Goal: Information Seeking & Learning: Learn about a topic

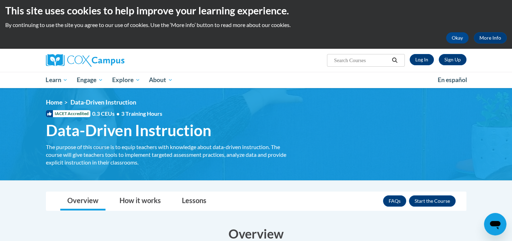
scroll to position [4, 0]
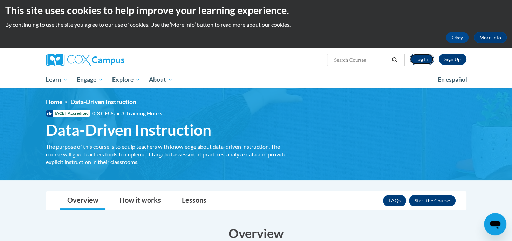
click at [419, 58] on link "Log In" at bounding box center [421, 59] width 24 height 11
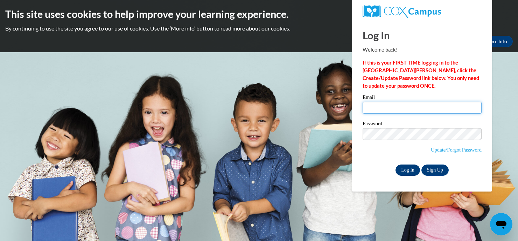
type input "chae.okeefe1@apsk12.org"
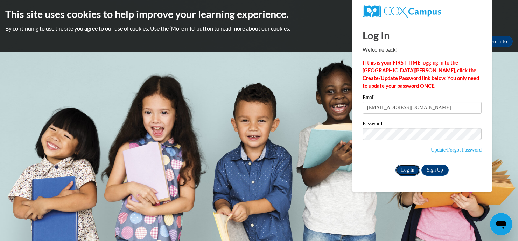
click at [405, 167] on input "Log In" at bounding box center [408, 169] width 25 height 11
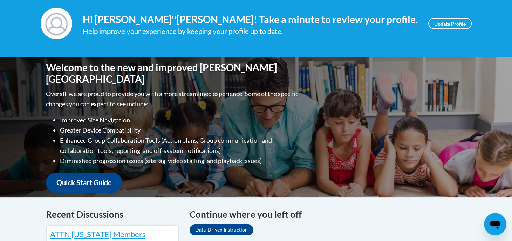
scroll to position [245, 0]
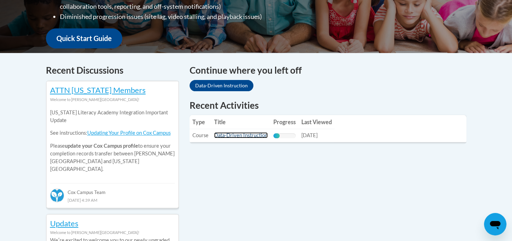
click at [245, 137] on link "Data-Driven Instruction" at bounding box center [241, 135] width 54 height 6
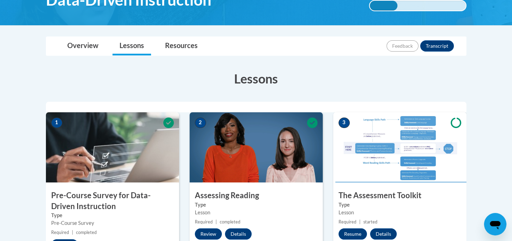
scroll to position [192, 0]
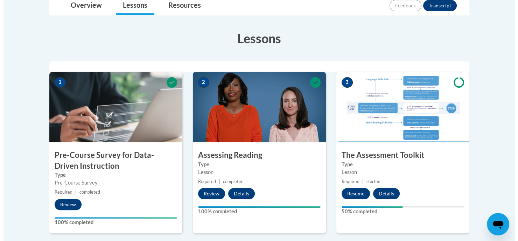
scroll to position [174, 0]
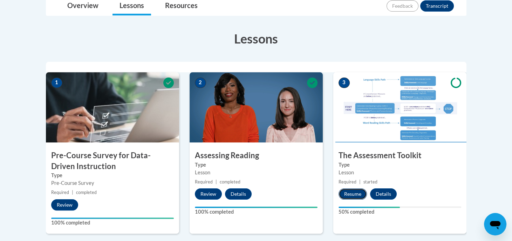
click at [354, 194] on button "Resume" at bounding box center [352, 193] width 28 height 11
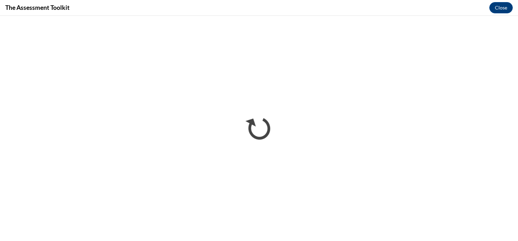
scroll to position [0, 0]
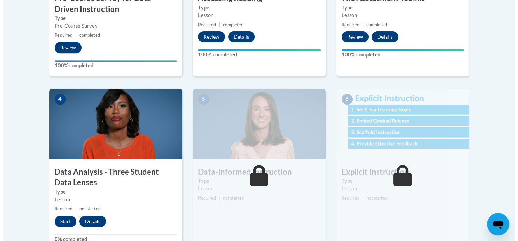
scroll to position [331, 0]
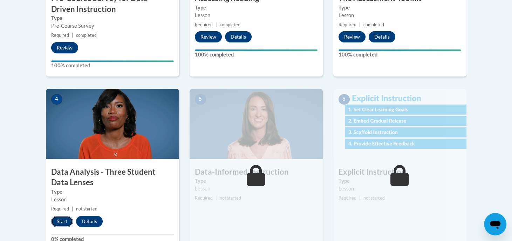
click at [58, 222] on button "Start" at bounding box center [62, 220] width 22 height 11
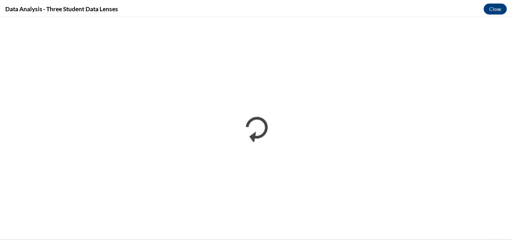
scroll to position [0, 0]
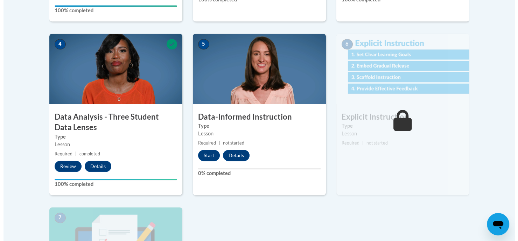
scroll to position [410, 0]
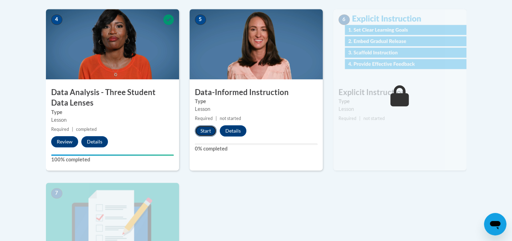
click at [210, 130] on button "Start" at bounding box center [206, 130] width 22 height 11
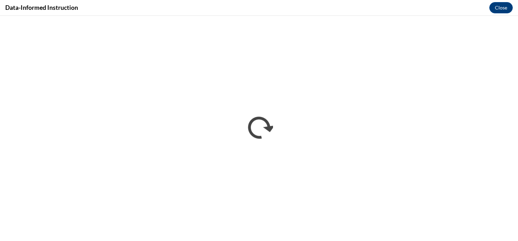
scroll to position [0, 0]
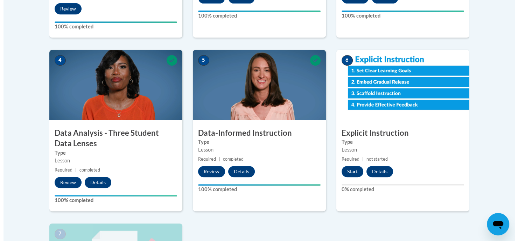
scroll to position [418, 0]
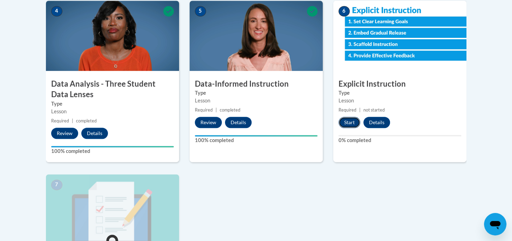
click at [347, 123] on button "Start" at bounding box center [349, 122] width 22 height 11
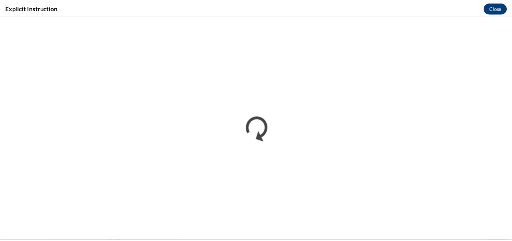
scroll to position [0, 0]
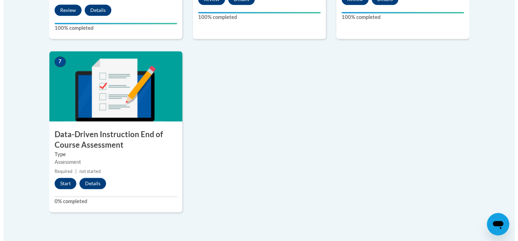
scroll to position [542, 0]
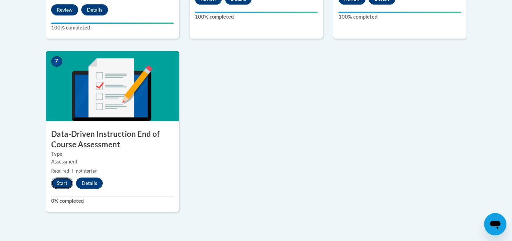
click at [56, 179] on button "Start" at bounding box center [62, 182] width 22 height 11
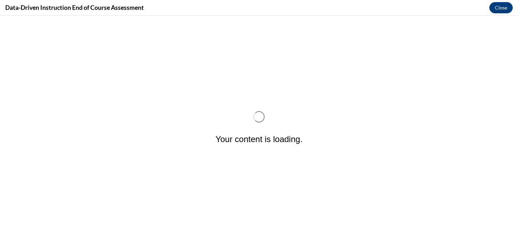
scroll to position [0, 0]
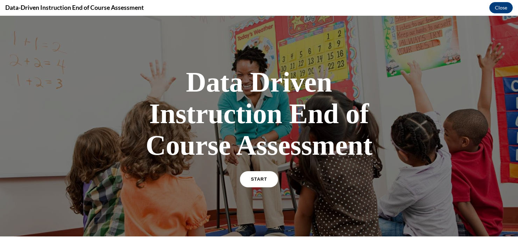
click at [254, 176] on link "START" at bounding box center [259, 179] width 38 height 16
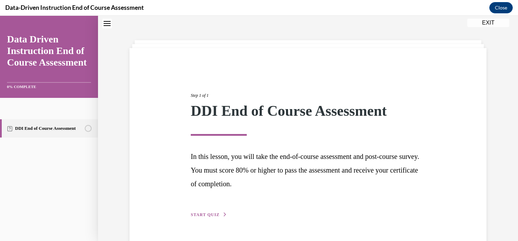
scroll to position [41, 0]
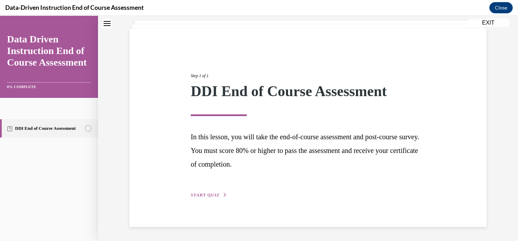
click at [209, 190] on div "Step 1 of 1 DDI End of Course Assessment In this lesson, you will take the end-…" at bounding box center [308, 127] width 245 height 142
click at [204, 194] on span "START QUIZ" at bounding box center [205, 194] width 29 height 5
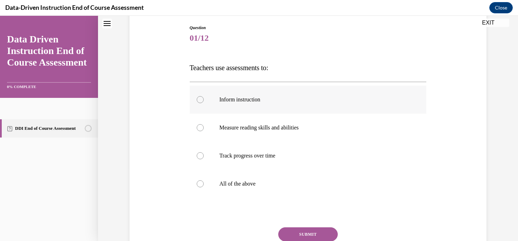
scroll to position [109, 0]
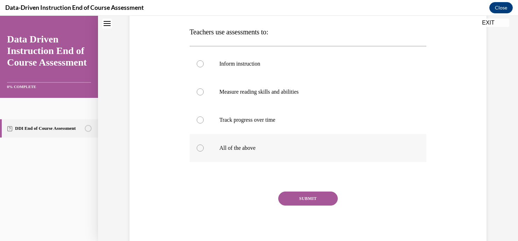
click at [277, 141] on label "All of the above" at bounding box center [308, 148] width 237 height 28
click at [204, 144] on input "All of the above" at bounding box center [200, 147] width 7 height 7
radio input "true"
click at [292, 196] on button "SUBMIT" at bounding box center [308, 198] width 60 height 14
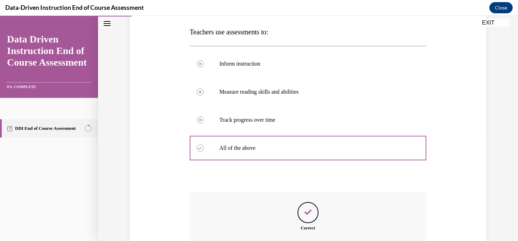
scroll to position [187, 0]
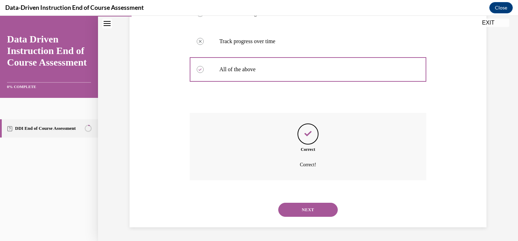
click at [295, 203] on button "NEXT" at bounding box center [308, 209] width 60 height 14
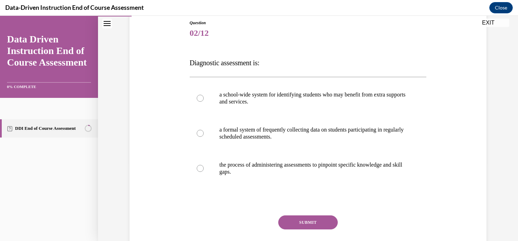
scroll to position [78, 0]
click at [277, 174] on label "the process of administering assessments to pinpoint specific knowledge and ski…" at bounding box center [308, 167] width 237 height 35
click at [204, 171] on input "the process of administering assessments to pinpoint specific knowledge and ski…" at bounding box center [200, 167] width 7 height 7
radio input "true"
click at [298, 222] on button "SUBMIT" at bounding box center [308, 222] width 60 height 14
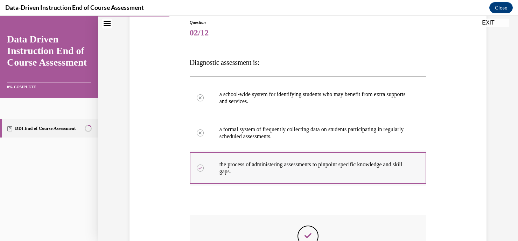
scroll to position [180, 0]
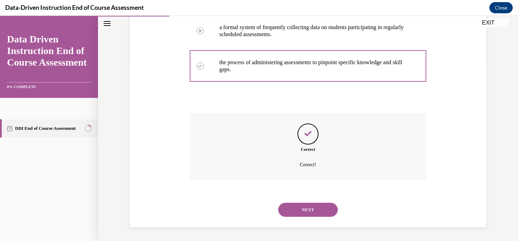
click at [326, 207] on button "NEXT" at bounding box center [308, 209] width 60 height 14
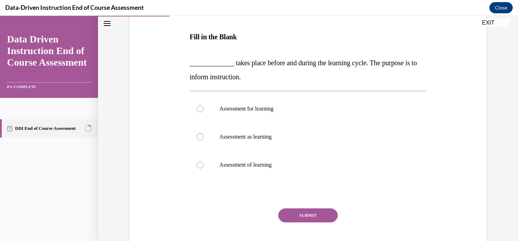
scroll to position [104, 0]
click at [310, 111] on p "Assessment for learning" at bounding box center [315, 107] width 190 height 7
click at [204, 111] on input "Assessment for learning" at bounding box center [200, 107] width 7 height 7
radio input "true"
click at [298, 225] on div "SUBMIT NEXT" at bounding box center [308, 235] width 237 height 57
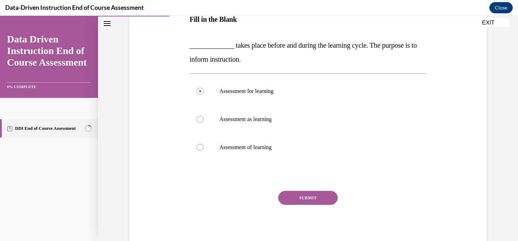
scroll to position [121, 0]
click at [289, 199] on button "SUBMIT" at bounding box center [308, 198] width 60 height 14
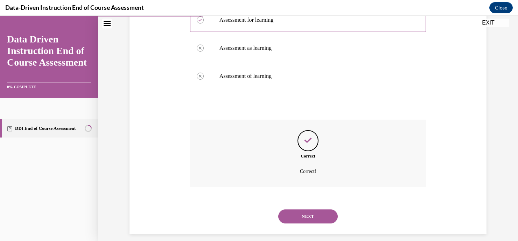
scroll to position [199, 0]
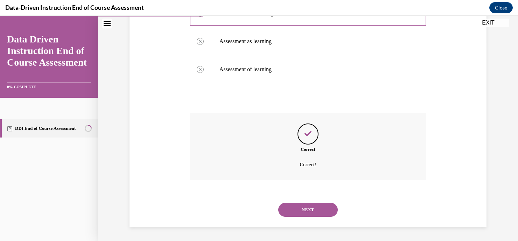
click at [318, 206] on button "NEXT" at bounding box center [308, 209] width 60 height 14
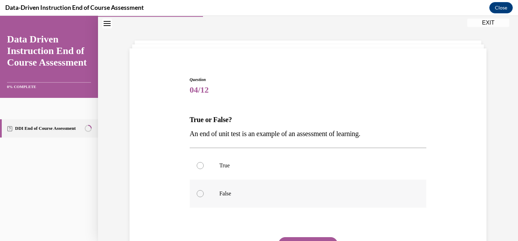
scroll to position [67, 0]
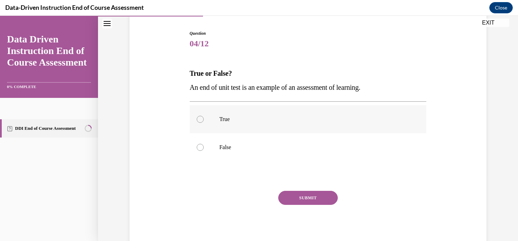
click at [276, 123] on label "True" at bounding box center [308, 119] width 237 height 28
click at [204, 123] on input "True" at bounding box center [200, 119] width 7 height 7
radio input "true"
click at [301, 196] on button "SUBMIT" at bounding box center [308, 197] width 60 height 14
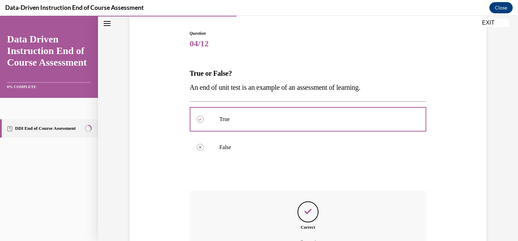
scroll to position [145, 0]
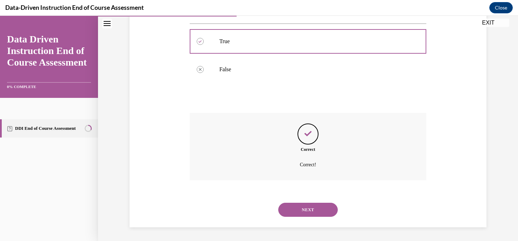
click at [291, 211] on button "NEXT" at bounding box center [308, 209] width 60 height 14
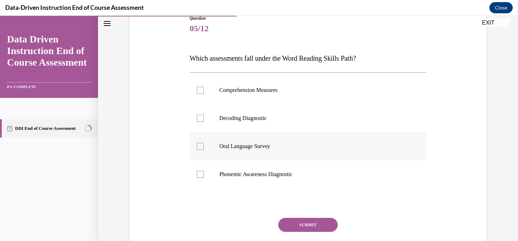
scroll to position [82, 0]
click at [226, 120] on p "Decoding Diagnostic" at bounding box center [315, 117] width 190 height 7
click at [204, 120] on input "Decoding Diagnostic" at bounding box center [200, 117] width 7 height 7
checkbox input "true"
click at [312, 225] on button "SUBMIT" at bounding box center [308, 224] width 60 height 14
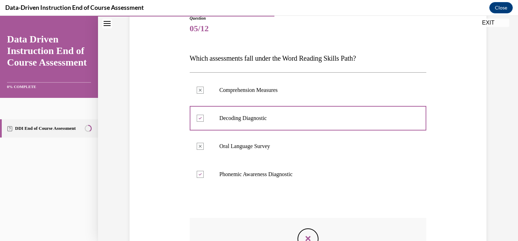
scroll to position [187, 0]
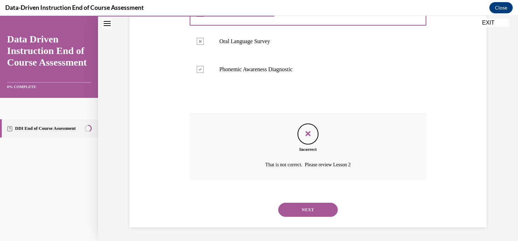
click at [328, 204] on button "NEXT" at bounding box center [308, 209] width 60 height 14
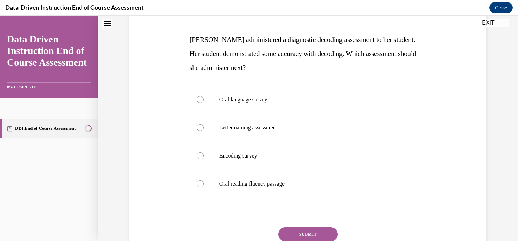
scroll to position [102, 0]
click at [272, 158] on p "Encoding survey" at bounding box center [315, 154] width 190 height 7
click at [204, 158] on input "Encoding survey" at bounding box center [200, 154] width 7 height 7
radio input "true"
click at [272, 158] on p "Encoding survey" at bounding box center [315, 154] width 190 height 7
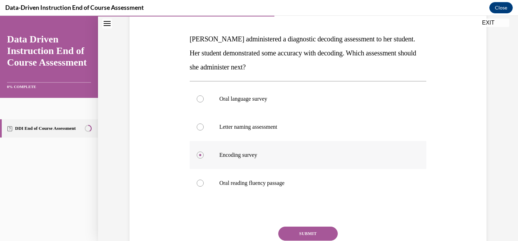
click at [204, 158] on input "Encoding survey" at bounding box center [200, 154] width 7 height 7
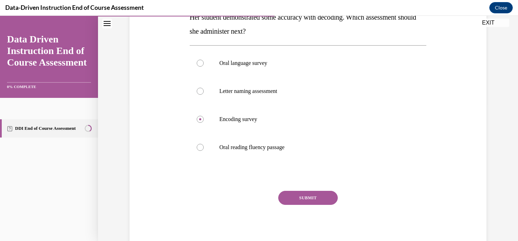
click at [302, 193] on button "SUBMIT" at bounding box center [308, 197] width 60 height 14
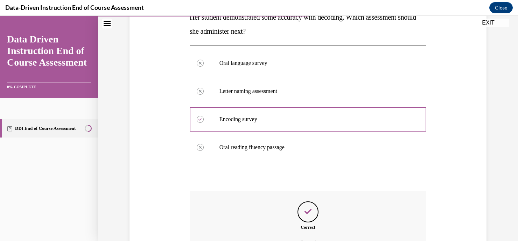
scroll to position [215, 0]
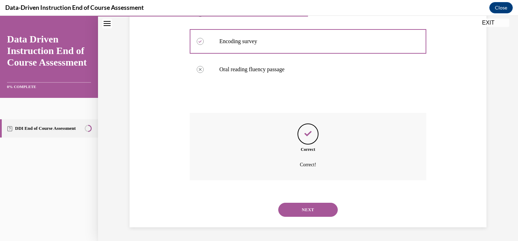
click at [301, 208] on button "NEXT" at bounding box center [308, 209] width 60 height 14
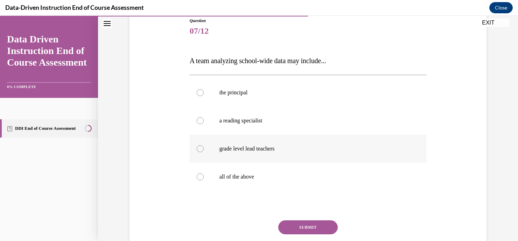
scroll to position [80, 0]
click at [241, 170] on label "all of the above" at bounding box center [308, 176] width 237 height 28
click at [204, 173] on input "all of the above" at bounding box center [200, 176] width 7 height 7
radio input "true"
click at [296, 223] on button "SUBMIT" at bounding box center [308, 227] width 60 height 14
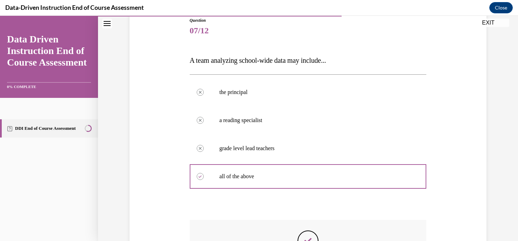
scroll to position [187, 0]
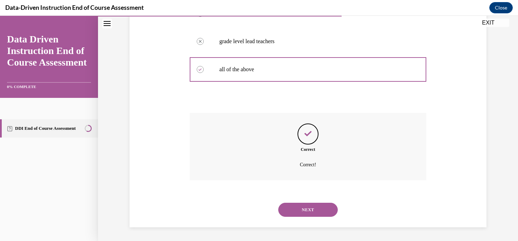
click at [323, 207] on button "NEXT" at bounding box center [308, 209] width 60 height 14
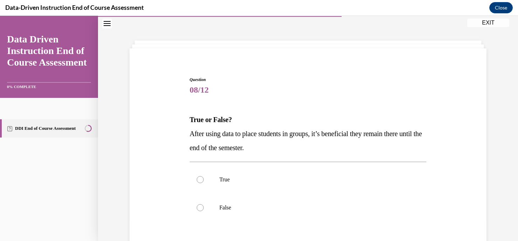
scroll to position [81, 0]
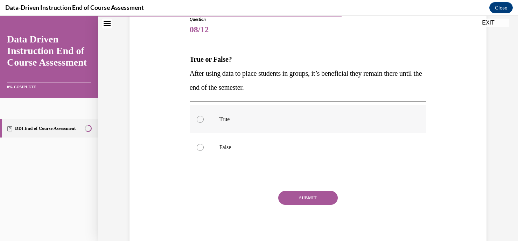
click at [313, 124] on label "True" at bounding box center [308, 119] width 237 height 28
click at [204, 123] on input "True" at bounding box center [200, 119] width 7 height 7
radio input "true"
click at [314, 139] on label "False" at bounding box center [308, 147] width 237 height 28
click at [204, 144] on input "False" at bounding box center [200, 147] width 7 height 7
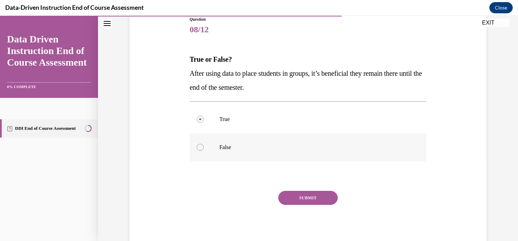
radio input "true"
click at [307, 193] on button "SUBMIT" at bounding box center [308, 197] width 60 height 14
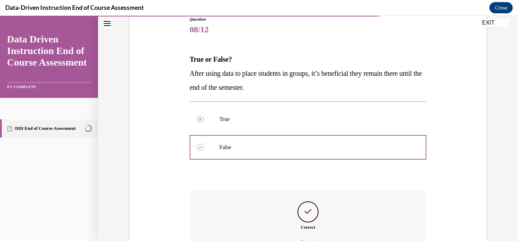
scroll to position [159, 0]
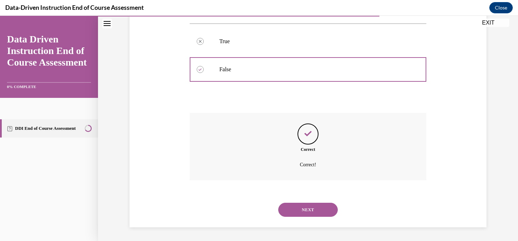
click at [302, 204] on button "NEXT" at bounding box center [308, 209] width 60 height 14
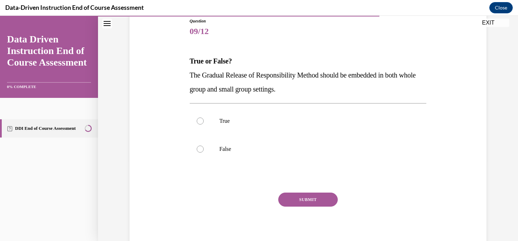
scroll to position [81, 0]
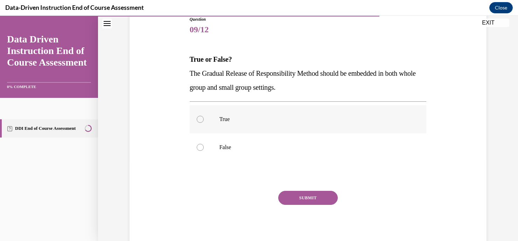
click at [292, 122] on p "True" at bounding box center [315, 119] width 190 height 7
click at [204, 122] on input "True" at bounding box center [200, 119] width 7 height 7
radio input "true"
click at [299, 195] on button "SUBMIT" at bounding box center [308, 197] width 60 height 14
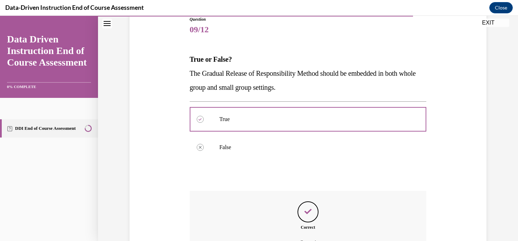
scroll to position [159, 0]
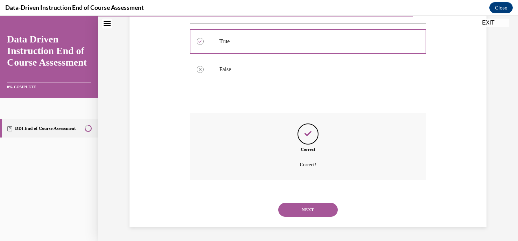
click at [321, 217] on div "NEXT" at bounding box center [308, 209] width 237 height 28
click at [308, 212] on button "NEXT" at bounding box center [308, 209] width 60 height 14
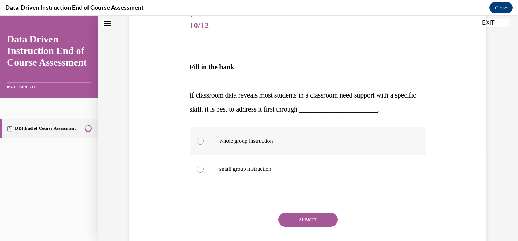
scroll to position [91, 0]
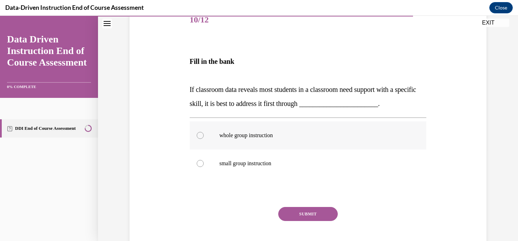
click at [259, 143] on label "whole group instruction" at bounding box center [308, 135] width 237 height 28
click at [204, 139] on input "whole group instruction" at bounding box center [200, 135] width 7 height 7
radio input "true"
click at [290, 217] on button "SUBMIT" at bounding box center [308, 214] width 60 height 14
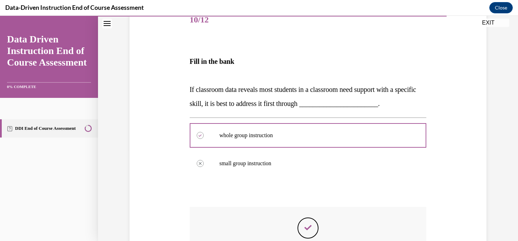
scroll to position [185, 0]
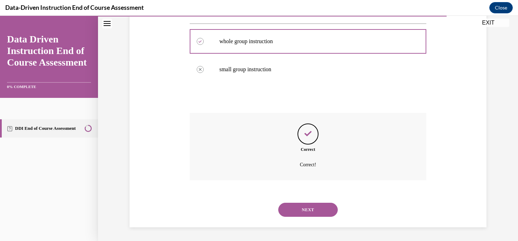
click at [314, 209] on button "NEXT" at bounding box center [308, 209] width 60 height 14
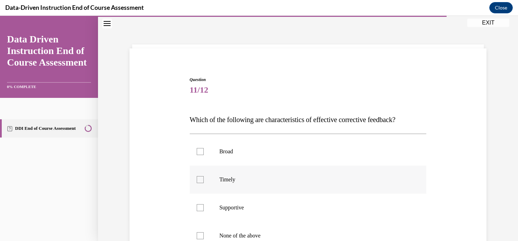
scroll to position [109, 0]
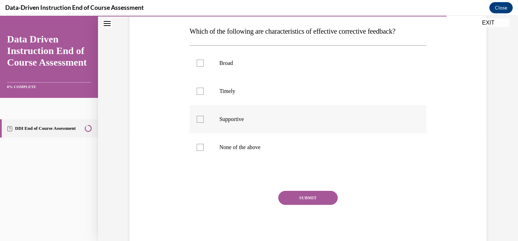
click at [315, 124] on label "Supportive" at bounding box center [308, 119] width 237 height 28
click at [204, 123] on input "Supportive" at bounding box center [200, 119] width 7 height 7
checkbox input "true"
click at [299, 197] on button "SUBMIT" at bounding box center [308, 197] width 60 height 14
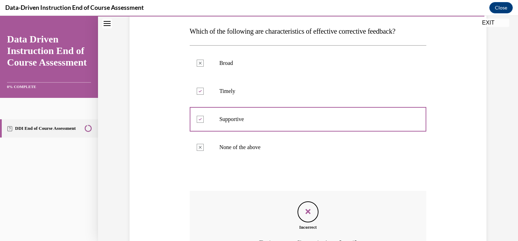
scroll to position [187, 0]
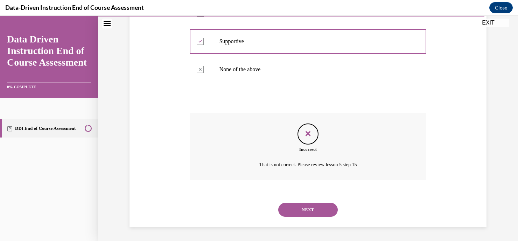
click at [305, 212] on button "NEXT" at bounding box center [308, 209] width 60 height 14
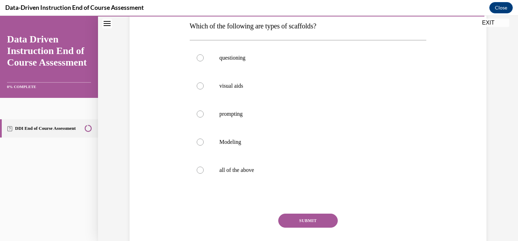
scroll to position [115, 0]
click at [241, 163] on label "all of the above" at bounding box center [308, 169] width 237 height 28
click at [204, 166] on input "all of the above" at bounding box center [200, 169] width 7 height 7
radio input "true"
click at [300, 220] on button "SUBMIT" at bounding box center [308, 220] width 60 height 14
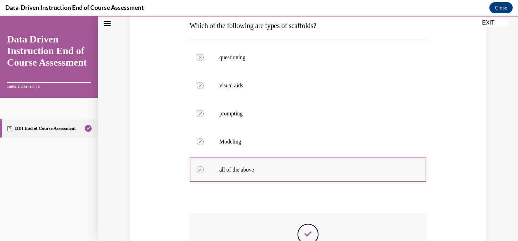
scroll to position [215, 0]
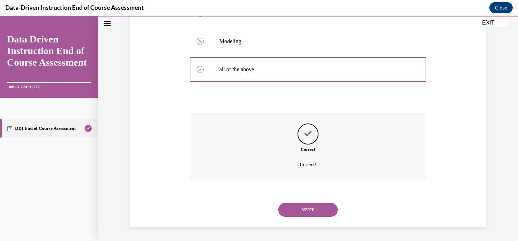
click at [309, 216] on button "NEXT" at bounding box center [308, 209] width 60 height 14
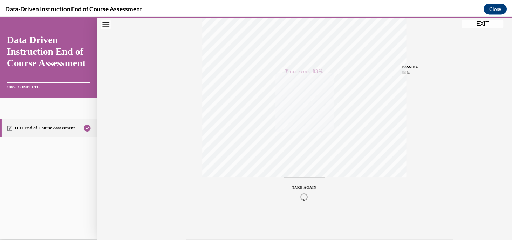
scroll to position [0, 0]
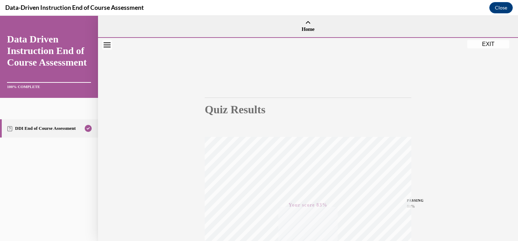
click at [486, 44] on button "EXIT" at bounding box center [488, 44] width 42 height 8
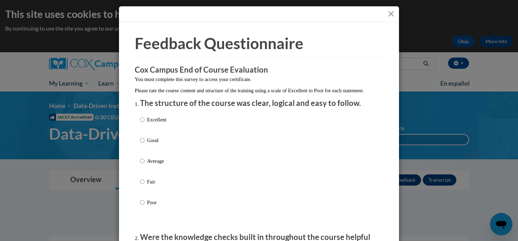
click at [157, 123] on p "Excellent" at bounding box center [156, 120] width 19 height 8
click at [145, 123] on input "Excellent" at bounding box center [142, 120] width 5 height 8
radio input "true"
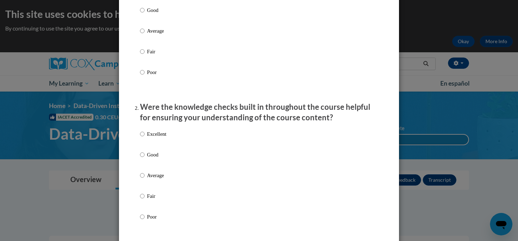
scroll to position [130, 0]
click at [192, 134] on div "Excellent Good Average Fair Poor" at bounding box center [259, 183] width 238 height 114
click at [153, 158] on p "Good" at bounding box center [156, 154] width 19 height 8
click at [145, 158] on input "Good" at bounding box center [142, 154] width 5 height 8
radio input "true"
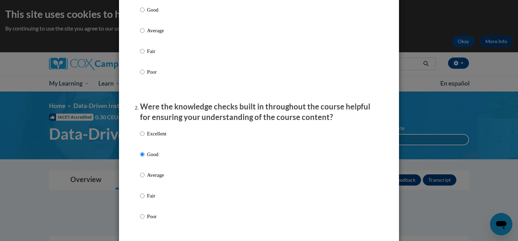
click at [150, 137] on p "Excellent" at bounding box center [156, 134] width 19 height 8
click at [145, 137] on input "Excellent" at bounding box center [142, 134] width 5 height 8
radio input "true"
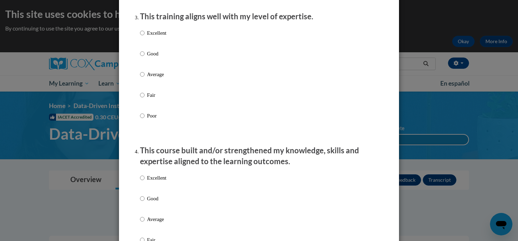
scroll to position [364, 0]
click at [158, 37] on p "Excellent" at bounding box center [156, 33] width 19 height 8
click at [145, 37] on input "Excellent" at bounding box center [142, 33] width 5 height 8
radio input "true"
click at [159, 182] on p "Excellent" at bounding box center [156, 178] width 19 height 8
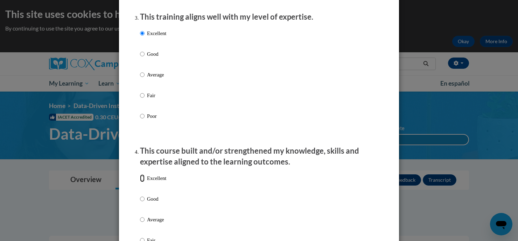
click at [145, 182] on input "Excellent" at bounding box center [142, 178] width 5 height 8
radio input "true"
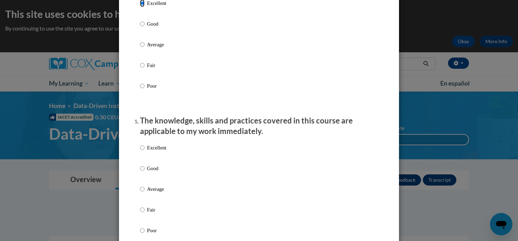
scroll to position [539, 0]
click at [152, 151] on p "Excellent" at bounding box center [156, 148] width 19 height 8
click at [145, 151] on input "Excellent" at bounding box center [142, 148] width 5 height 8
radio input "true"
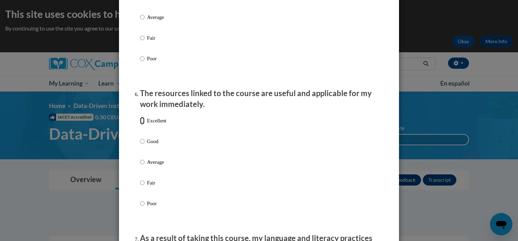
click at [141, 124] on input "Excellent" at bounding box center [142, 121] width 5 height 8
radio input "true"
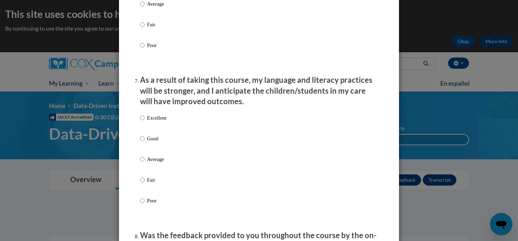
scroll to position [868, 0]
click at [149, 122] on p "Excellent" at bounding box center [156, 118] width 19 height 8
click at [145, 122] on input "Excellent" at bounding box center [142, 118] width 5 height 8
radio input "true"
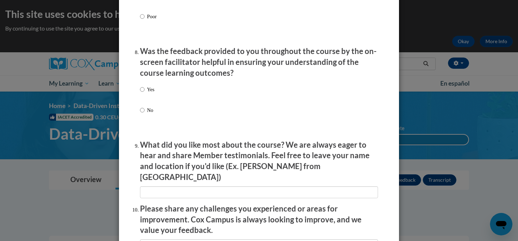
scroll to position [1052, 0]
click at [147, 93] on p "Yes" at bounding box center [150, 90] width 7 height 8
click at [144, 93] on input "Yes" at bounding box center [142, 90] width 5 height 8
radio input "true"
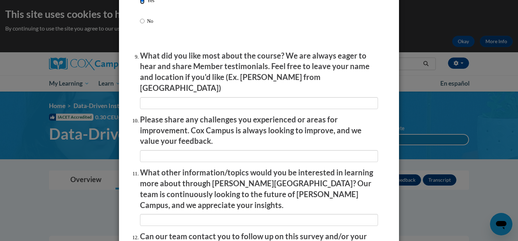
scroll to position [1215, 0]
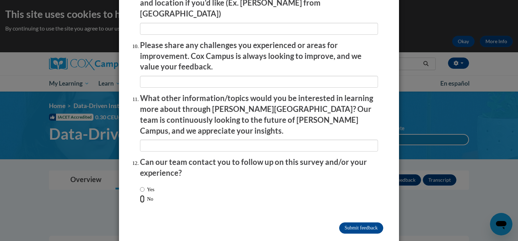
click at [140, 195] on input "No" at bounding box center [142, 199] width 5 height 8
radio input "true"
click at [357, 222] on input "Submit feedback" at bounding box center [361, 227] width 44 height 11
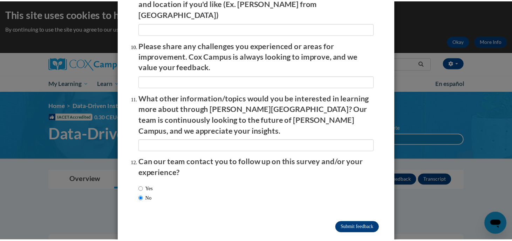
scroll to position [0, 0]
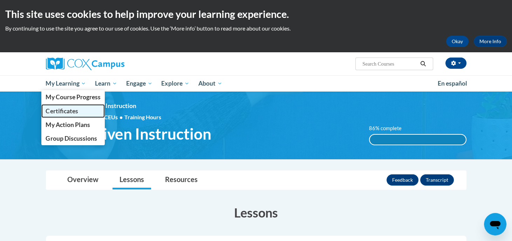
click at [61, 108] on span "Certificates" at bounding box center [62, 110] width 32 height 7
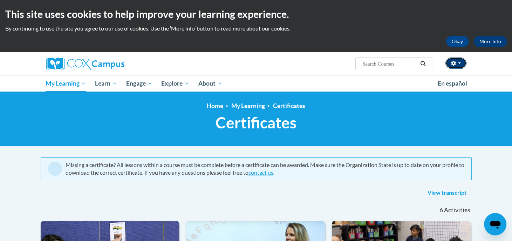
click at [451, 62] on icon "button" at bounding box center [453, 63] width 5 height 5
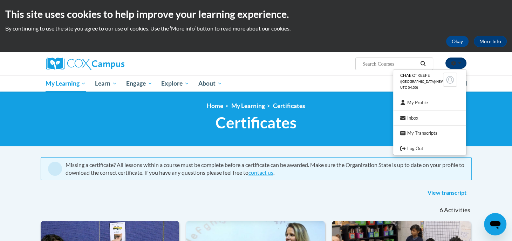
click at [451, 62] on icon "button" at bounding box center [453, 63] width 5 height 5
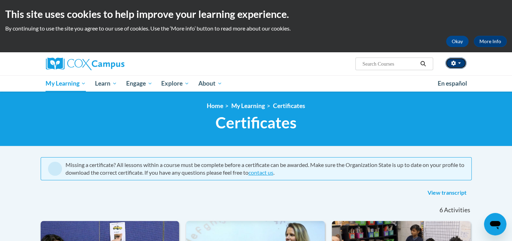
click at [453, 62] on icon "button" at bounding box center [453, 63] width 5 height 5
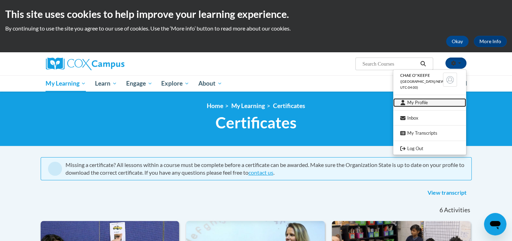
click at [413, 105] on link "My Profile" at bounding box center [429, 102] width 73 height 9
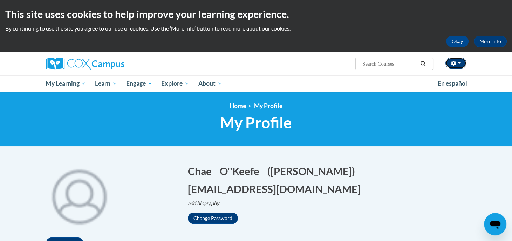
click at [452, 65] on icon "button" at bounding box center [453, 63] width 5 height 5
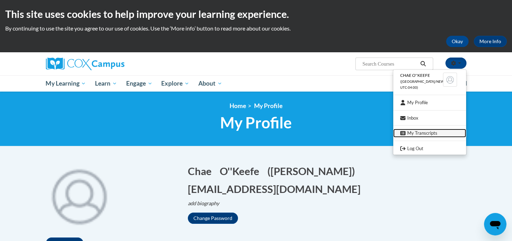
click at [424, 134] on link "My Transcripts" at bounding box center [429, 133] width 73 height 9
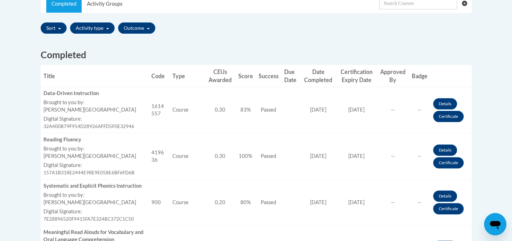
scroll to position [238, 0]
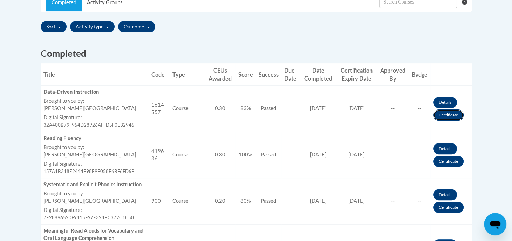
click at [440, 113] on link "Certificate" at bounding box center [448, 114] width 30 height 11
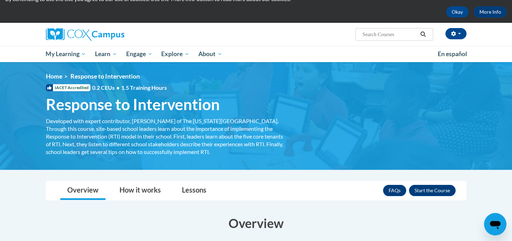
scroll to position [30, 0]
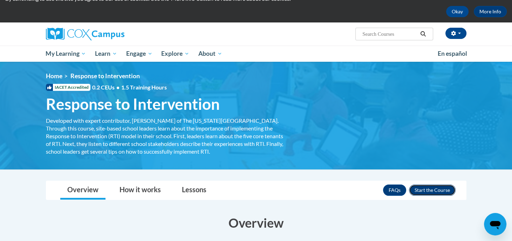
click at [432, 185] on button "Enroll" at bounding box center [432, 189] width 47 height 11
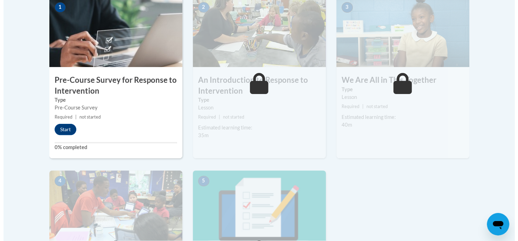
scroll to position [242, 0]
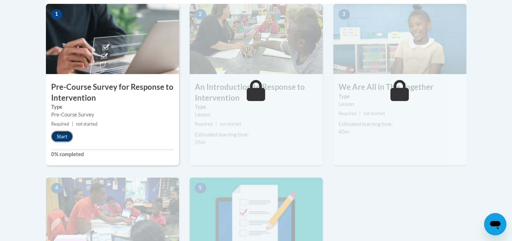
click at [55, 133] on button "Start" at bounding box center [62, 136] width 22 height 11
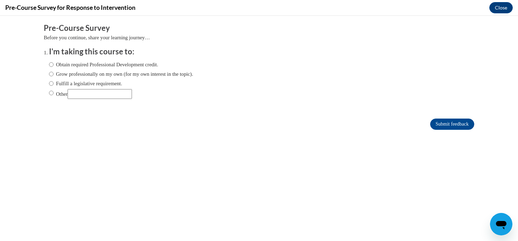
scroll to position [0, 0]
click at [131, 65] on label "Obtain required Professional Development credit." at bounding box center [103, 65] width 109 height 8
click at [54, 65] on input "Obtain required Professional Development credit." at bounding box center [51, 65] width 5 height 8
radio input "true"
click at [430, 122] on input "Submit feedback" at bounding box center [452, 123] width 44 height 11
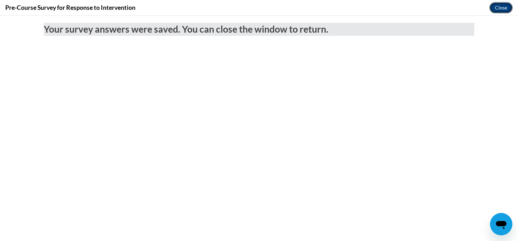
click at [502, 11] on button "Close" at bounding box center [501, 7] width 23 height 11
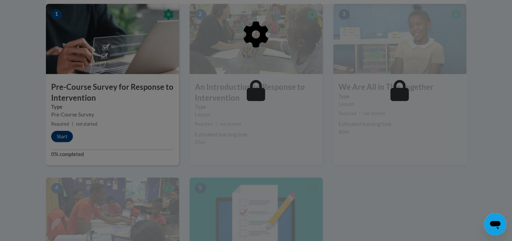
click at [221, 129] on div at bounding box center [256, 70] width 420 height 133
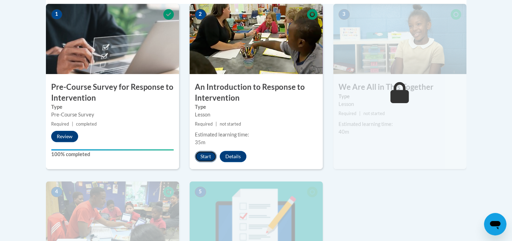
click at [203, 155] on button "Start" at bounding box center [206, 156] width 22 height 11
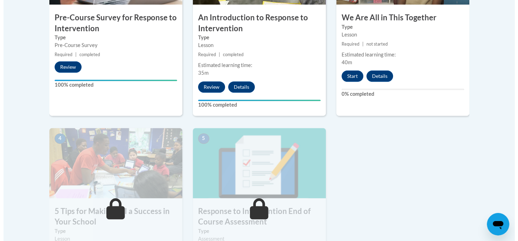
scroll to position [311, 0]
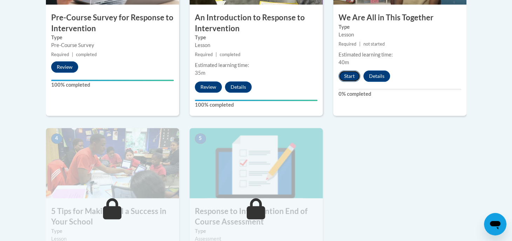
click at [345, 74] on button "Start" at bounding box center [349, 75] width 22 height 11
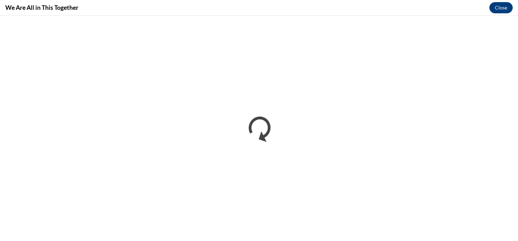
scroll to position [0, 0]
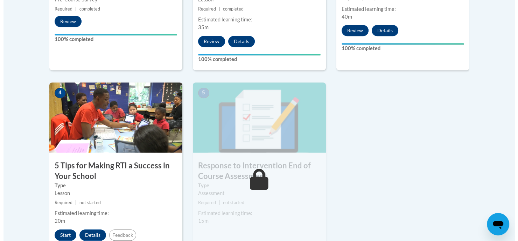
scroll to position [462, 0]
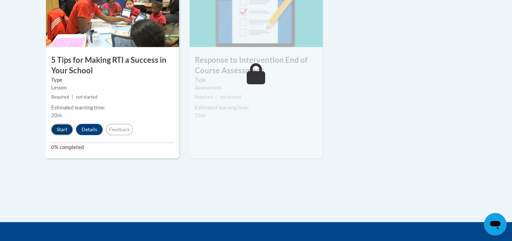
click at [64, 129] on button "Start" at bounding box center [62, 129] width 22 height 11
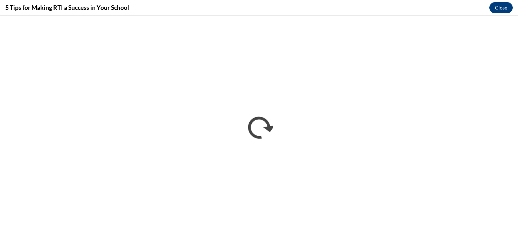
scroll to position [0, 0]
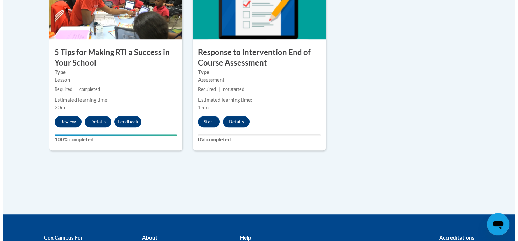
scroll to position [471, 0]
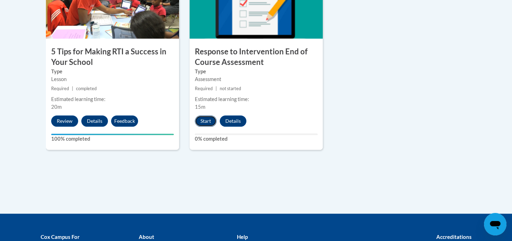
click at [207, 123] on button "Start" at bounding box center [206, 120] width 22 height 11
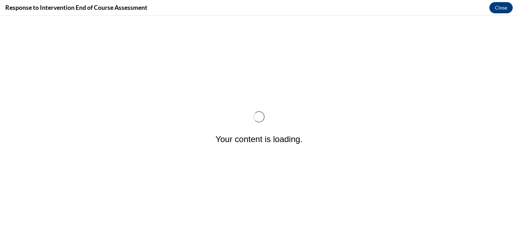
scroll to position [0, 0]
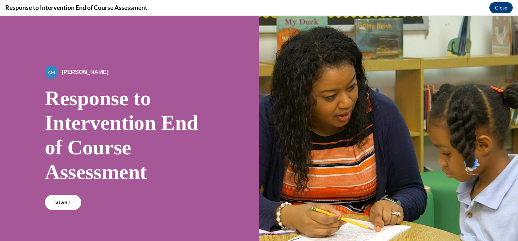
click at [254, 168] on div "By Alexander Mackey Response to Intervention End of Course Assessment START" at bounding box center [129, 141] width 259 height 250
click at [64, 198] on link "START" at bounding box center [63, 202] width 38 height 16
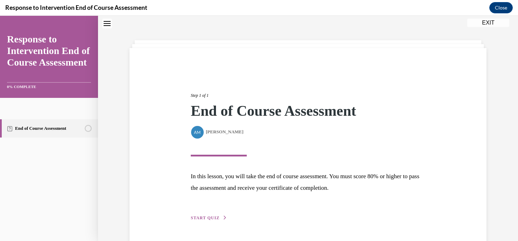
scroll to position [43, 0]
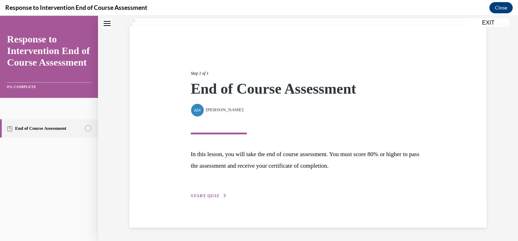
click at [216, 194] on button "START QUIZ" at bounding box center [209, 195] width 36 height 6
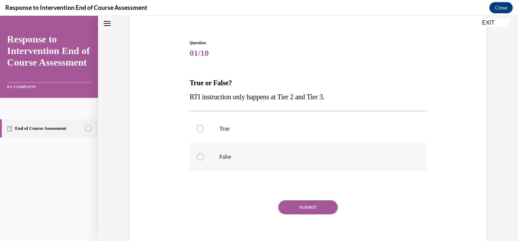
scroll to position [64, 0]
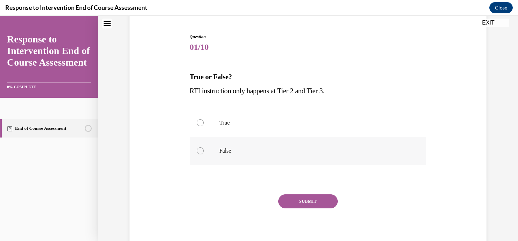
click at [291, 159] on label "False" at bounding box center [308, 151] width 237 height 28
click at [204, 154] on input "False" at bounding box center [200, 150] width 7 height 7
radio input "true"
click at [296, 204] on button "SUBMIT" at bounding box center [308, 201] width 60 height 14
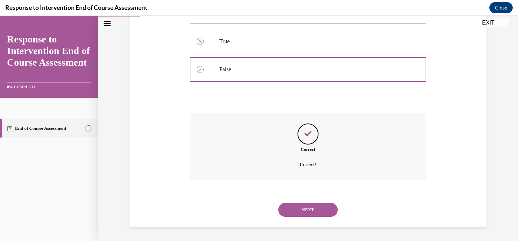
click at [306, 211] on button "NEXT" at bounding box center [308, 209] width 60 height 14
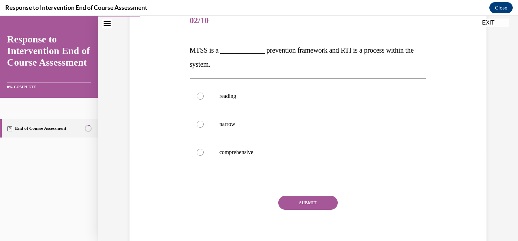
scroll to position [91, 0]
click at [229, 148] on p "comprehensive" at bounding box center [315, 151] width 190 height 7
click at [204, 148] on input "comprehensive" at bounding box center [200, 151] width 7 height 7
radio input "true"
click at [306, 197] on button "SUBMIT" at bounding box center [308, 202] width 60 height 14
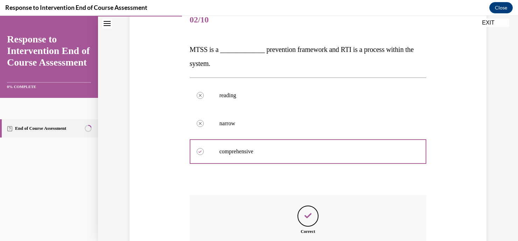
scroll to position [173, 0]
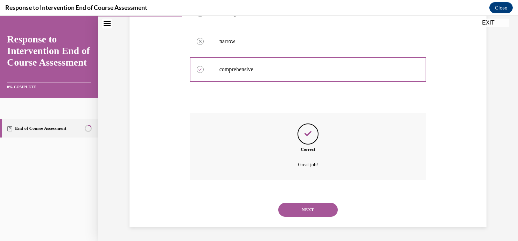
click at [312, 207] on button "NEXT" at bounding box center [308, 209] width 60 height 14
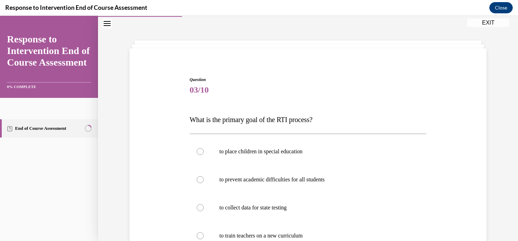
scroll to position [109, 0]
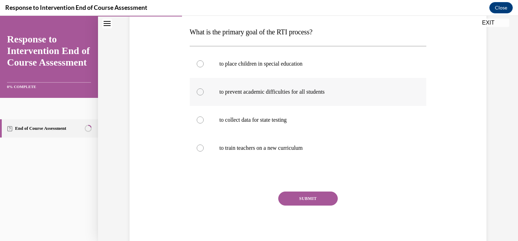
click at [292, 91] on p "to prevent academic difficulties for all students" at bounding box center [315, 91] width 190 height 7
click at [204, 91] on input "to prevent academic difficulties for all students" at bounding box center [200, 91] width 7 height 7
radio input "true"
click at [301, 194] on button "SUBMIT" at bounding box center [308, 198] width 60 height 14
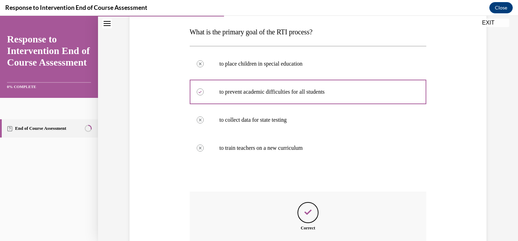
scroll to position [187, 0]
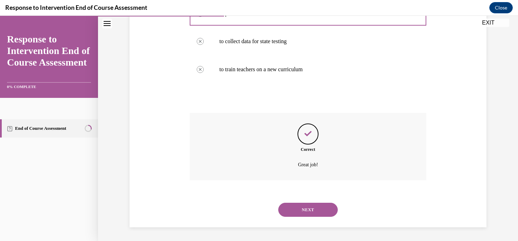
click at [317, 209] on button "NEXT" at bounding box center [308, 209] width 60 height 14
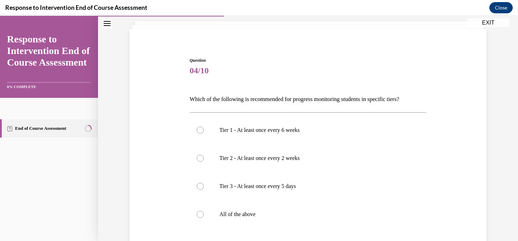
scroll to position [46, 0]
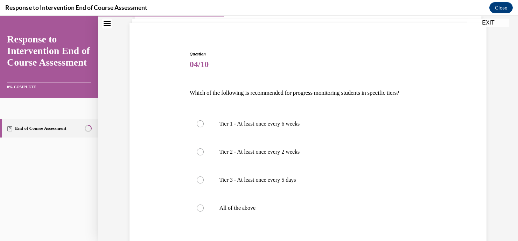
click at [317, 209] on p "All of the above" at bounding box center [315, 207] width 190 height 7
click at [204, 209] on input "All of the above" at bounding box center [200, 207] width 7 height 7
radio input "true"
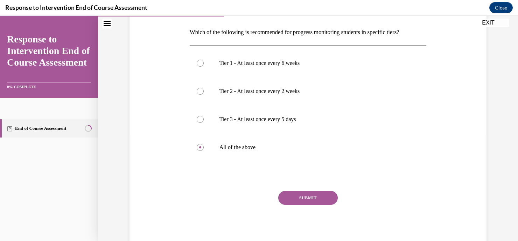
click at [306, 194] on button "SUBMIT" at bounding box center [308, 197] width 60 height 14
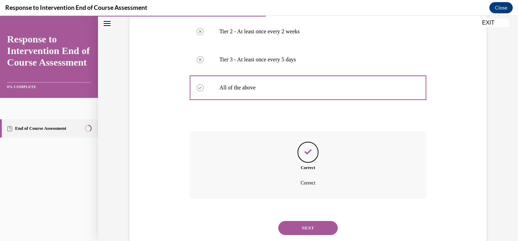
scroll to position [185, 0]
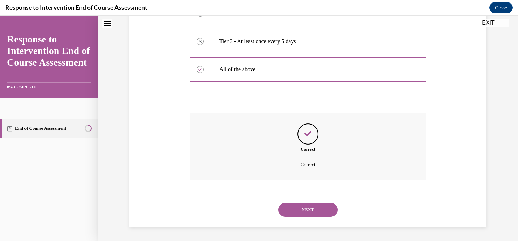
click at [312, 208] on button "NEXT" at bounding box center [308, 209] width 60 height 14
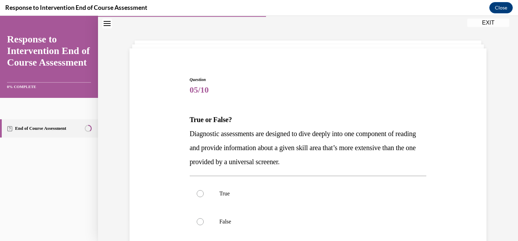
scroll to position [95, 0]
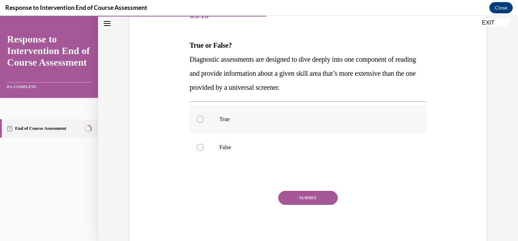
click at [287, 124] on label "True" at bounding box center [308, 119] width 237 height 28
click at [204, 123] on input "True" at bounding box center [200, 119] width 7 height 7
radio input "true"
click at [308, 195] on button "SUBMIT" at bounding box center [308, 197] width 60 height 14
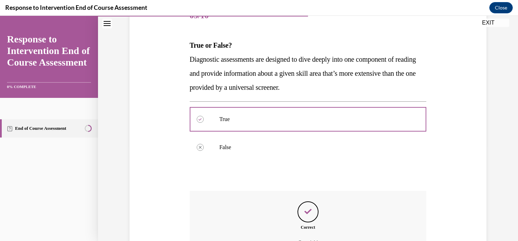
scroll to position [173, 0]
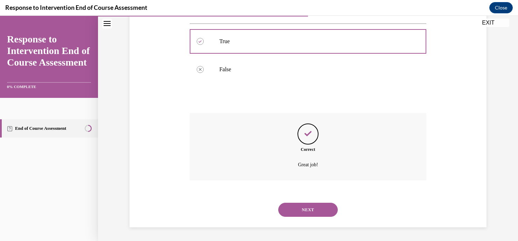
click at [303, 210] on button "NEXT" at bounding box center [308, 209] width 60 height 14
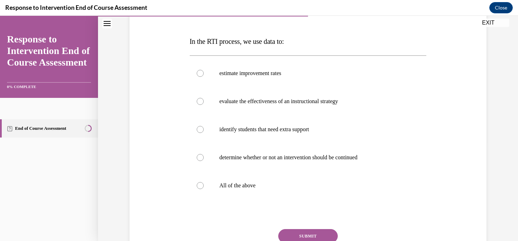
scroll to position [99, 0]
click at [241, 179] on label "All of the above" at bounding box center [308, 185] width 237 height 28
click at [204, 181] on input "All of the above" at bounding box center [200, 184] width 7 height 7
radio input "true"
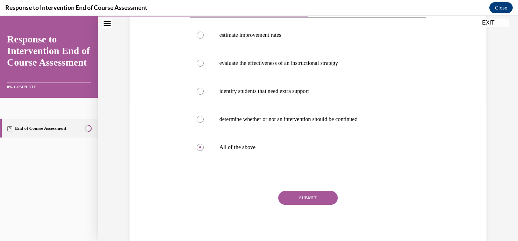
click at [300, 200] on button "SUBMIT" at bounding box center [308, 197] width 60 height 14
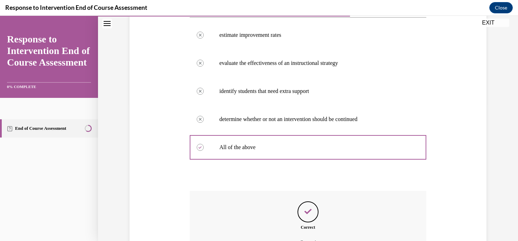
scroll to position [215, 0]
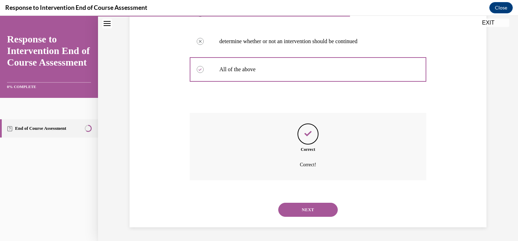
click at [305, 206] on button "NEXT" at bounding box center [308, 209] width 60 height 14
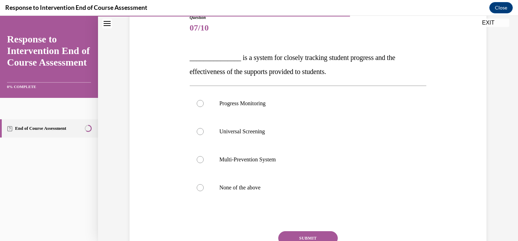
scroll to position [83, 0]
click at [284, 100] on p "Progress Monitoring" at bounding box center [315, 102] width 190 height 7
click at [204, 100] on input "Progress Monitoring" at bounding box center [200, 102] width 7 height 7
radio input "true"
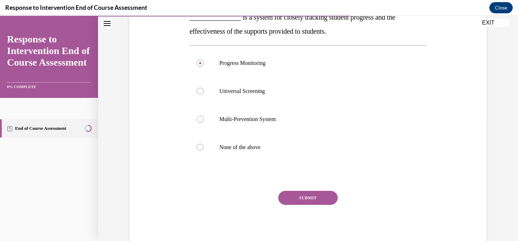
click at [293, 198] on button "SUBMIT" at bounding box center [308, 197] width 60 height 14
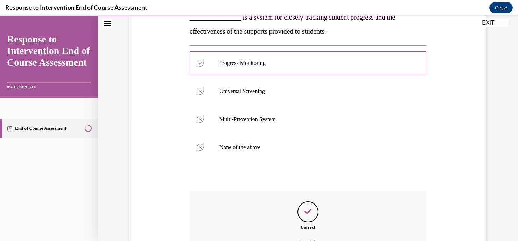
scroll to position [201, 0]
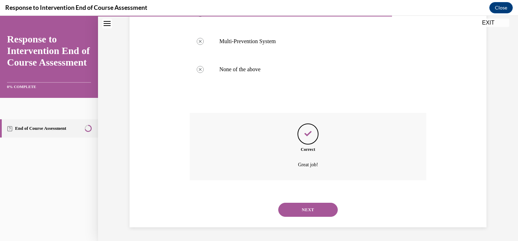
click at [310, 209] on button "NEXT" at bounding box center [308, 209] width 60 height 14
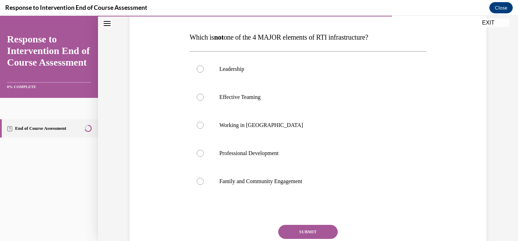
scroll to position [103, 0]
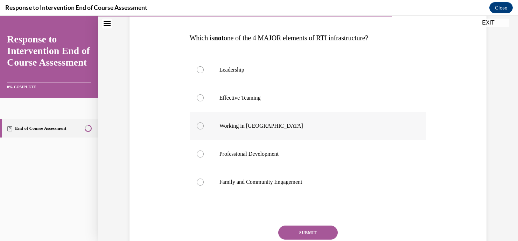
click at [225, 124] on p "Working in Silos" at bounding box center [315, 125] width 190 height 7
click at [204, 124] on input "Working in Silos" at bounding box center [200, 125] width 7 height 7
radio input "true"
click at [287, 229] on button "SUBMIT" at bounding box center [308, 232] width 60 height 14
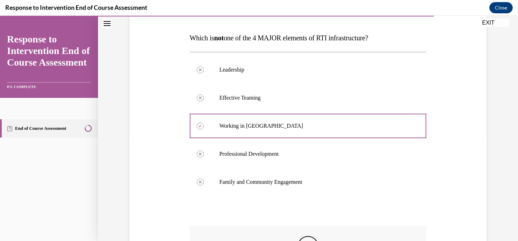
scroll to position [215, 0]
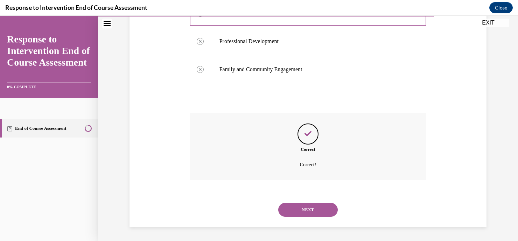
click at [311, 207] on button "NEXT" at bounding box center [308, 209] width 60 height 14
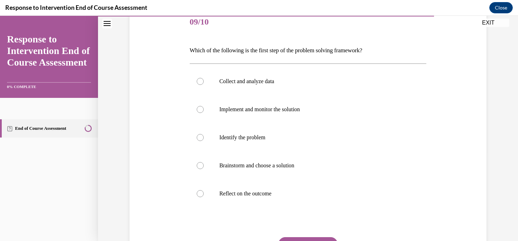
scroll to position [95, 0]
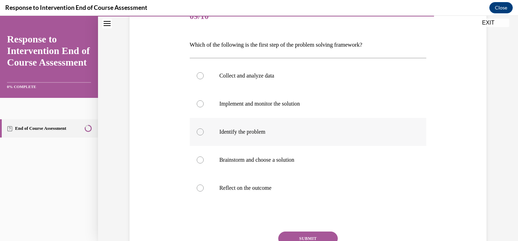
click at [245, 126] on label "Identify the problem" at bounding box center [308, 132] width 237 height 28
click at [204, 128] on input "Identify the problem" at bounding box center [200, 131] width 7 height 7
radio input "true"
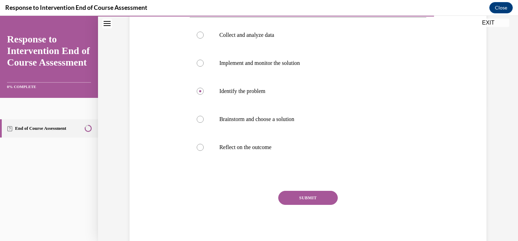
click at [297, 195] on button "SUBMIT" at bounding box center [308, 197] width 60 height 14
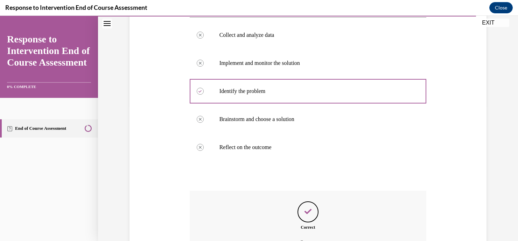
scroll to position [213, 0]
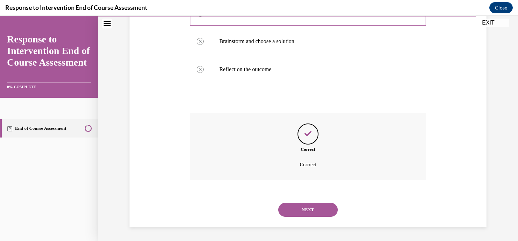
click at [299, 204] on button "NEXT" at bounding box center [308, 209] width 60 height 14
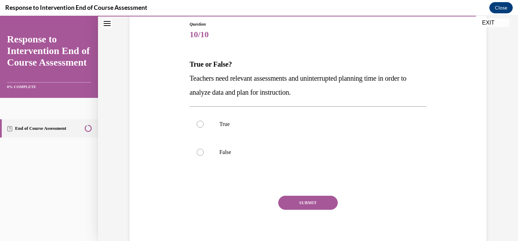
scroll to position [77, 0]
click at [266, 120] on p "True" at bounding box center [315, 123] width 190 height 7
click at [204, 120] on input "True" at bounding box center [200, 123] width 7 height 7
radio input "true"
click at [303, 190] on div "Question 10/10 True or False? Teachers need relevant assessments and uninterrup…" at bounding box center [308, 137] width 237 height 232
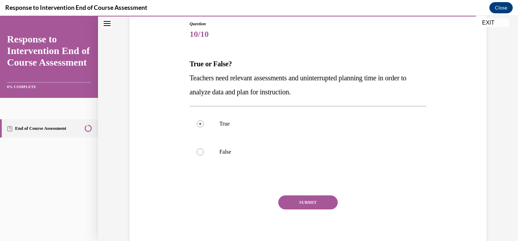
click at [307, 197] on button "SUBMIT" at bounding box center [308, 202] width 60 height 14
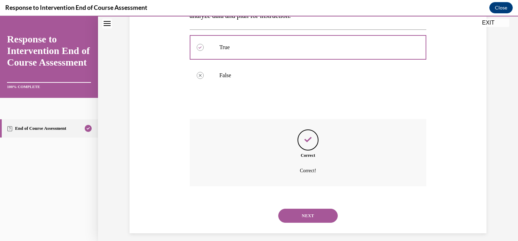
scroll to position [159, 0]
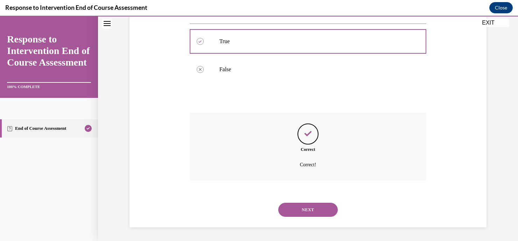
click at [305, 214] on button "NEXT" at bounding box center [308, 209] width 60 height 14
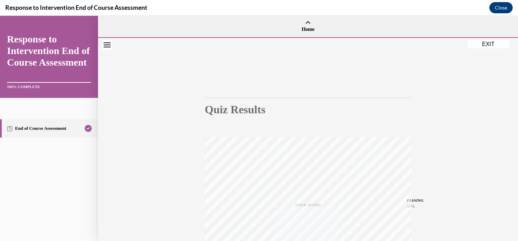
scroll to position [134, 0]
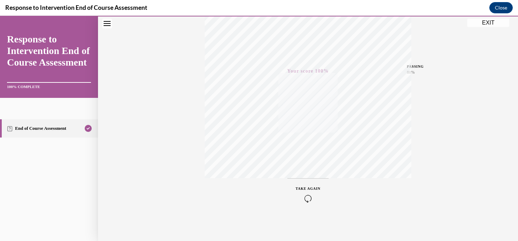
click at [469, 23] on button "EXIT" at bounding box center [488, 23] width 42 height 8
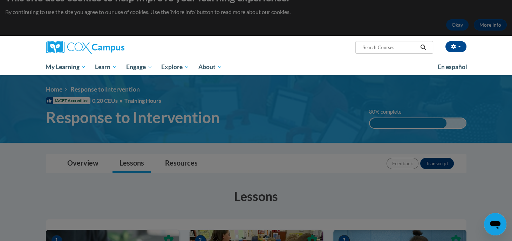
scroll to position [0, 0]
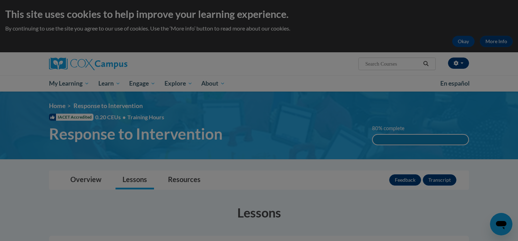
click at [0, 0] on div at bounding box center [0, 0] width 0 height 0
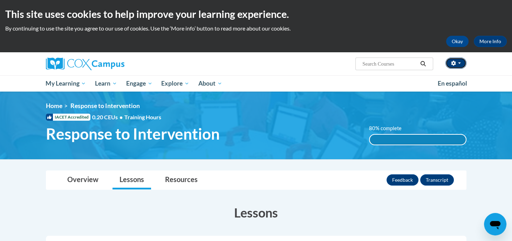
click at [457, 61] on button "button" at bounding box center [455, 62] width 21 height 11
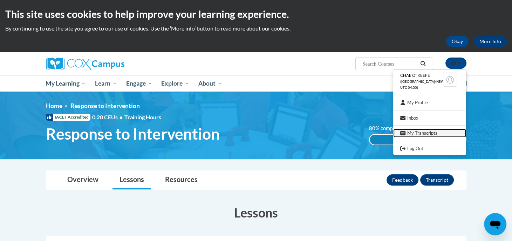
click at [415, 136] on link "My Transcripts" at bounding box center [429, 133] width 73 height 9
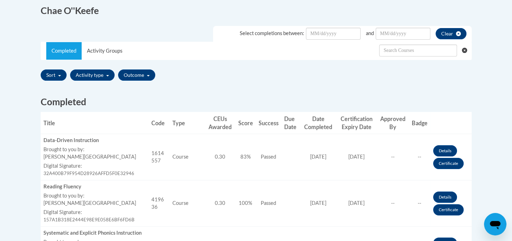
scroll to position [193, 0]
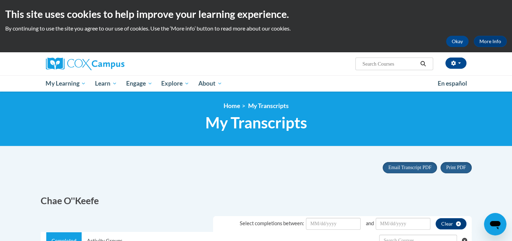
scroll to position [151, 0]
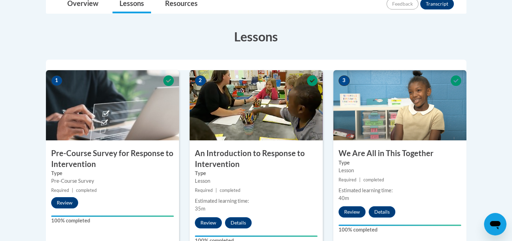
scroll to position [247, 0]
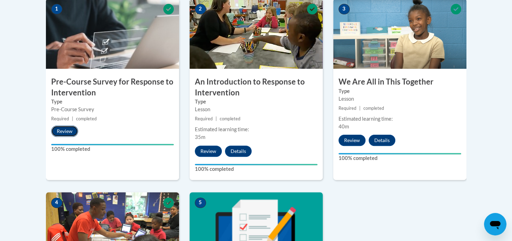
click at [55, 129] on button "Review" at bounding box center [64, 130] width 27 height 11
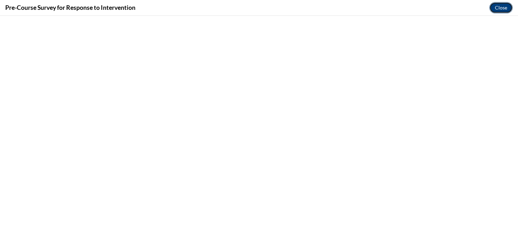
click at [501, 6] on button "Close" at bounding box center [501, 7] width 23 height 11
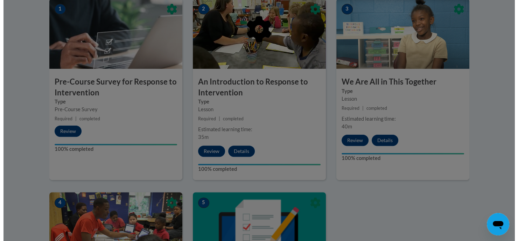
scroll to position [488, 0]
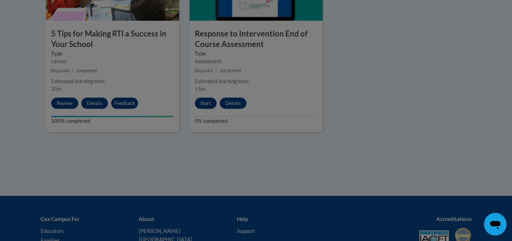
click at [219, 142] on div at bounding box center [256, 120] width 512 height 241
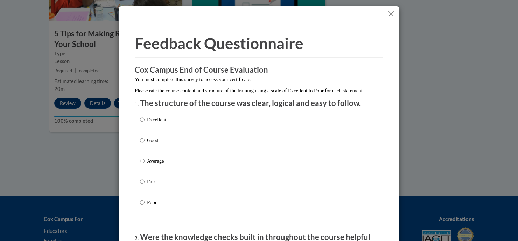
click at [155, 123] on p "Excellent" at bounding box center [156, 120] width 19 height 8
click at [145, 123] on input "Excellent" at bounding box center [142, 120] width 5 height 8
radio input "true"
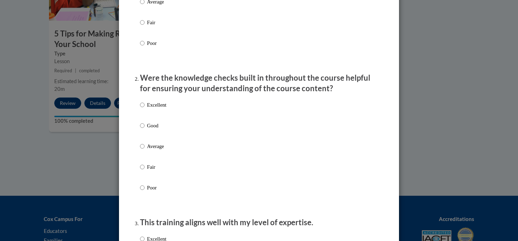
click at [149, 109] on p "Excellent" at bounding box center [156, 105] width 19 height 8
click at [145, 109] on input "Excellent" at bounding box center [142, 105] width 5 height 8
radio input "true"
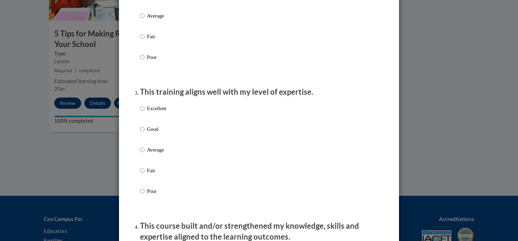
scroll to position [290, 0]
drag, startPoint x: 149, startPoint y: 113, endPoint x: 140, endPoint y: 113, distance: 8.8
click at [140, 112] on input "Excellent" at bounding box center [142, 108] width 5 height 8
radio input "true"
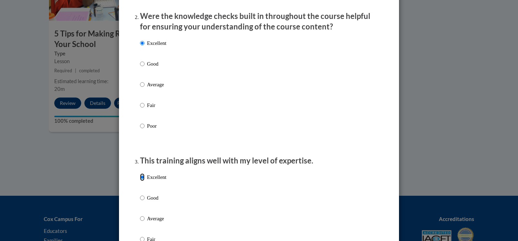
scroll to position [346, 0]
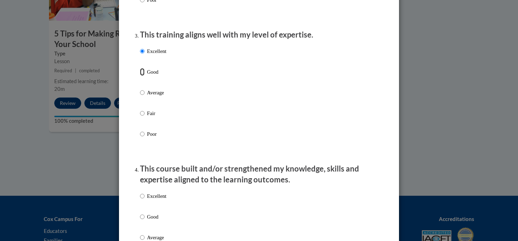
click at [140, 76] on input "Good" at bounding box center [142, 72] width 5 height 8
radio input "true"
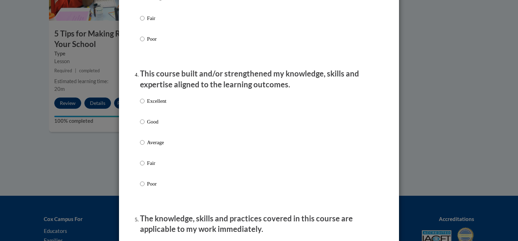
scroll to position [442, 0]
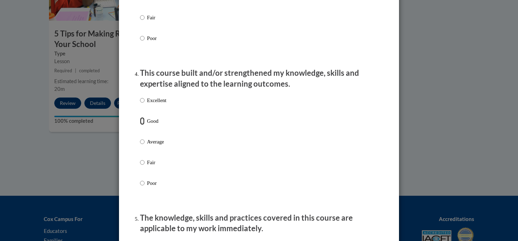
click at [141, 125] on input "Good" at bounding box center [142, 121] width 5 height 8
radio input "true"
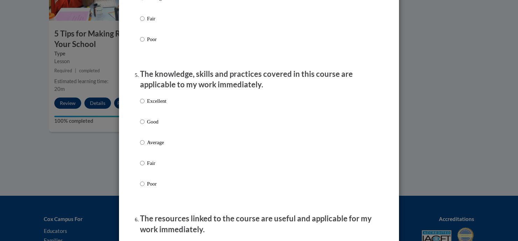
scroll to position [586, 0]
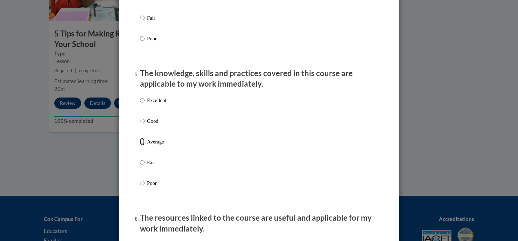
click at [140, 145] on input "Average" at bounding box center [142, 142] width 5 height 8
radio input "true"
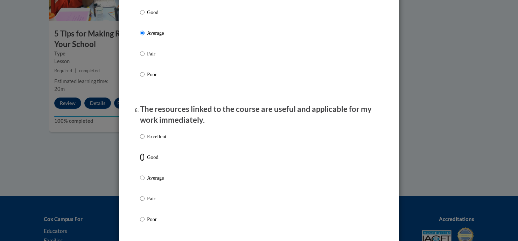
click at [140, 161] on input "Good" at bounding box center [142, 157] width 5 height 8
radio input "true"
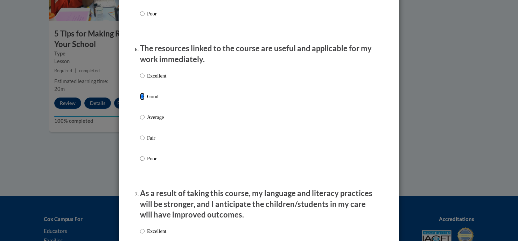
scroll to position [756, 0]
click at [158, 79] on p "Excellent" at bounding box center [156, 75] width 19 height 8
click at [145, 79] on input "Excellent" at bounding box center [142, 75] width 5 height 8
radio input "true"
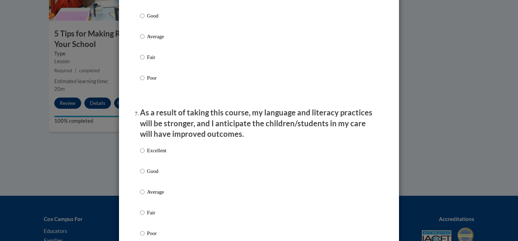
click at [147, 175] on p "Good" at bounding box center [156, 171] width 19 height 8
click at [144, 175] on input "Good" at bounding box center [142, 171] width 5 height 8
radio input "true"
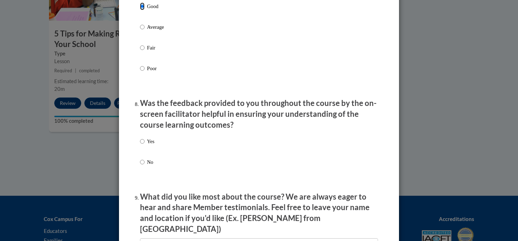
scroll to position [1001, 0]
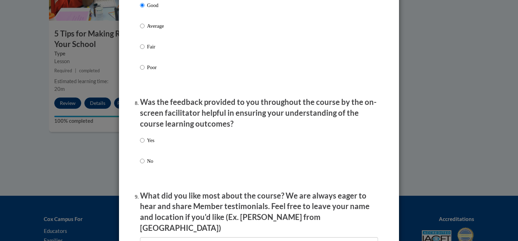
click at [147, 144] on p "Yes" at bounding box center [150, 140] width 7 height 8
click at [145, 144] on input "Yes" at bounding box center [142, 140] width 5 height 8
radio input "true"
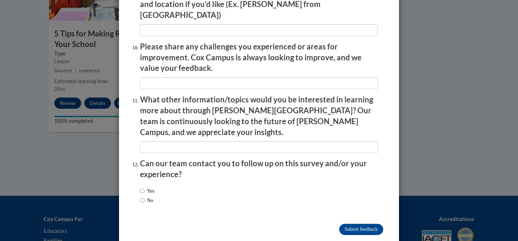
scroll to position [1215, 0]
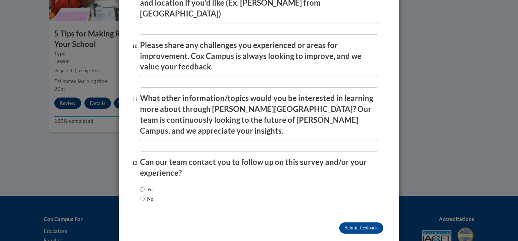
click at [143, 195] on label "No" at bounding box center [146, 199] width 13 height 8
click at [143, 195] on input "No" at bounding box center [142, 199] width 5 height 8
radio input "true"
click at [353, 222] on input "Submit feedback" at bounding box center [361, 227] width 44 height 11
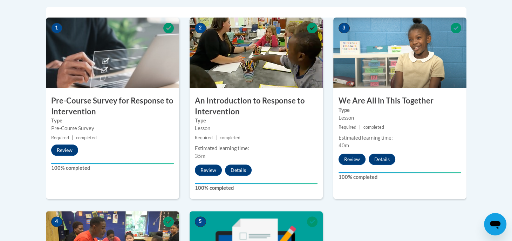
scroll to position [558, 0]
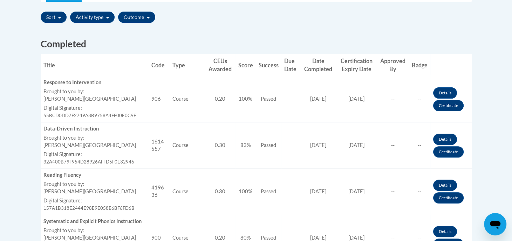
scroll to position [250, 0]
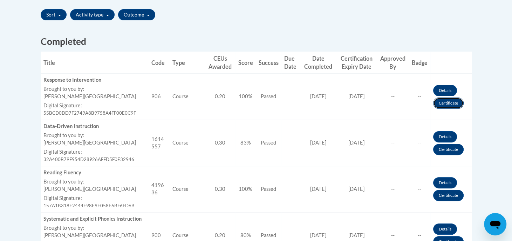
click at [444, 106] on link "Certificate" at bounding box center [448, 102] width 30 height 11
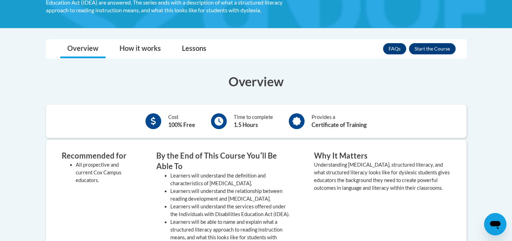
scroll to position [162, 0]
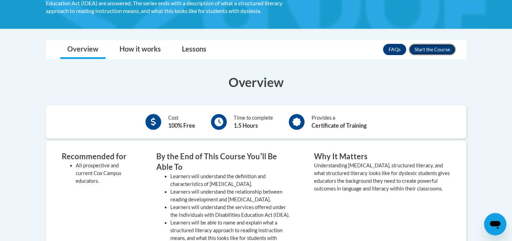
click at [435, 44] on button "Enroll" at bounding box center [432, 49] width 47 height 11
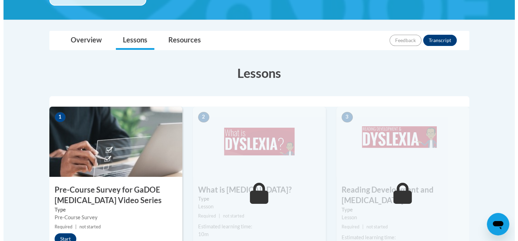
scroll to position [274, 0]
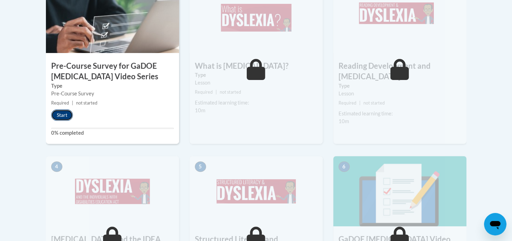
click at [60, 113] on button "Start" at bounding box center [62, 114] width 22 height 11
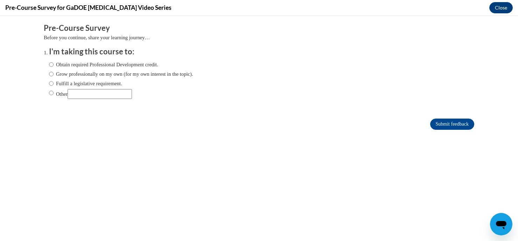
scroll to position [0, 0]
click at [136, 62] on label "Obtain required Professional Development credit." at bounding box center [103, 65] width 109 height 8
click at [54, 62] on input "Obtain required Professional Development credit." at bounding box center [51, 65] width 5 height 8
radio input "true"
click at [440, 120] on input "Submit feedback" at bounding box center [452, 123] width 44 height 11
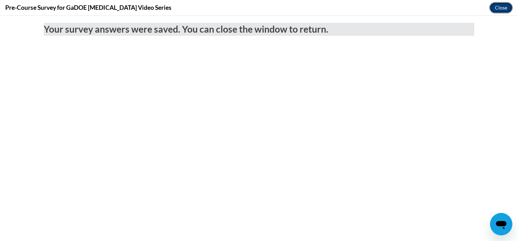
click at [494, 7] on button "Close" at bounding box center [501, 7] width 23 height 11
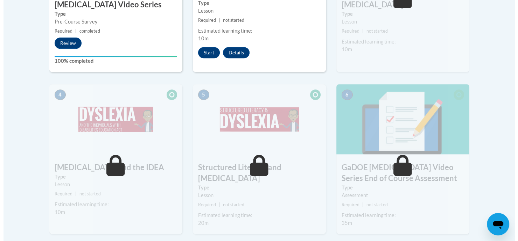
scroll to position [343, 0]
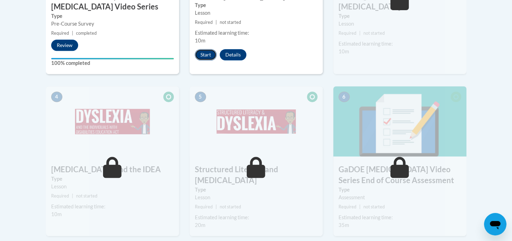
click at [195, 54] on button "Start" at bounding box center [206, 54] width 22 height 11
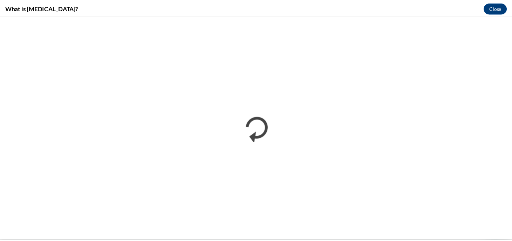
scroll to position [0, 0]
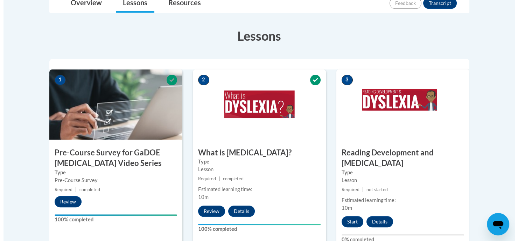
scroll to position [231, 0]
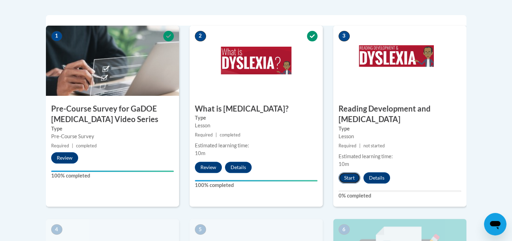
click at [353, 172] on button "Start" at bounding box center [349, 177] width 22 height 11
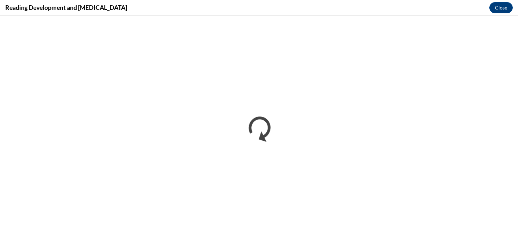
scroll to position [0, 0]
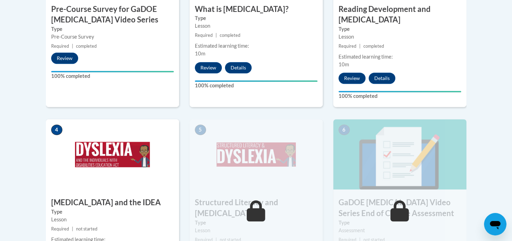
click at [233, 158] on img at bounding box center [255, 154] width 133 height 70
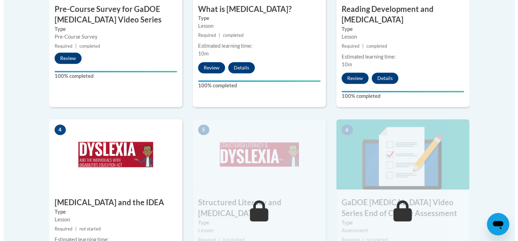
scroll to position [446, 0]
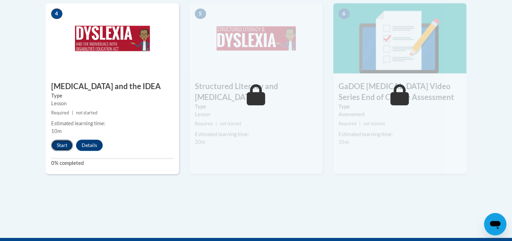
click at [56, 139] on button "Start" at bounding box center [62, 144] width 22 height 11
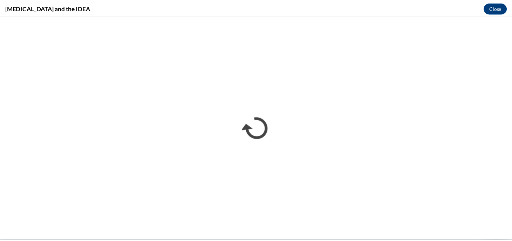
scroll to position [0, 0]
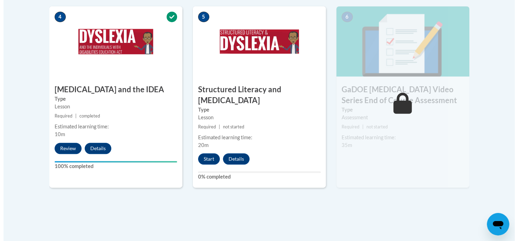
scroll to position [444, 0]
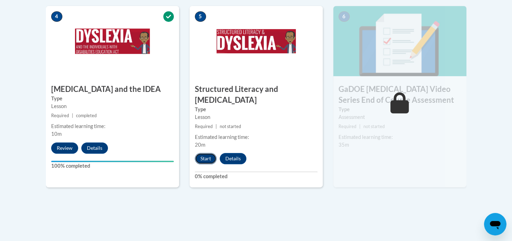
click at [206, 153] on button "Start" at bounding box center [206, 158] width 22 height 11
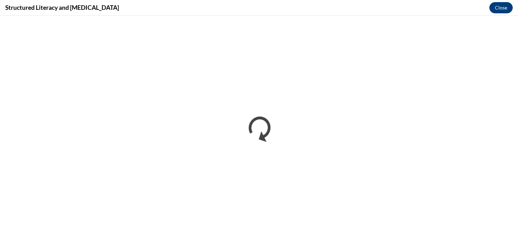
scroll to position [0, 0]
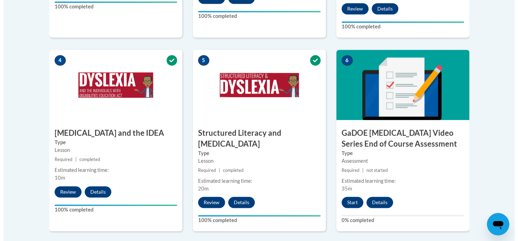
scroll to position [402, 0]
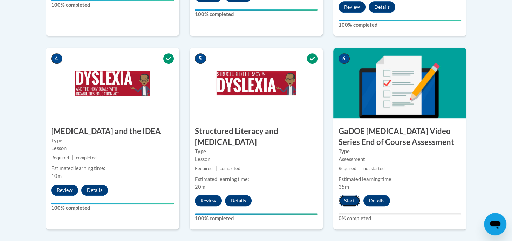
click at [349, 195] on button "Start" at bounding box center [349, 200] width 22 height 11
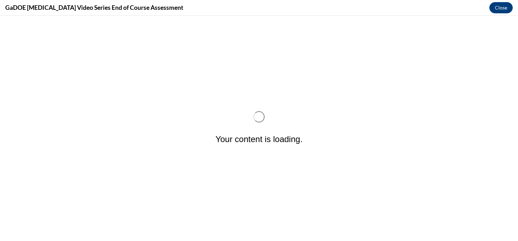
scroll to position [0, 0]
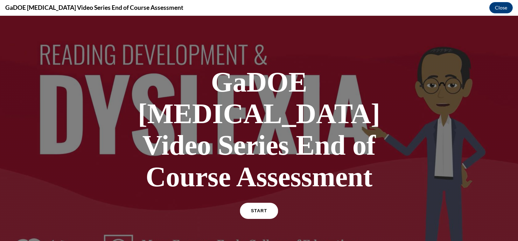
click at [251, 208] on span "START" at bounding box center [259, 210] width 16 height 5
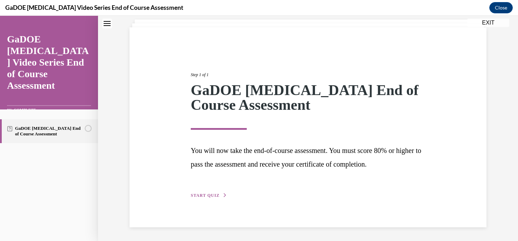
scroll to position [41, 0]
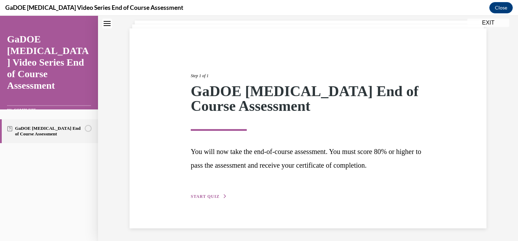
click at [199, 204] on div "Step 1 of 1 GaDOE Dyslexia End of Course Assessment You will now take the end-o…" at bounding box center [308, 128] width 357 height 200
click at [201, 199] on button "START QUIZ" at bounding box center [209, 196] width 36 height 6
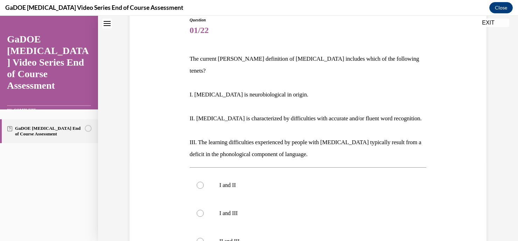
scroll to position [82, 0]
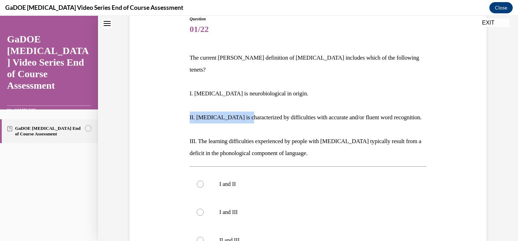
drag, startPoint x: 238, startPoint y: 106, endPoint x: 321, endPoint y: 100, distance: 82.5
click at [321, 111] on p "II. Dyslexia is characterized by difficulties with accurate and/or fluent word …" at bounding box center [308, 117] width 237 height 12
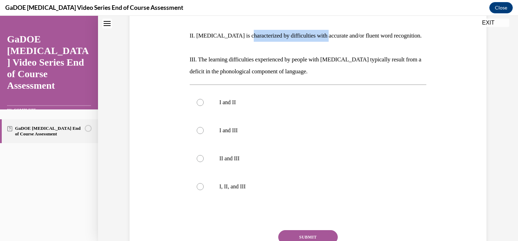
scroll to position [164, 0]
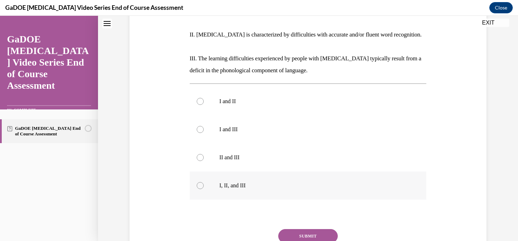
click at [197, 182] on div at bounding box center [200, 185] width 7 height 7
click at [197, 182] on input "I, II, and III" at bounding box center [200, 185] width 7 height 7
radio input "true"
click at [292, 229] on button "SUBMIT" at bounding box center [308, 236] width 60 height 14
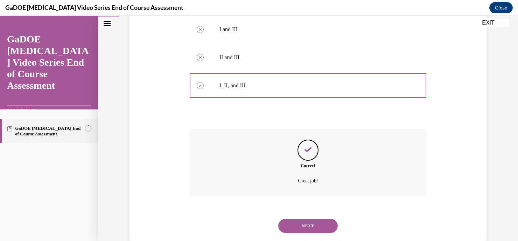
scroll to position [268, 0]
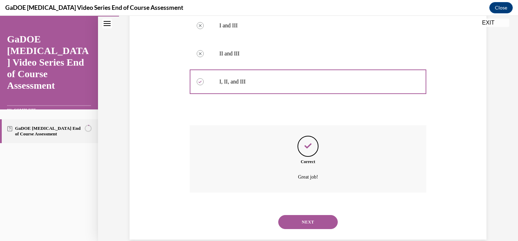
click at [293, 219] on div "NEXT" at bounding box center [308, 222] width 237 height 28
click at [303, 215] on button "NEXT" at bounding box center [308, 222] width 60 height 14
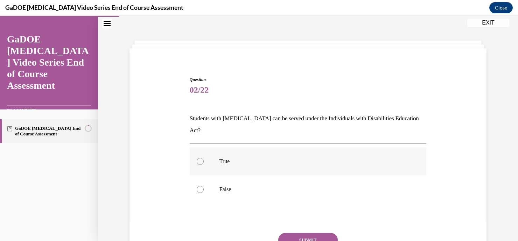
click at [215, 147] on label "True" at bounding box center [308, 161] width 237 height 28
click at [204, 158] on input "True" at bounding box center [200, 161] width 7 height 7
radio input "true"
click at [215, 147] on label "True" at bounding box center [308, 161] width 237 height 28
click at [204, 158] on input "True" at bounding box center [200, 161] width 7 height 7
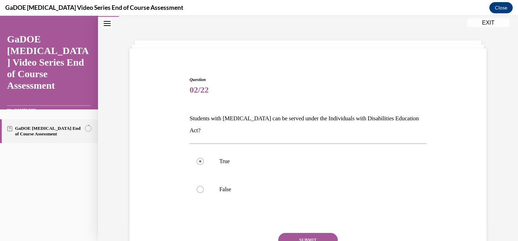
click at [291, 233] on button "SUBMIT" at bounding box center [308, 240] width 60 height 14
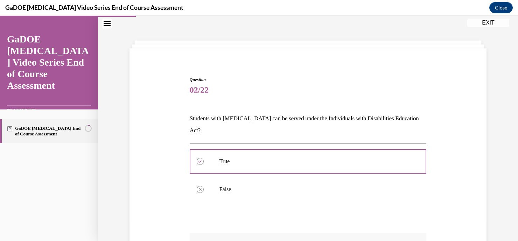
scroll to position [129, 0]
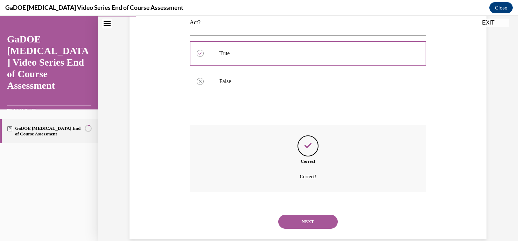
click at [305, 214] on button "NEXT" at bounding box center [308, 221] width 60 height 14
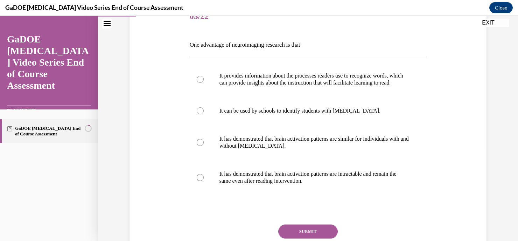
scroll to position [95, 0]
click at [300, 97] on label "It provides information about the processes readers use to recognize words, whi…" at bounding box center [308, 79] width 237 height 35
click at [204, 83] on input "It provides information about the processes readers use to recognize words, whi…" at bounding box center [200, 79] width 7 height 7
radio input "true"
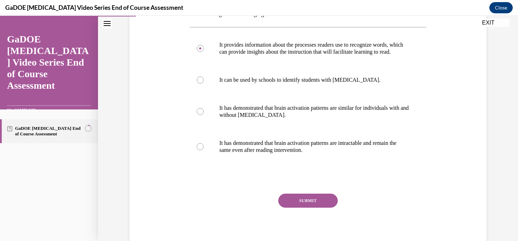
scroll to position [127, 0]
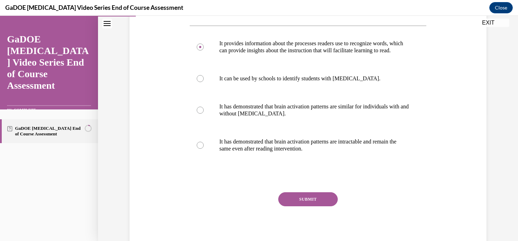
click at [315, 206] on button "SUBMIT" at bounding box center [308, 199] width 60 height 14
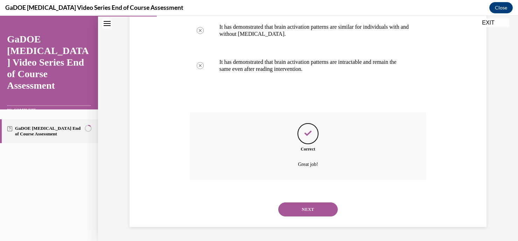
click at [314, 206] on button "NEXT" at bounding box center [308, 209] width 60 height 14
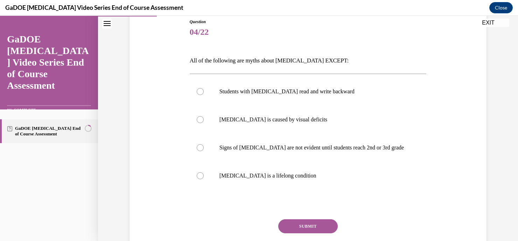
scroll to position [80, 0]
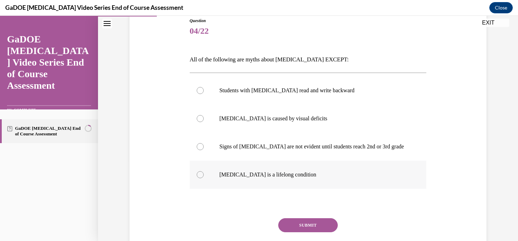
click at [273, 174] on p "Dyslexia is a lifelong condition" at bounding box center [315, 174] width 190 height 7
click at [204, 174] on input "Dyslexia is a lifelong condition" at bounding box center [200, 174] width 7 height 7
radio input "true"
click at [299, 224] on button "SUBMIT" at bounding box center [308, 225] width 60 height 14
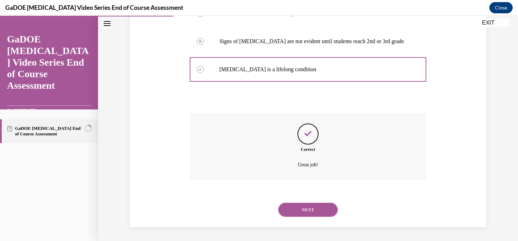
click at [319, 212] on button "NEXT" at bounding box center [308, 209] width 60 height 14
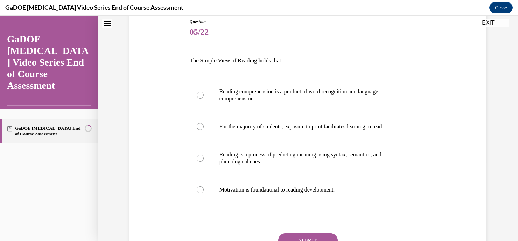
scroll to position [79, 0]
click at [306, 103] on label "Reading comprehension is a product of word recognition and language comprehensi…" at bounding box center [308, 94] width 237 height 35
click at [204, 98] on input "Reading comprehension is a product of word recognition and language comprehensi…" at bounding box center [200, 94] width 7 height 7
radio input "true"
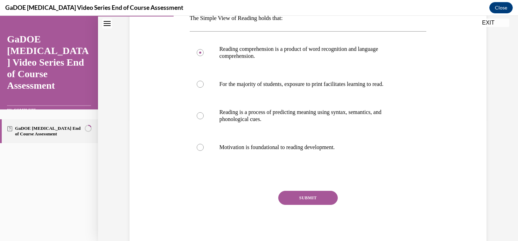
click at [297, 199] on button "SUBMIT" at bounding box center [308, 197] width 60 height 14
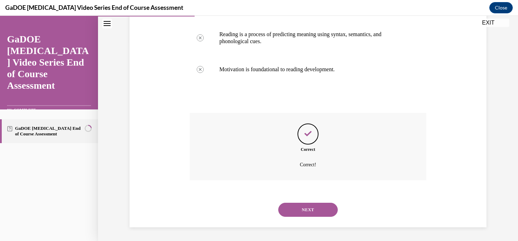
click at [308, 214] on button "NEXT" at bounding box center [308, 209] width 60 height 14
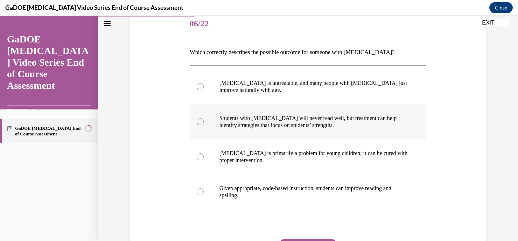
scroll to position [88, 0]
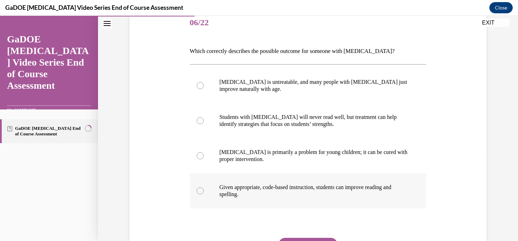
click at [257, 187] on p "Given appropriate, code-based instruction, students can improve reading and spe…" at bounding box center [315, 190] width 190 height 14
click at [204, 187] on input "Given appropriate, code-based instruction, students can improve reading and spe…" at bounding box center [200, 190] width 7 height 7
radio input "true"
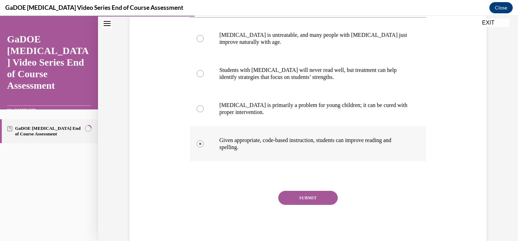
scroll to position [135, 0]
click at [290, 200] on button "SUBMIT" at bounding box center [308, 197] width 60 height 14
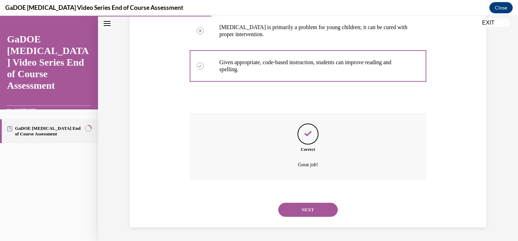
click at [324, 207] on button "NEXT" at bounding box center [308, 209] width 60 height 14
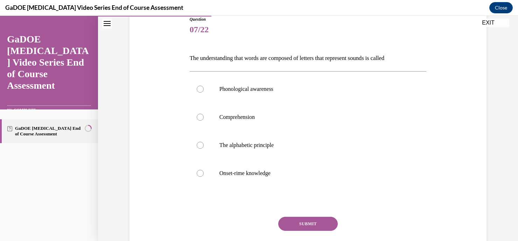
scroll to position [82, 0]
click at [282, 93] on label "Phonological awareness" at bounding box center [308, 89] width 237 height 28
click at [204, 92] on input "Phonological awareness" at bounding box center [200, 88] width 7 height 7
radio input "true"
click at [287, 220] on button "SUBMIT" at bounding box center [308, 223] width 60 height 14
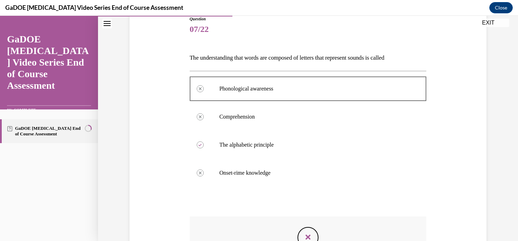
scroll to position [185, 0]
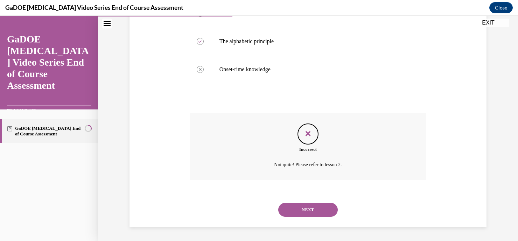
click at [293, 212] on button "NEXT" at bounding box center [308, 209] width 60 height 14
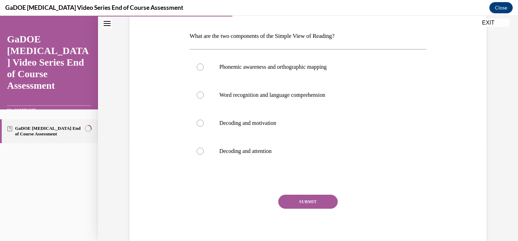
scroll to position [103, 0]
click at [265, 96] on p "Word recognition and language comprehension" at bounding box center [315, 94] width 190 height 7
click at [204, 96] on input "Word recognition and language comprehension" at bounding box center [200, 94] width 7 height 7
radio input "true"
click at [301, 198] on button "SUBMIT" at bounding box center [308, 201] width 60 height 14
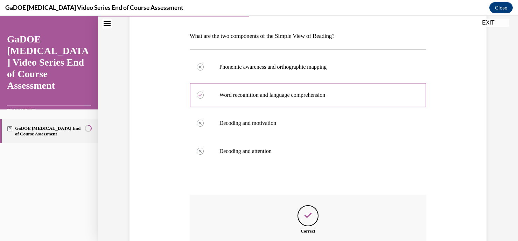
scroll to position [185, 0]
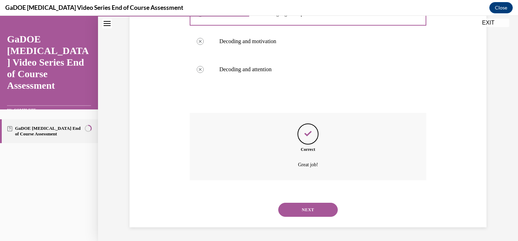
click at [301, 205] on button "NEXT" at bounding box center [308, 209] width 60 height 14
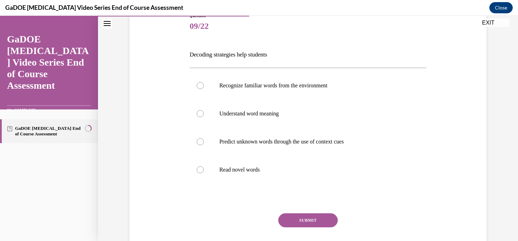
scroll to position [85, 0]
click at [262, 114] on p "Understand word meaning" at bounding box center [315, 112] width 190 height 7
click at [204, 114] on input "Understand word meaning" at bounding box center [200, 112] width 7 height 7
radio input "true"
click at [260, 141] on p "Predict unknown words through the use of context cues" at bounding box center [315, 140] width 190 height 7
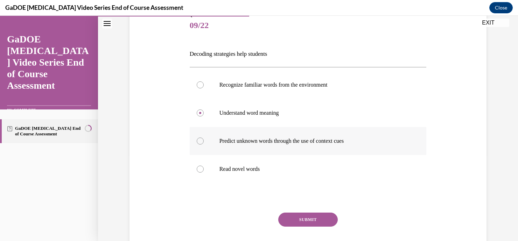
click at [204, 141] on input "Predict unknown words through the use of context cues" at bounding box center [200, 140] width 7 height 7
radio input "true"
click at [293, 220] on button "SUBMIT" at bounding box center [308, 219] width 60 height 14
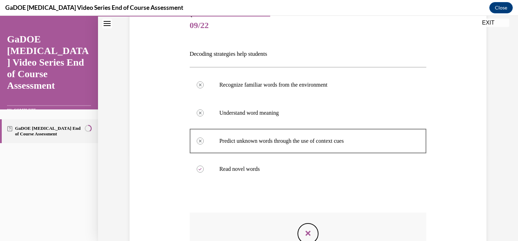
scroll to position [185, 0]
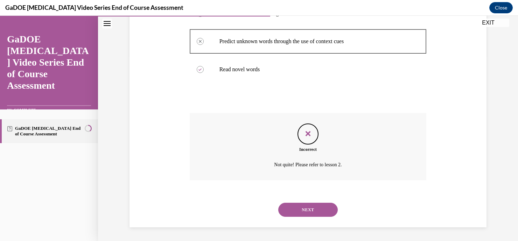
click at [296, 214] on button "NEXT" at bounding box center [308, 209] width 60 height 14
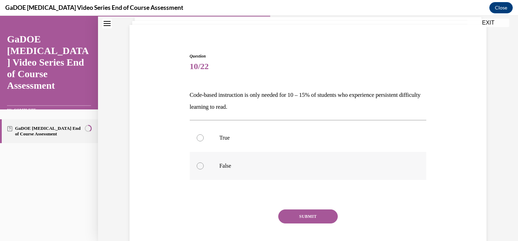
scroll to position [46, 0]
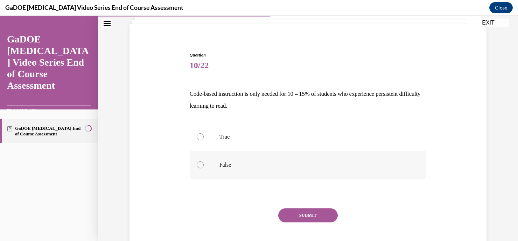
click at [259, 160] on label "False" at bounding box center [308, 165] width 237 height 28
click at [204, 161] on input "False" at bounding box center [200, 164] width 7 height 7
radio input "true"
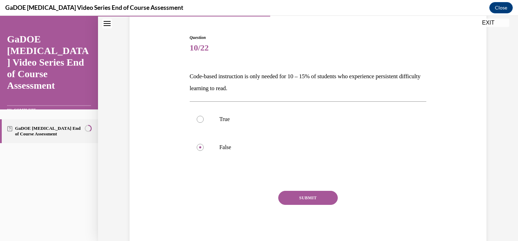
click at [294, 197] on button "SUBMIT" at bounding box center [308, 197] width 60 height 14
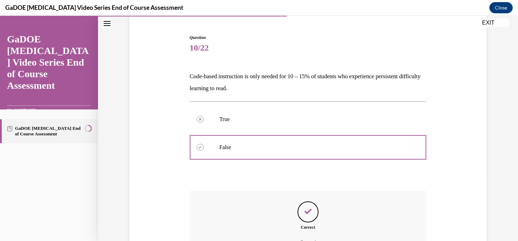
scroll to position [141, 0]
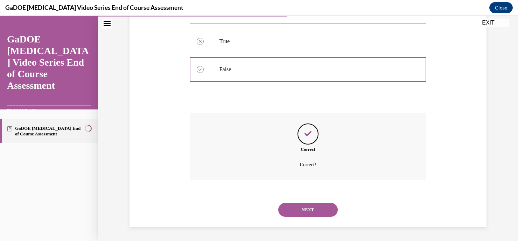
click at [291, 222] on div "NEXT" at bounding box center [308, 209] width 237 height 28
click at [297, 203] on button "NEXT" at bounding box center [308, 209] width 60 height 14
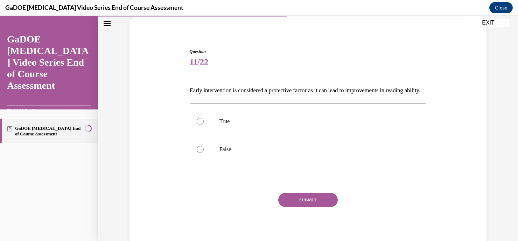
scroll to position [51, 0]
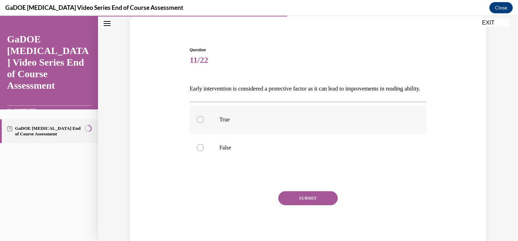
click at [241, 123] on p "True" at bounding box center [315, 119] width 190 height 7
click at [204, 123] on input "True" at bounding box center [200, 119] width 7 height 7
radio input "true"
click at [298, 205] on button "SUBMIT" at bounding box center [308, 198] width 60 height 14
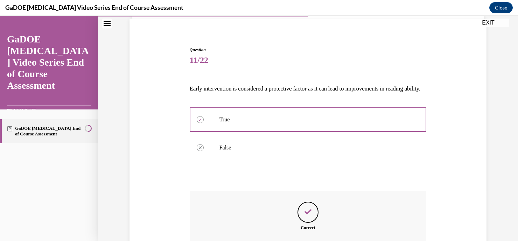
scroll to position [141, 0]
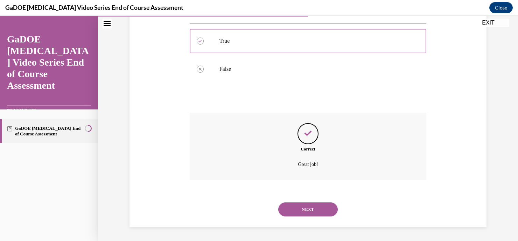
click at [298, 206] on button "NEXT" at bounding box center [308, 209] width 60 height 14
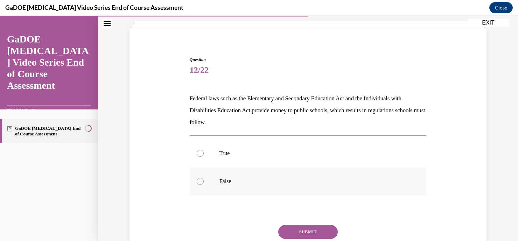
scroll to position [42, 0]
click at [287, 164] on label "True" at bounding box center [308, 152] width 237 height 28
click at [204, 155] on input "True" at bounding box center [200, 151] width 7 height 7
radio input "true"
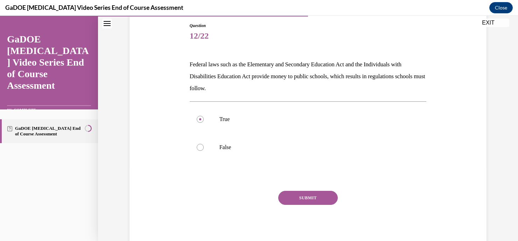
click at [298, 199] on button "SUBMIT" at bounding box center [308, 197] width 60 height 14
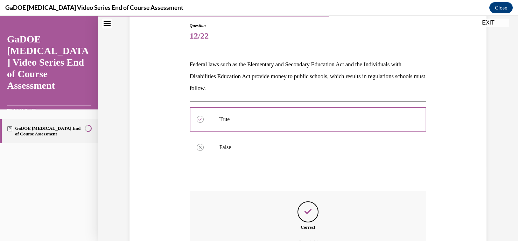
scroll to position [152, 0]
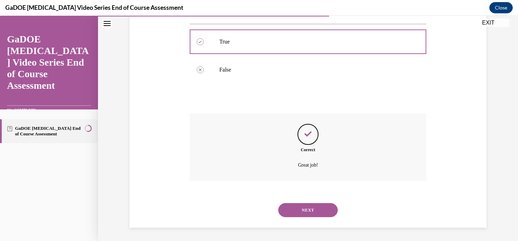
click at [304, 215] on button "NEXT" at bounding box center [308, 210] width 60 height 14
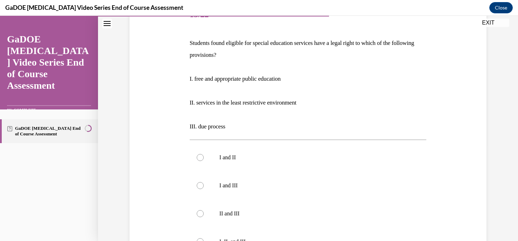
scroll to position [139, 0]
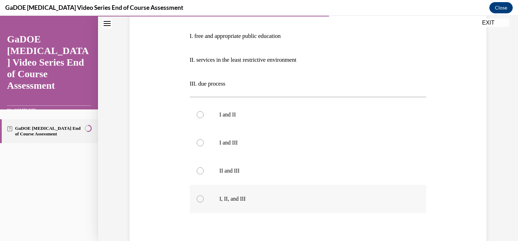
click at [229, 199] on p "I, II, and III" at bounding box center [315, 198] width 190 height 7
click at [204, 199] on input "I, II, and III" at bounding box center [200, 198] width 7 height 7
radio input "true"
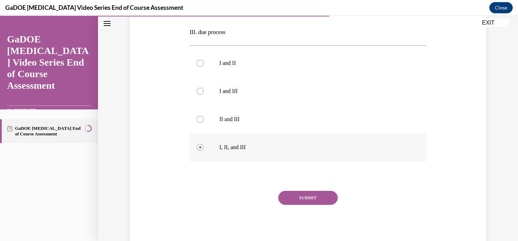
click at [306, 191] on button "SUBMIT" at bounding box center [308, 197] width 60 height 14
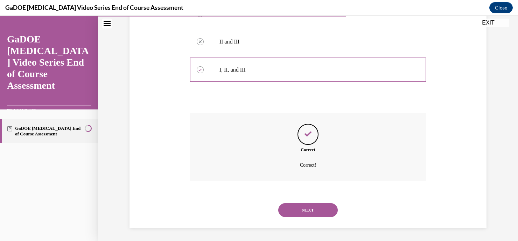
click at [306, 208] on button "NEXT" at bounding box center [308, 210] width 60 height 14
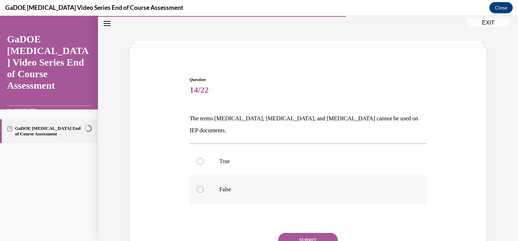
click at [228, 186] on label "False" at bounding box center [308, 189] width 237 height 28
click at [204, 186] on input "False" at bounding box center [200, 189] width 7 height 7
radio input "true"
click at [294, 233] on button "SUBMIT" at bounding box center [308, 240] width 60 height 14
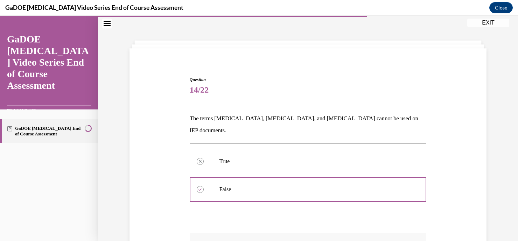
scroll to position [129, 0]
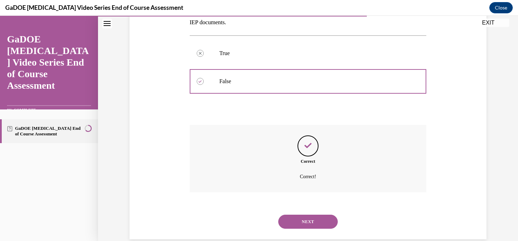
click at [301, 218] on div "NEXT" at bounding box center [308, 221] width 237 height 28
click at [322, 207] on div "NEXT" at bounding box center [308, 221] width 237 height 28
click at [318, 214] on button "NEXT" at bounding box center [308, 221] width 60 height 14
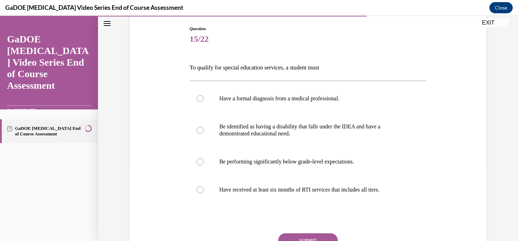
scroll to position [72, 0]
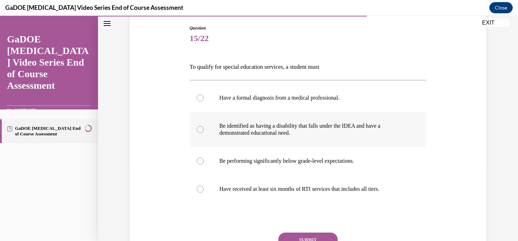
click at [310, 126] on p "Be identified as having a disability that falls under the IDEA and have a demon…" at bounding box center [315, 129] width 190 height 14
click at [204, 126] on input "Be identified as having a disability that falls under the IDEA and have a demon…" at bounding box center [200, 129] width 7 height 7
radio input "true"
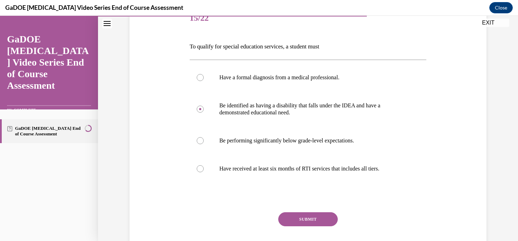
click at [311, 218] on button "SUBMIT" at bounding box center [308, 219] width 60 height 14
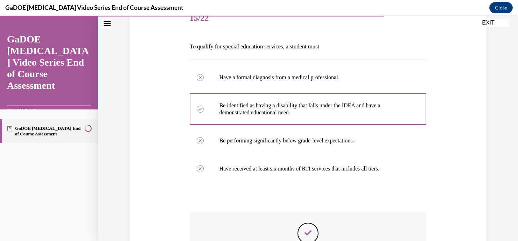
scroll to position [192, 0]
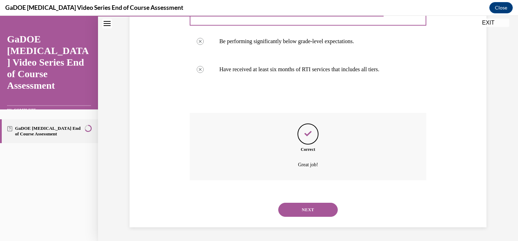
click at [311, 219] on div "NEXT" at bounding box center [308, 209] width 237 height 28
click at [308, 213] on button "NEXT" at bounding box center [308, 209] width 60 height 14
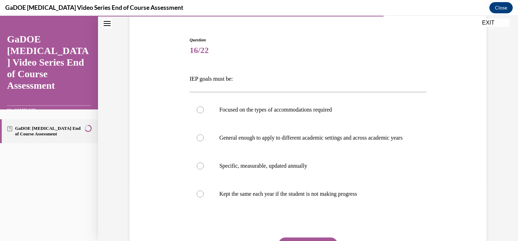
scroll to position [61, 0]
click at [307, 163] on label "Specific, measurable, updated annually" at bounding box center [308, 165] width 237 height 28
click at [204, 163] on input "Specific, measurable, updated annually" at bounding box center [200, 164] width 7 height 7
radio input "true"
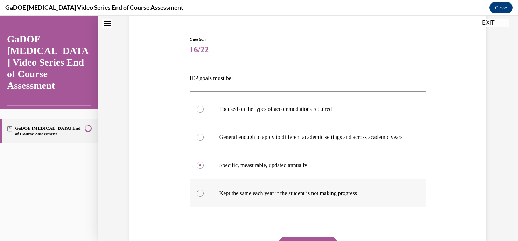
scroll to position [114, 0]
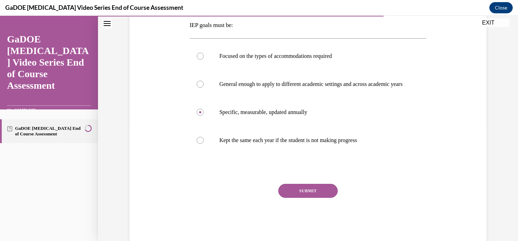
click at [320, 197] on button "SUBMIT" at bounding box center [308, 190] width 60 height 14
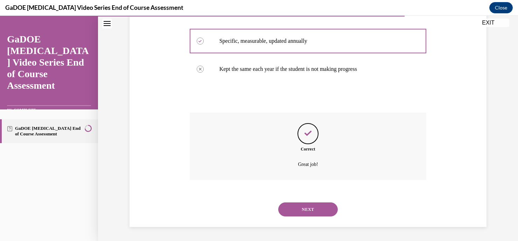
click at [312, 203] on button "NEXT" at bounding box center [308, 209] width 60 height 14
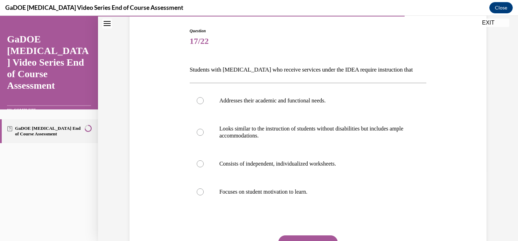
scroll to position [71, 0]
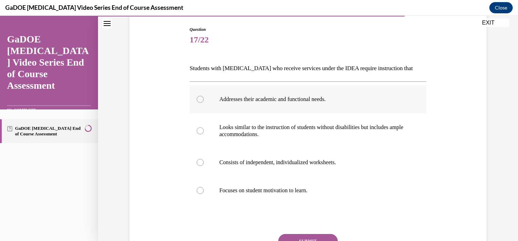
click at [299, 102] on p "Addresses their academic and functional needs." at bounding box center [315, 99] width 190 height 7
click at [204, 102] on input "Addresses their academic and functional needs." at bounding box center [200, 99] width 7 height 7
radio input "true"
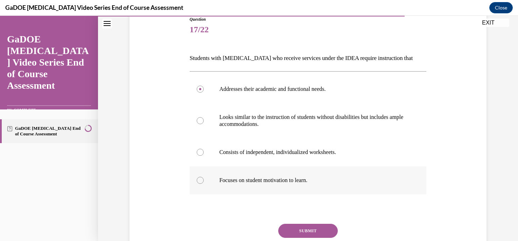
scroll to position [82, 0]
click at [308, 229] on button "SUBMIT" at bounding box center [308, 230] width 60 height 14
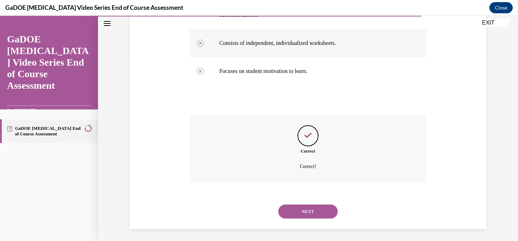
scroll to position [192, 0]
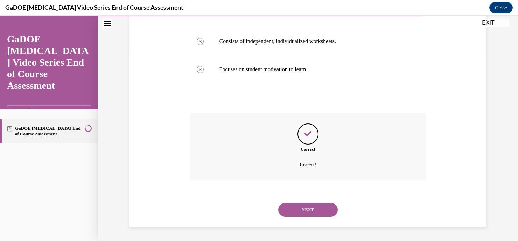
click at [304, 217] on div "NEXT" at bounding box center [308, 209] width 237 height 28
click at [301, 213] on button "NEXT" at bounding box center [308, 209] width 60 height 14
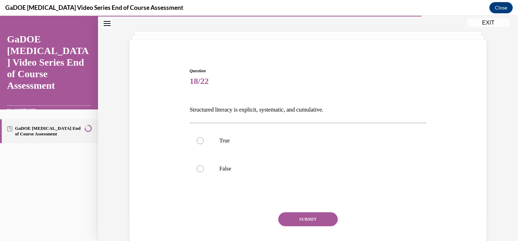
scroll to position [32, 0]
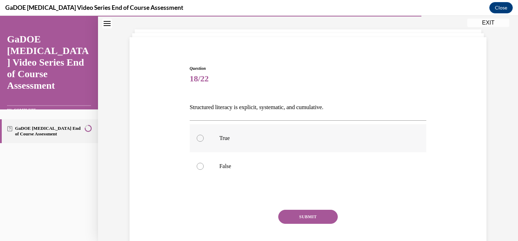
click at [222, 143] on label "True" at bounding box center [308, 138] width 237 height 28
click at [204, 141] on input "True" at bounding box center [200, 137] width 7 height 7
radio input "true"
click at [301, 213] on button "SUBMIT" at bounding box center [308, 216] width 60 height 14
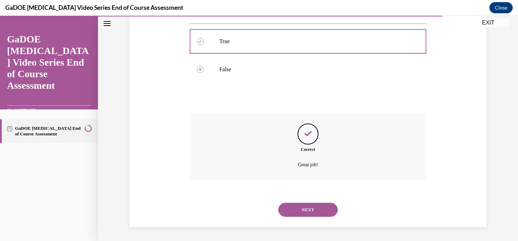
click at [301, 213] on button "NEXT" at bounding box center [308, 209] width 60 height 14
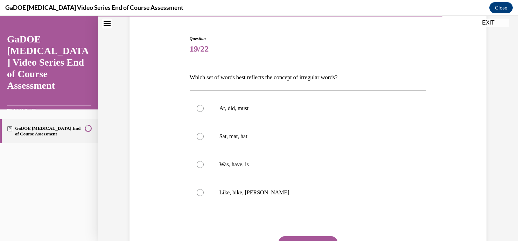
scroll to position [63, 0]
click at [238, 171] on label "Was, have, is" at bounding box center [308, 163] width 237 height 28
click at [204, 167] on input "Was, have, is" at bounding box center [200, 163] width 7 height 7
radio input "true"
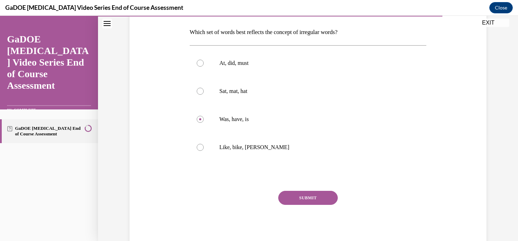
click at [295, 199] on button "SUBMIT" at bounding box center [308, 197] width 60 height 14
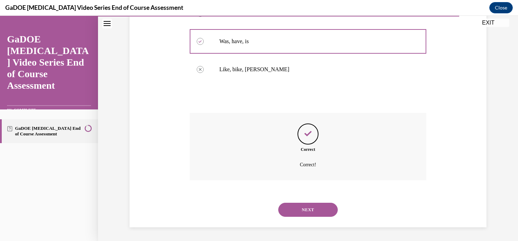
click at [298, 205] on button "NEXT" at bounding box center [308, 209] width 60 height 14
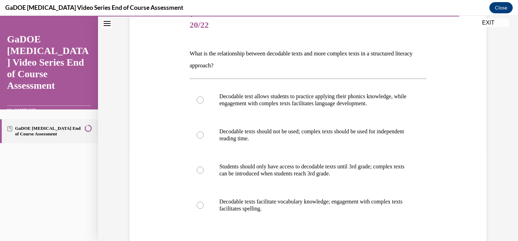
scroll to position [85, 0]
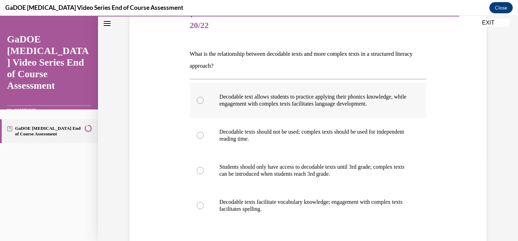
click at [314, 108] on label "Decodable text allows students to practice applying their phonics knowledge, wh…" at bounding box center [308, 100] width 237 height 35
click at [204, 104] on input "Decodable text allows students to practice applying their phonics knowledge, wh…" at bounding box center [200, 100] width 7 height 7
radio input "true"
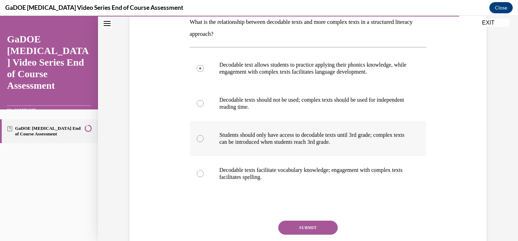
scroll to position [120, 0]
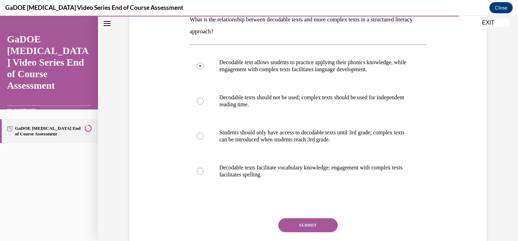
click at [301, 224] on button "SUBMIT" at bounding box center [308, 225] width 60 height 14
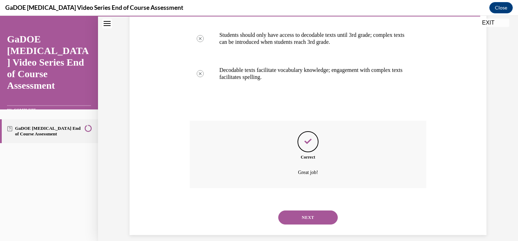
scroll to position [225, 0]
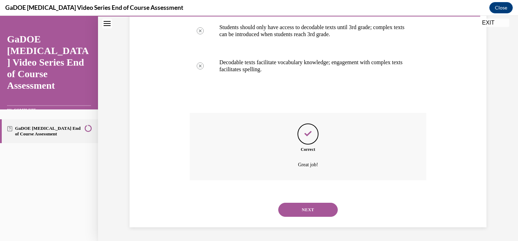
click at [303, 224] on div "SUBMIT NEXT" at bounding box center [308, 208] width 237 height 36
click at [301, 211] on button "NEXT" at bounding box center [308, 209] width 60 height 14
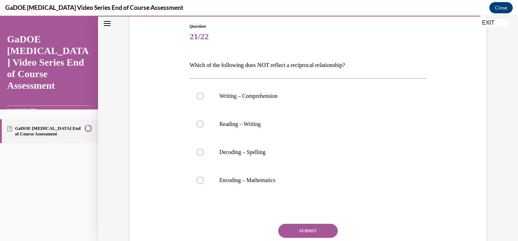
scroll to position [75, 0]
click at [261, 95] on p "Writing – Comprehension" at bounding box center [315, 95] width 190 height 7
click at [204, 95] on input "Writing – Comprehension" at bounding box center [200, 95] width 7 height 7
radio input "true"
click at [306, 227] on button "SUBMIT" at bounding box center [308, 230] width 60 height 14
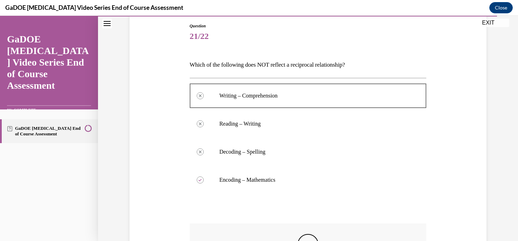
scroll to position [185, 0]
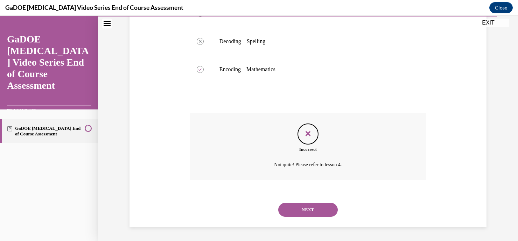
click at [303, 221] on div "NEXT" at bounding box center [308, 209] width 237 height 28
click at [297, 206] on button "NEXT" at bounding box center [308, 209] width 60 height 14
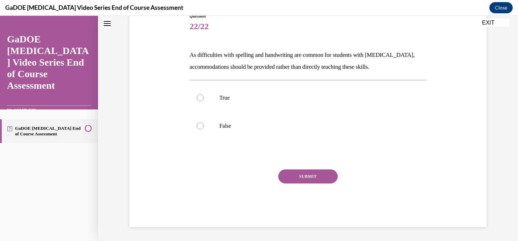
scroll to position [21, 0]
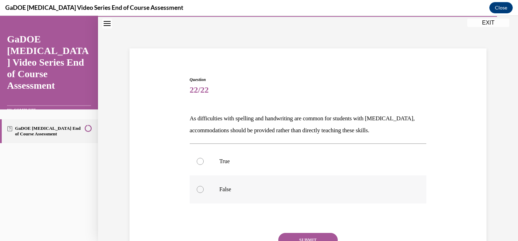
drag, startPoint x: 229, startPoint y: 183, endPoint x: 201, endPoint y: 191, distance: 28.8
drag, startPoint x: 201, startPoint y: 191, endPoint x: 195, endPoint y: 190, distance: 5.8
click at [197, 190] on div at bounding box center [200, 189] width 7 height 7
click at [197, 190] on input "False" at bounding box center [200, 189] width 7 height 7
radio input "true"
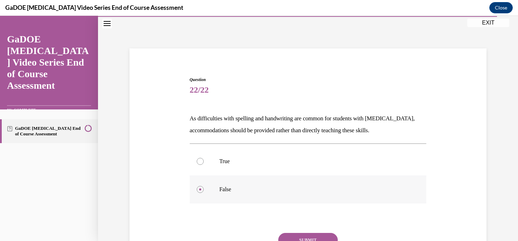
scroll to position [63, 0]
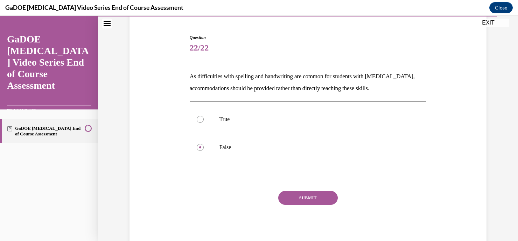
click at [311, 195] on button "SUBMIT" at bounding box center [308, 197] width 60 height 14
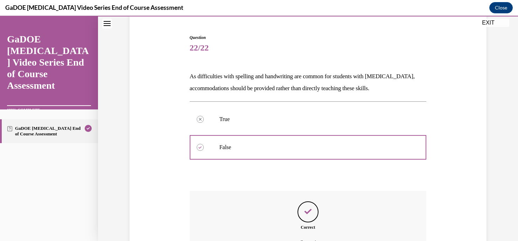
scroll to position [141, 0]
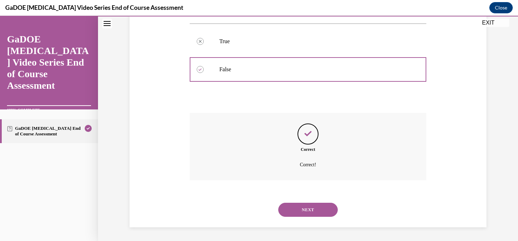
click at [320, 206] on button "NEXT" at bounding box center [308, 209] width 60 height 14
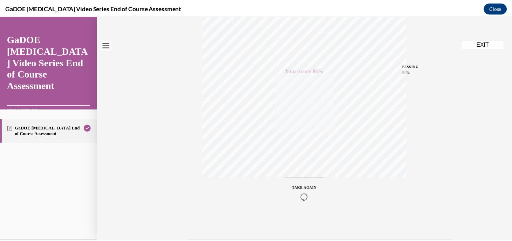
scroll to position [0, 0]
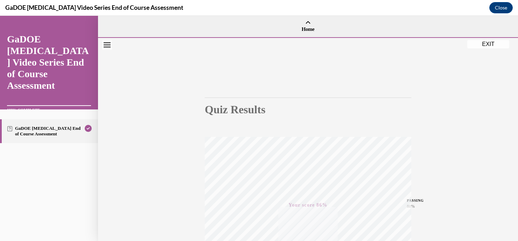
click at [487, 46] on button "EXIT" at bounding box center [488, 44] width 42 height 8
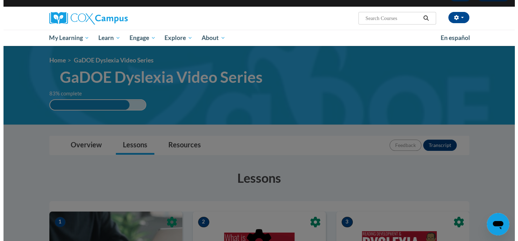
scroll to position [44, 0]
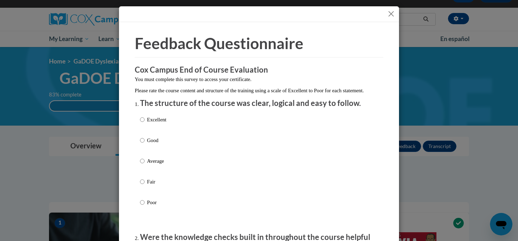
click at [154, 123] on p "Excellent" at bounding box center [156, 120] width 19 height 8
click at [145, 123] on input "Excellent" at bounding box center [142, 120] width 5 height 8
radio input "true"
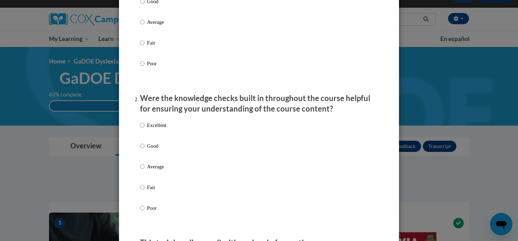
scroll to position [140, 0]
click at [147, 189] on p "Fair" at bounding box center [156, 186] width 19 height 8
click at [145, 189] on input "Fair" at bounding box center [142, 186] width 5 height 8
radio input "true"
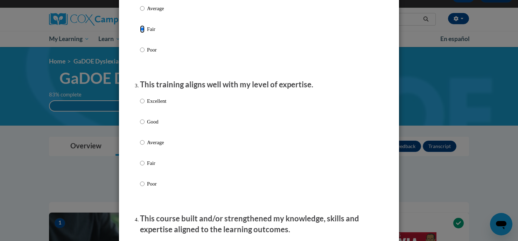
scroll to position [300, 0]
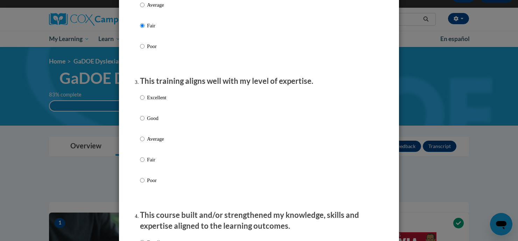
click at [146, 99] on div "Excellent Good Average Fair Poor" at bounding box center [153, 144] width 26 height 109
click at [155, 122] on p "Good" at bounding box center [156, 118] width 19 height 8
click at [145, 122] on input "Good" at bounding box center [142, 118] width 5 height 8
radio input "true"
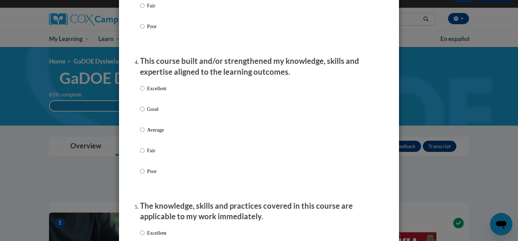
scroll to position [455, 0]
click at [151, 112] on p "Good" at bounding box center [156, 108] width 19 height 8
click at [145, 112] on input "Good" at bounding box center [142, 108] width 5 height 8
radio input "true"
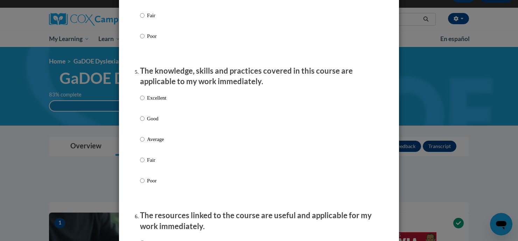
scroll to position [589, 0]
click at [153, 122] on p "Good" at bounding box center [156, 118] width 19 height 8
click at [145, 122] on input "Good" at bounding box center [142, 118] width 5 height 8
radio input "true"
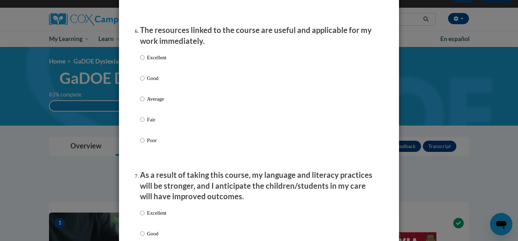
scroll to position [774, 0]
click at [149, 81] on p "Good" at bounding box center [156, 78] width 19 height 8
click at [145, 81] on input "Good" at bounding box center [142, 78] width 5 height 8
radio input "true"
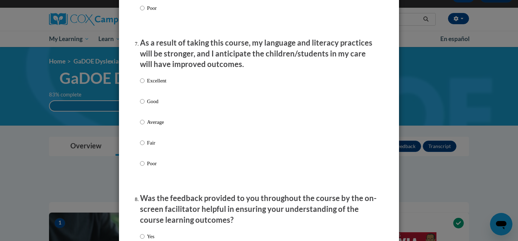
scroll to position [906, 0]
click at [148, 111] on label "Good" at bounding box center [153, 106] width 26 height 19
click at [145, 105] on input "Good" at bounding box center [142, 101] width 5 height 8
radio input "true"
click at [153, 125] on p "Average" at bounding box center [156, 122] width 19 height 8
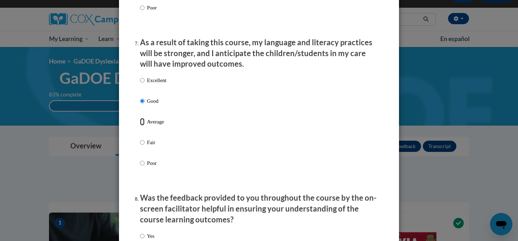
click at [145, 125] on input "Average" at bounding box center [142, 122] width 5 height 8
radio input "true"
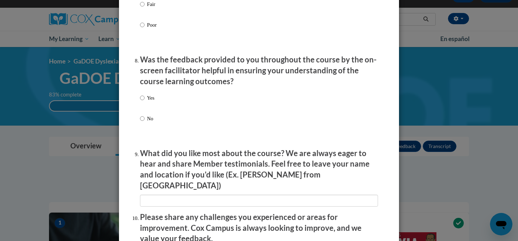
scroll to position [1044, 0]
click at [140, 101] on input "Yes" at bounding box center [142, 97] width 5 height 8
radio input "true"
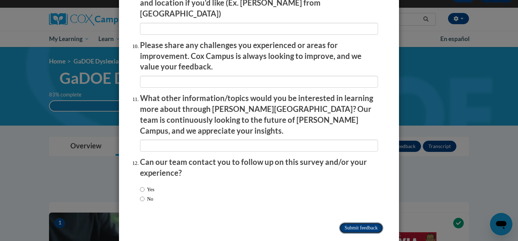
click at [352, 222] on input "Submit feedback" at bounding box center [361, 227] width 44 height 11
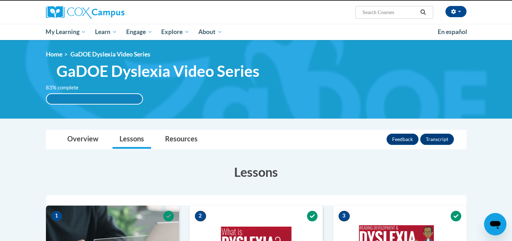
scroll to position [0, 0]
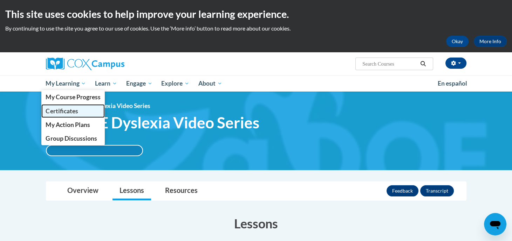
click at [55, 112] on span "Certificates" at bounding box center [62, 110] width 32 height 7
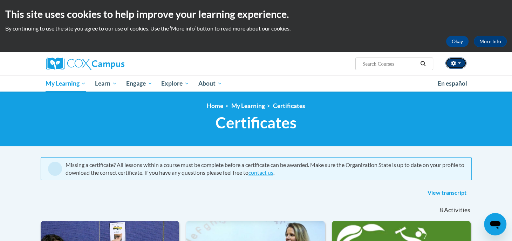
click at [457, 58] on button "button" at bounding box center [455, 62] width 21 height 11
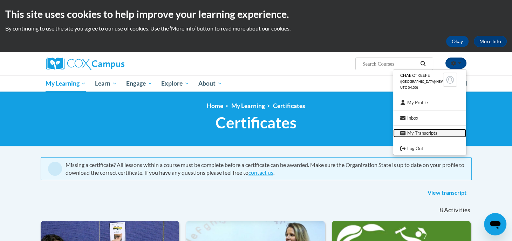
click at [429, 132] on link "My Transcripts" at bounding box center [429, 133] width 73 height 9
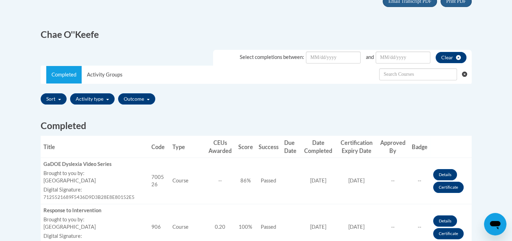
scroll to position [168, 0]
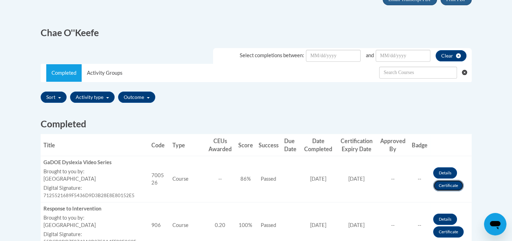
click at [447, 187] on link "Certificate" at bounding box center [448, 185] width 30 height 11
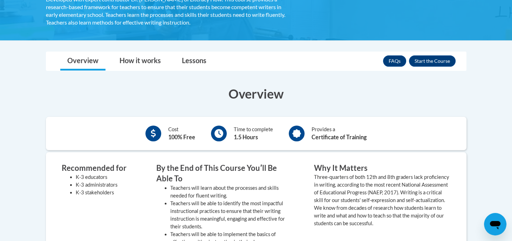
scroll to position [159, 0]
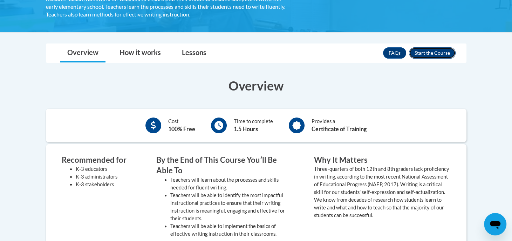
click at [431, 50] on button "Enroll" at bounding box center [432, 52] width 47 height 11
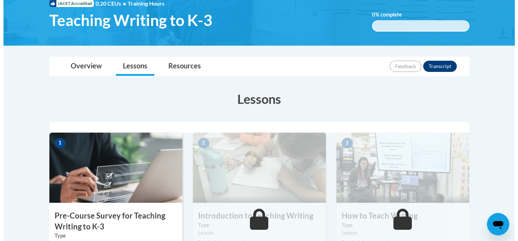
scroll to position [169, 0]
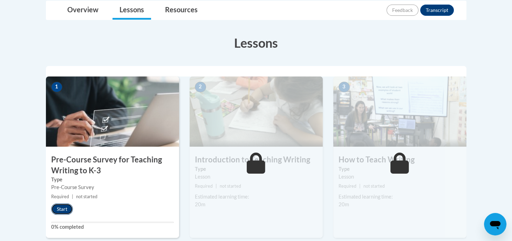
click at [62, 209] on button "Start" at bounding box center [62, 208] width 22 height 11
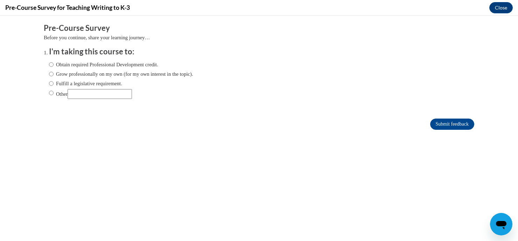
scroll to position [0, 0]
click at [104, 65] on label "Obtain required Professional Development credit." at bounding box center [103, 65] width 109 height 8
click at [54, 65] on input "Obtain required Professional Development credit." at bounding box center [51, 65] width 5 height 8
radio input "true"
click at [443, 127] on input "Submit feedback" at bounding box center [452, 123] width 44 height 11
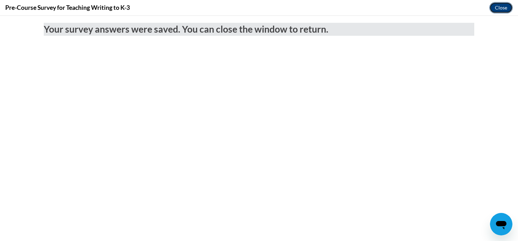
click at [499, 7] on button "Close" at bounding box center [501, 7] width 23 height 11
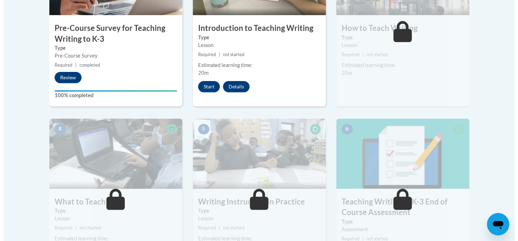
scroll to position [301, 0]
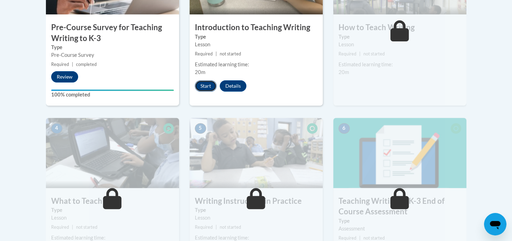
click at [200, 84] on button "Start" at bounding box center [206, 85] width 22 height 11
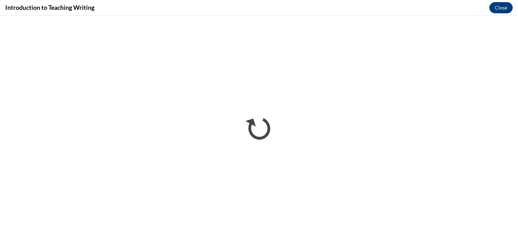
scroll to position [0, 0]
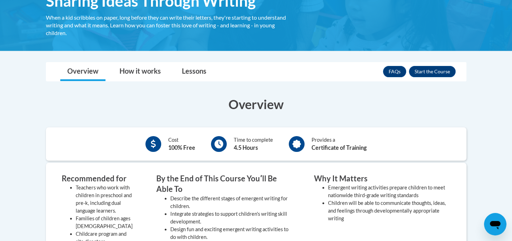
scroll to position [136, 0]
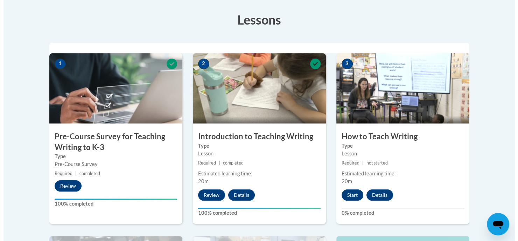
scroll to position [210, 0]
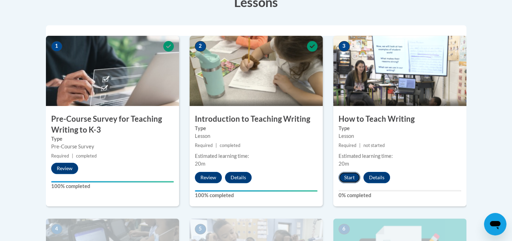
click at [350, 179] on button "Start" at bounding box center [349, 177] width 22 height 11
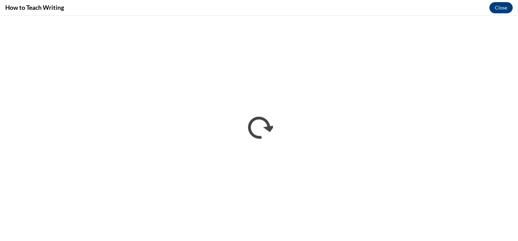
scroll to position [0, 0]
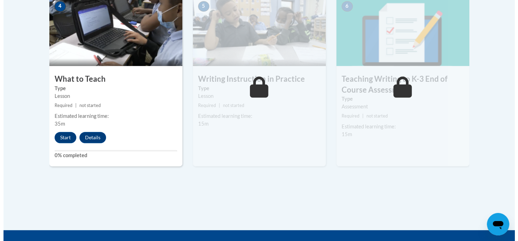
scroll to position [433, 0]
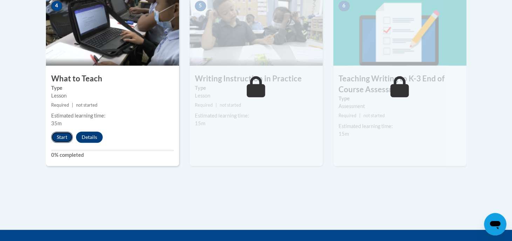
click at [60, 135] on button "Start" at bounding box center [62, 136] width 22 height 11
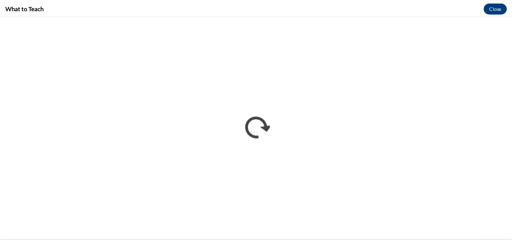
scroll to position [0, 0]
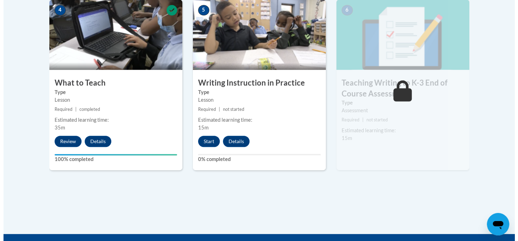
scroll to position [429, 0]
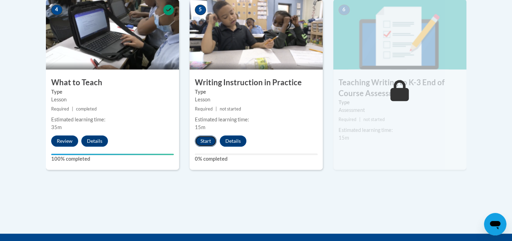
click at [207, 141] on button "Start" at bounding box center [206, 140] width 22 height 11
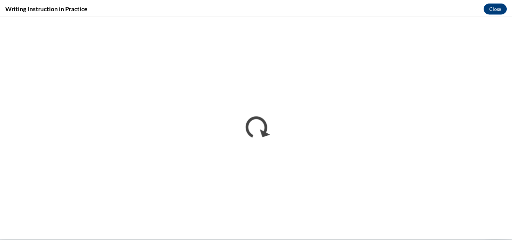
scroll to position [0, 0]
click at [340, 2] on div "Writing Instruction in Practice Close" at bounding box center [259, 8] width 518 height 16
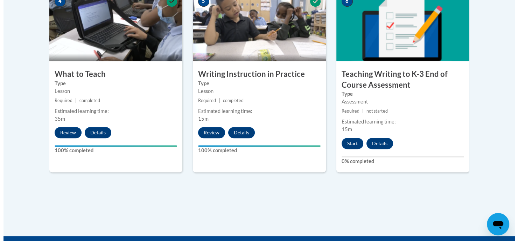
scroll to position [438, 0]
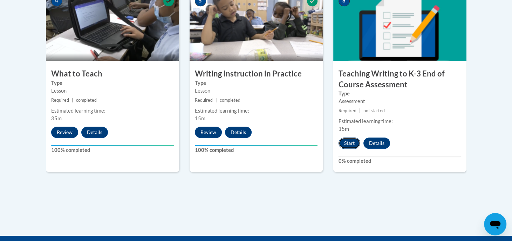
click at [348, 142] on button "Start" at bounding box center [349, 142] width 22 height 11
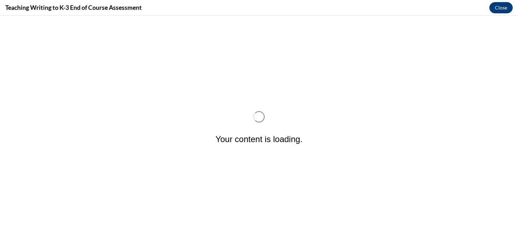
scroll to position [0, 0]
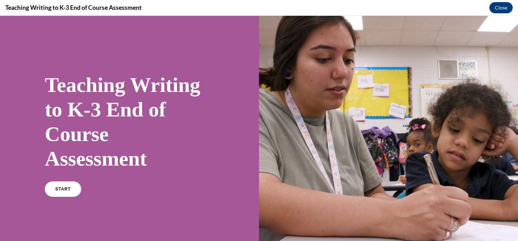
click at [37, 196] on div "Teaching Writing to K-3 End of Course Assessment START" at bounding box center [129, 134] width 259 height 236
click at [56, 193] on link "START" at bounding box center [63, 189] width 38 height 16
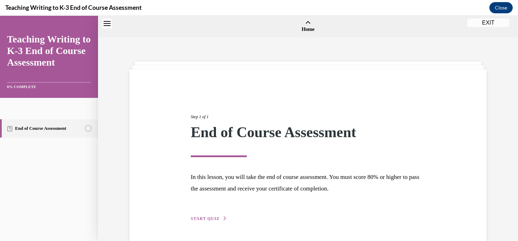
scroll to position [21, 0]
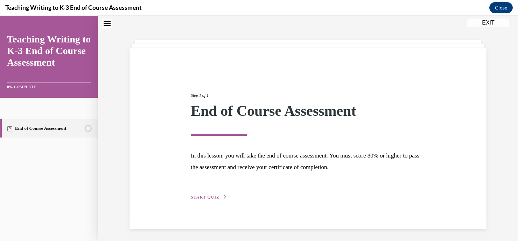
click at [192, 199] on button "START QUIZ" at bounding box center [209, 197] width 36 height 6
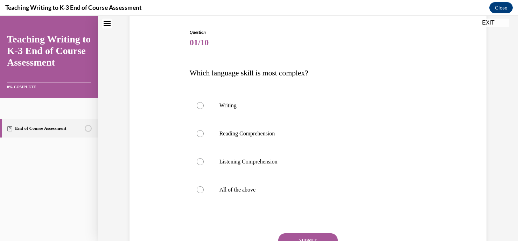
scroll to position [68, 0]
click at [222, 109] on p "Writing" at bounding box center [315, 106] width 190 height 7
click at [204, 109] on input "Writing" at bounding box center [200, 106] width 7 height 7
radio input "true"
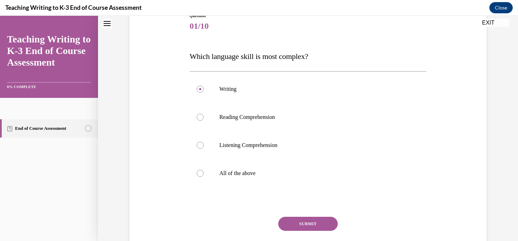
click at [313, 222] on button "SUBMIT" at bounding box center [308, 223] width 60 height 14
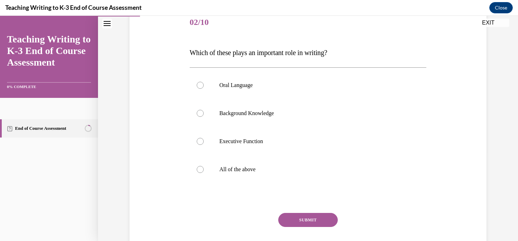
scroll to position [77, 0]
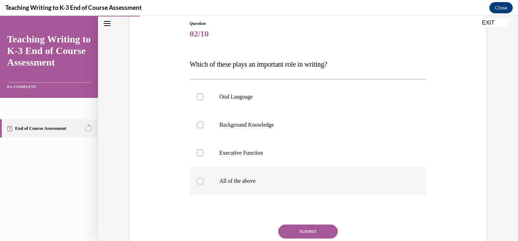
click at [243, 182] on p "All of the above" at bounding box center [315, 180] width 190 height 7
click at [204, 182] on input "All of the above" at bounding box center [200, 180] width 7 height 7
radio input "true"
click at [294, 227] on button "SUBMIT" at bounding box center [308, 231] width 60 height 14
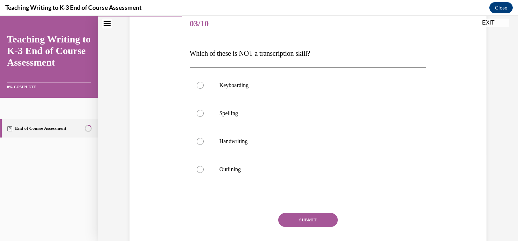
scroll to position [87, 0]
click at [220, 89] on label "Keyboarding" at bounding box center [308, 85] width 237 height 28
click at [204, 89] on input "Keyboarding" at bounding box center [200, 85] width 7 height 7
radio input "true"
click at [300, 216] on button "SUBMIT" at bounding box center [308, 220] width 60 height 14
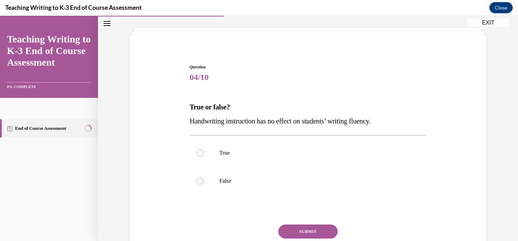
scroll to position [46, 0]
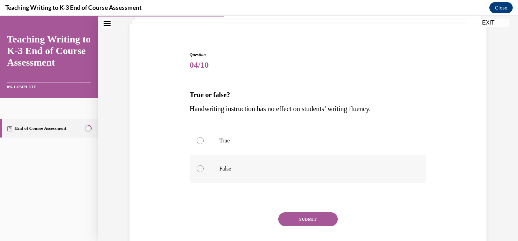
click at [220, 171] on p "False" at bounding box center [315, 168] width 190 height 7
click at [204, 171] on input "False" at bounding box center [200, 168] width 7 height 7
radio input "true"
click at [316, 224] on button "SUBMIT" at bounding box center [308, 219] width 60 height 14
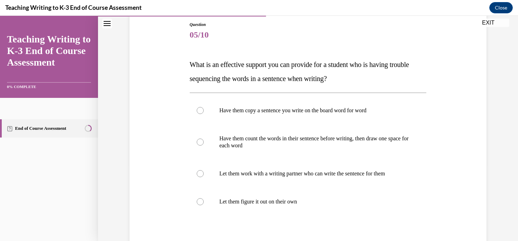
scroll to position [78, 0]
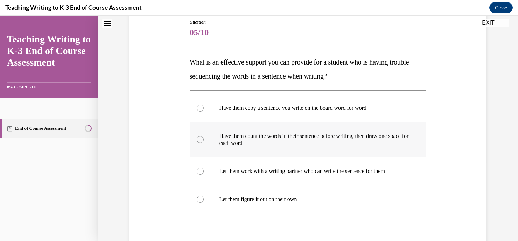
click at [315, 136] on p "Have them count the words in their sentence before writing, then draw one space…" at bounding box center [315, 139] width 190 height 14
click at [204, 136] on input "Have them count the words in their sentence before writing, then draw one space…" at bounding box center [200, 139] width 7 height 7
radio input "true"
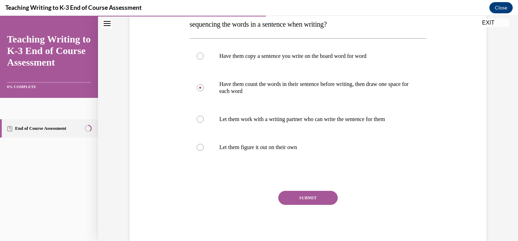
click at [304, 195] on button "SUBMIT" at bounding box center [308, 197] width 60 height 14
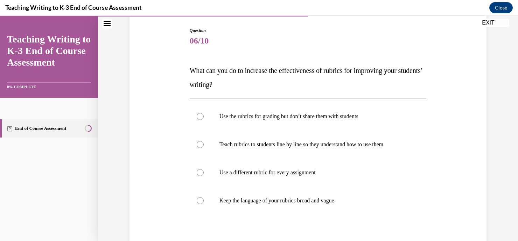
scroll to position [71, 0]
click at [297, 145] on p "Teach rubrics to students line by line so they understand how to use them" at bounding box center [315, 143] width 190 height 7
click at [204, 145] on input "Teach rubrics to students line by line so they understand how to use them" at bounding box center [200, 143] width 7 height 7
radio input "true"
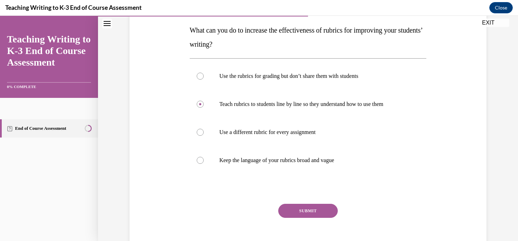
click at [317, 211] on button "SUBMIT" at bounding box center [308, 210] width 60 height 14
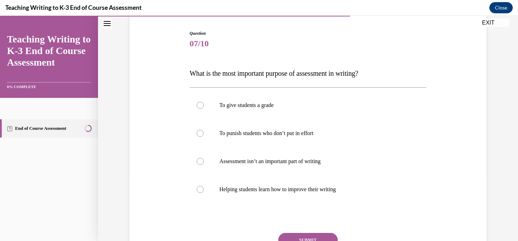
scroll to position [68, 0]
click at [289, 184] on label "Helping students learn how to improve their writing" at bounding box center [308, 189] width 237 height 28
click at [204, 185] on input "Helping students learn how to improve their writing" at bounding box center [200, 188] width 7 height 7
radio input "true"
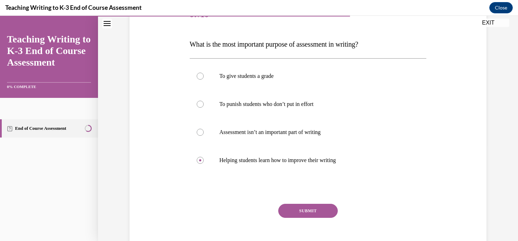
click at [294, 207] on button "SUBMIT" at bounding box center [308, 210] width 60 height 14
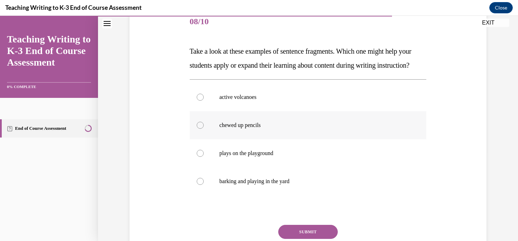
scroll to position [89, 0]
click at [262, 111] on label "active volcanoes" at bounding box center [308, 97] width 237 height 28
click at [204, 101] on input "active volcanoes" at bounding box center [200, 97] width 7 height 7
radio input "true"
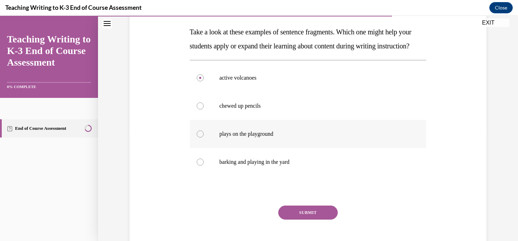
scroll to position [109, 0]
click at [308, 218] on button "SUBMIT" at bounding box center [308, 211] width 60 height 14
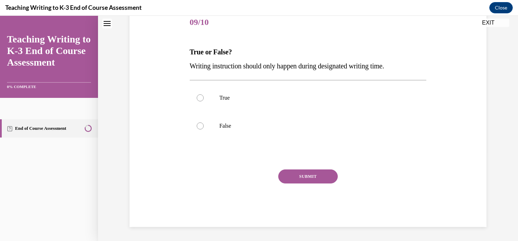
scroll to position [21, 0]
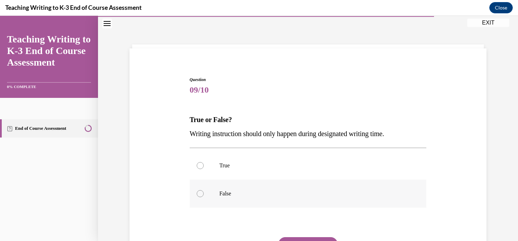
click at [280, 197] on label "False" at bounding box center [308, 193] width 237 height 28
click at [204, 197] on input "False" at bounding box center [200, 193] width 7 height 7
radio input "true"
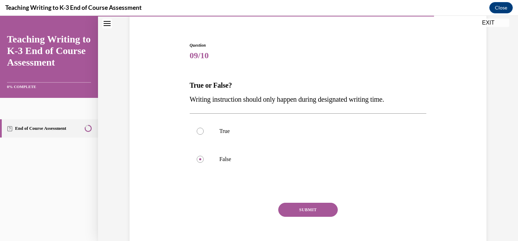
click at [286, 207] on button "SUBMIT" at bounding box center [308, 209] width 60 height 14
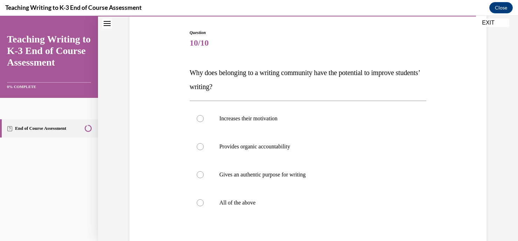
scroll to position [69, 0]
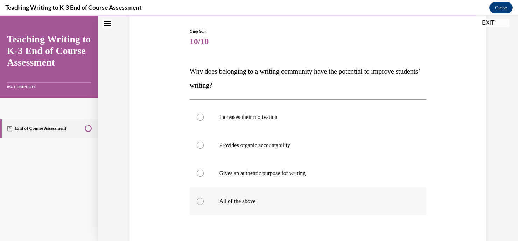
click at [254, 198] on p "All of the above" at bounding box center [315, 200] width 190 height 7
click at [204, 198] on input "All of the above" at bounding box center [200, 200] width 7 height 7
radio input "true"
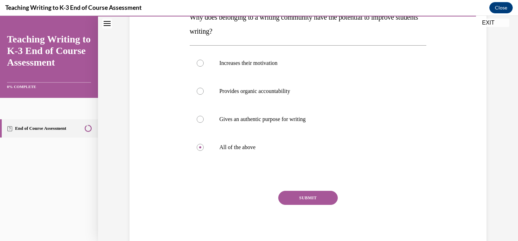
click at [289, 195] on button "SUBMIT" at bounding box center [308, 197] width 60 height 14
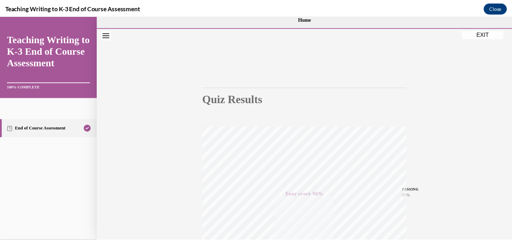
scroll to position [9, 0]
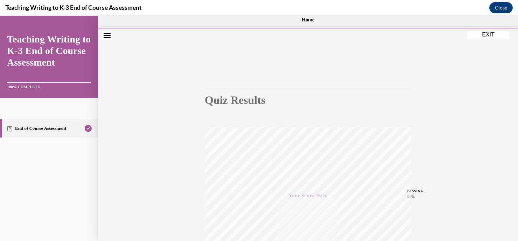
click at [484, 33] on button "EXIT" at bounding box center [488, 34] width 42 height 8
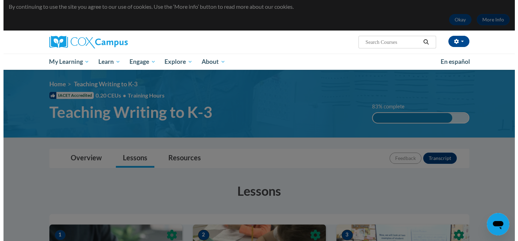
scroll to position [0, 0]
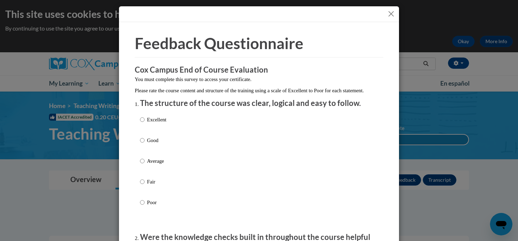
click at [143, 132] on label "Excellent" at bounding box center [153, 125] width 26 height 19
click at [143, 123] on input "Excellent" at bounding box center [142, 120] width 5 height 8
radio input "true"
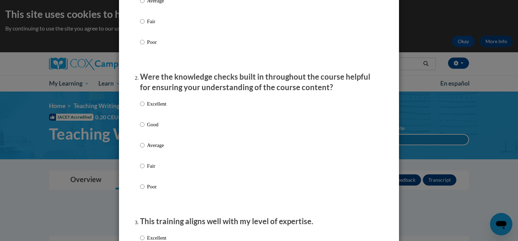
scroll to position [164, 0]
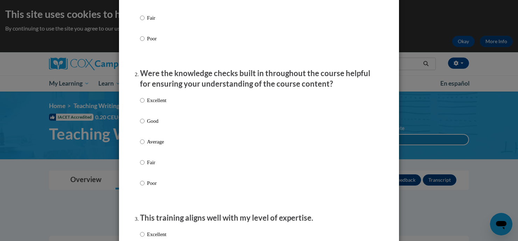
click at [156, 104] on p "Excellent" at bounding box center [156, 100] width 19 height 8
click at [145, 104] on input "Excellent" at bounding box center [142, 100] width 5 height 8
radio input "true"
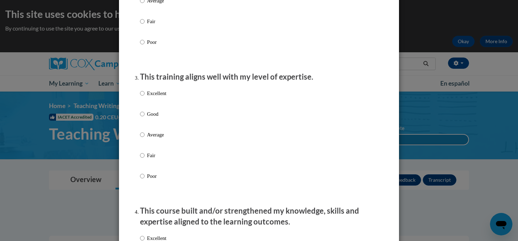
scroll to position [304, 0]
click at [147, 98] on p "Excellent" at bounding box center [156, 94] width 19 height 8
click at [145, 98] on input "Excellent" at bounding box center [142, 94] width 5 height 8
radio input "true"
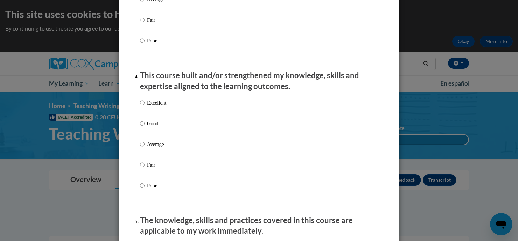
scroll to position [440, 0]
click at [147, 106] on p "Excellent" at bounding box center [156, 102] width 19 height 8
click at [145, 106] on input "Excellent" at bounding box center [142, 102] width 5 height 8
radio input "true"
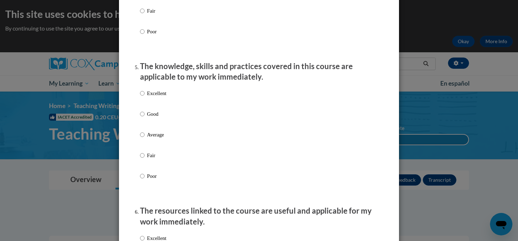
scroll to position [595, 0]
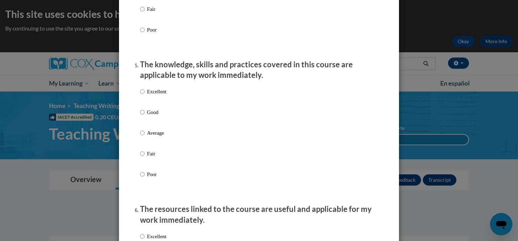
click at [147, 157] on p "Fair" at bounding box center [156, 154] width 19 height 8
click at [145, 157] on input "Fair" at bounding box center [142, 154] width 5 height 8
radio input "true"
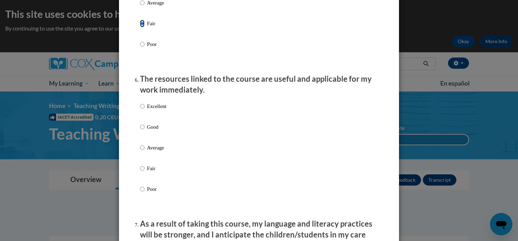
scroll to position [726, 0]
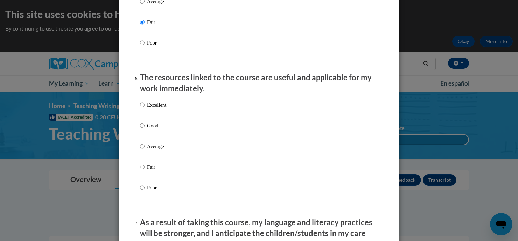
click at [148, 169] on p "Fair" at bounding box center [156, 167] width 19 height 8
click at [145, 169] on input "Fair" at bounding box center [142, 167] width 5 height 8
radio input "true"
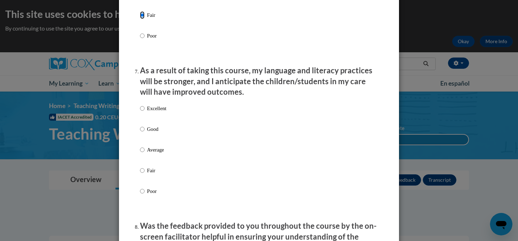
scroll to position [894, 0]
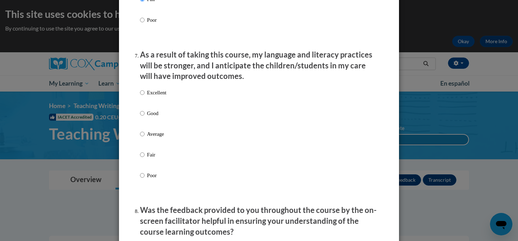
click at [147, 138] on p "Average" at bounding box center [156, 134] width 19 height 8
click at [145, 138] on input "Average" at bounding box center [142, 134] width 5 height 8
radio input "true"
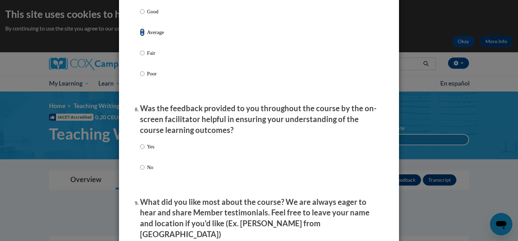
scroll to position [998, 0]
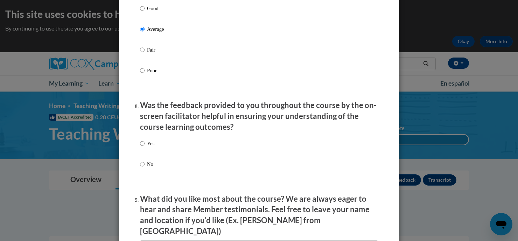
click at [147, 147] on p "Yes" at bounding box center [150, 143] width 7 height 8
click at [145, 147] on input "Yes" at bounding box center [142, 143] width 5 height 8
radio input "true"
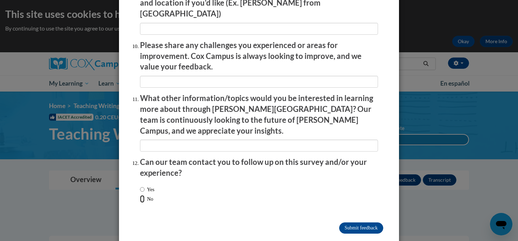
click at [140, 195] on input "No" at bounding box center [142, 199] width 5 height 8
radio input "true"
click at [341, 222] on input "Submit feedback" at bounding box center [361, 227] width 44 height 11
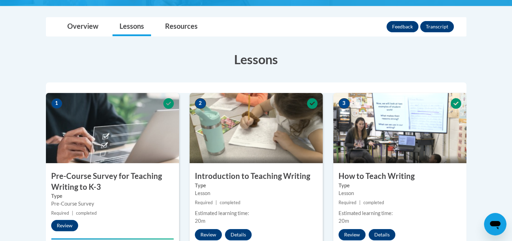
scroll to position [0, 0]
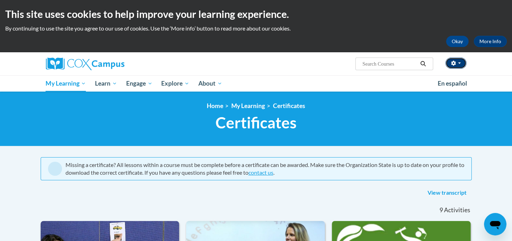
click at [456, 61] on icon "button" at bounding box center [453, 63] width 5 height 5
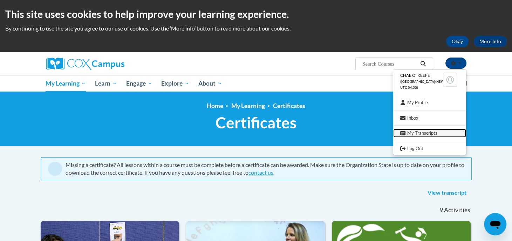
click at [425, 135] on link "My Transcripts" at bounding box center [429, 133] width 73 height 9
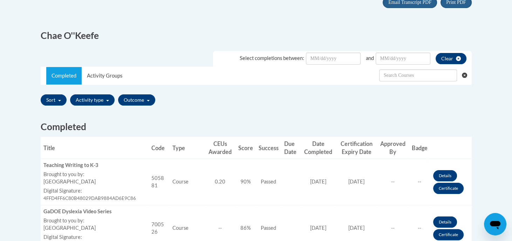
scroll to position [165, 0]
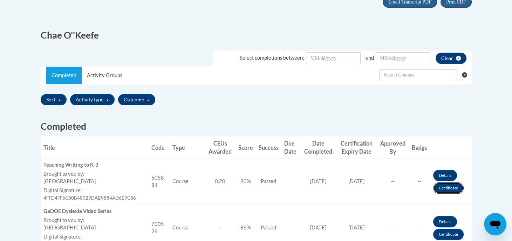
click at [437, 187] on link "Certificate" at bounding box center [448, 187] width 30 height 11
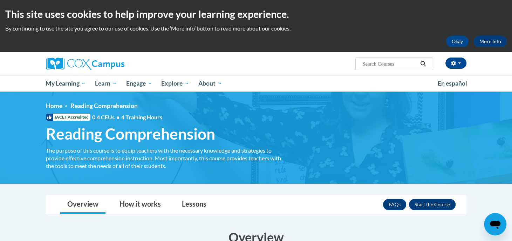
scroll to position [67, 0]
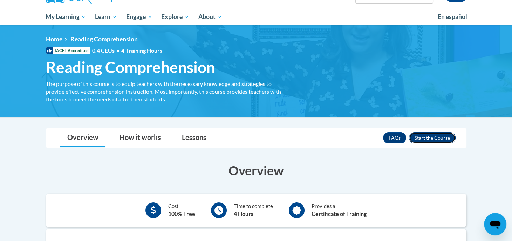
click at [438, 135] on button "Enroll" at bounding box center [432, 137] width 47 height 11
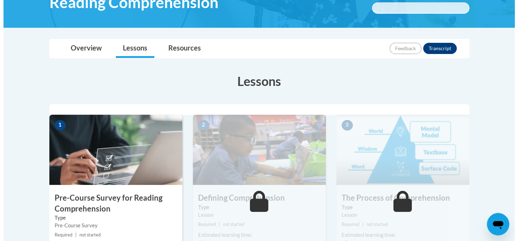
scroll to position [268, 0]
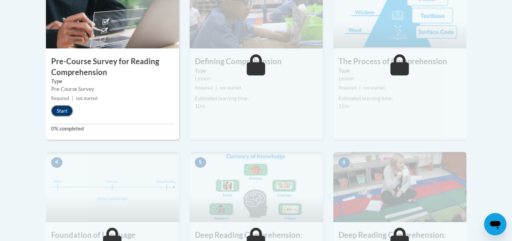
click at [62, 107] on button "Start" at bounding box center [62, 110] width 22 height 11
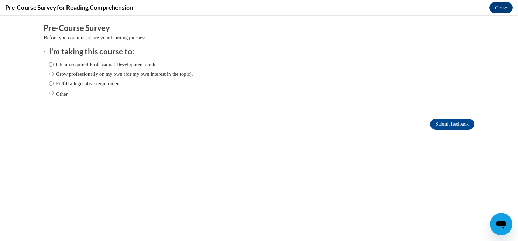
scroll to position [0, 0]
click at [76, 63] on label "Obtain required Professional Development credit." at bounding box center [103, 65] width 109 height 8
click at [54, 63] on input "Obtain required Professional Development credit." at bounding box center [51, 65] width 5 height 8
radio input "true"
click at [441, 127] on input "Submit feedback" at bounding box center [452, 123] width 44 height 11
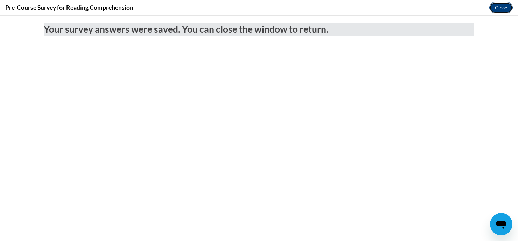
click at [499, 8] on button "Close" at bounding box center [501, 7] width 23 height 11
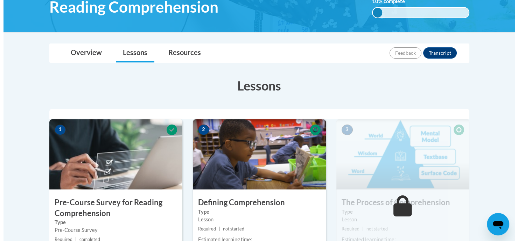
scroll to position [200, 0]
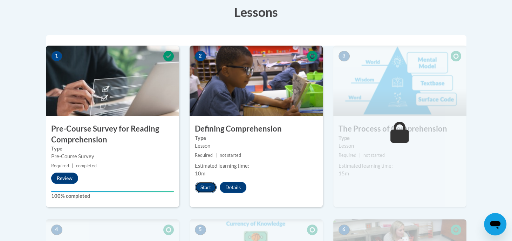
click at [210, 184] on button "Start" at bounding box center [206, 186] width 22 height 11
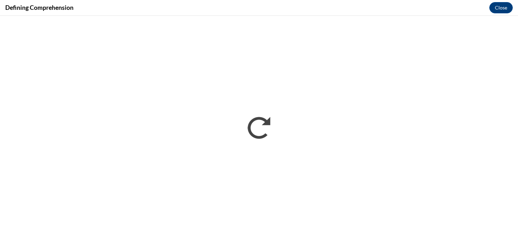
scroll to position [0, 0]
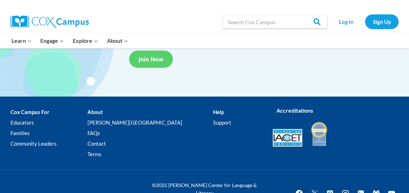
scroll to position [1405, 0]
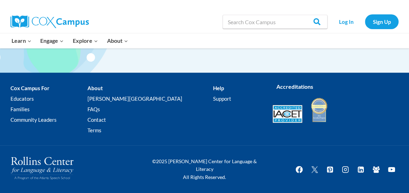
click at [45, 164] on img at bounding box center [42, 167] width 63 height 23
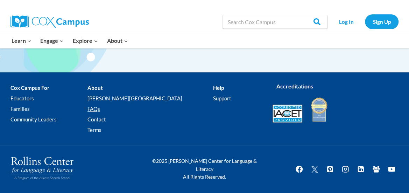
scroll to position [1410, 0]
click at [113, 110] on link "FAQs" at bounding box center [151, 109] width 126 height 11
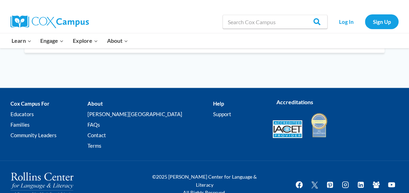
scroll to position [572, 0]
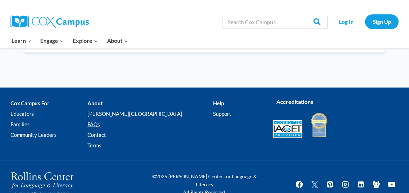
click at [116, 123] on link "FAQs" at bounding box center [151, 124] width 126 height 11
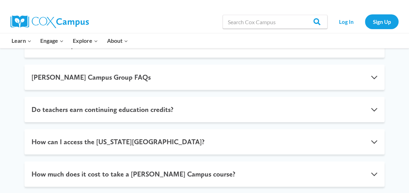
scroll to position [246, 0]
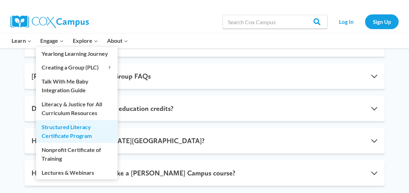
click at [75, 133] on link "Structured Literacy Certificate Program" at bounding box center [77, 131] width 82 height 22
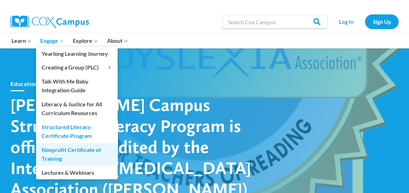
click at [70, 150] on link "Nonprofit Certificate of Training" at bounding box center [77, 154] width 82 height 22
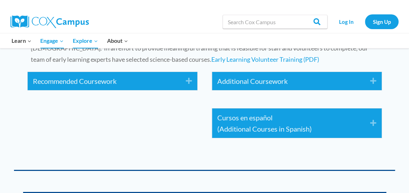
scroll to position [1084, 0]
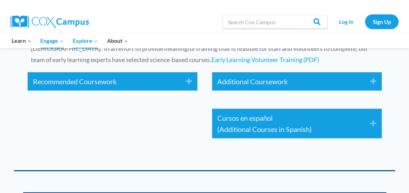
click at [190, 80] on icon "Expand" at bounding box center [187, 81] width 12 height 11
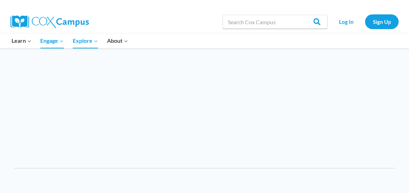
scroll to position [786, 0]
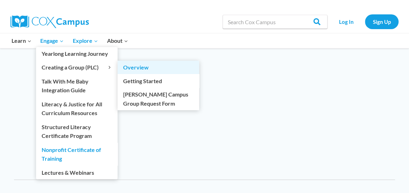
click at [127, 67] on link "Overview" at bounding box center [159, 67] width 82 height 13
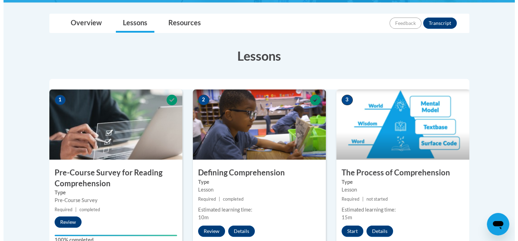
scroll to position [279, 0]
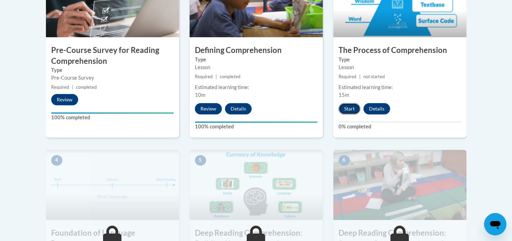
click at [348, 106] on button "Start" at bounding box center [349, 108] width 22 height 11
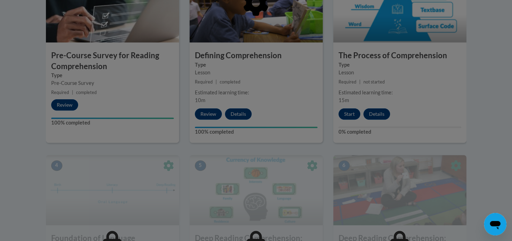
scroll to position [274, 0]
click at [348, 114] on div at bounding box center [256, 120] width 512 height 241
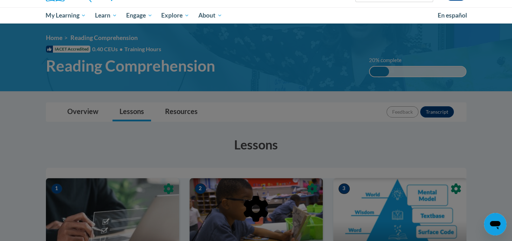
scroll to position [140, 0]
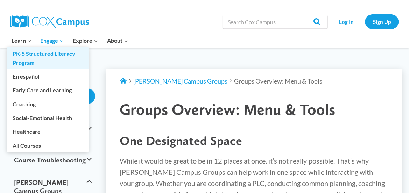
click at [30, 54] on link "PK-5 Structured Literacy Program" at bounding box center [48, 58] width 82 height 22
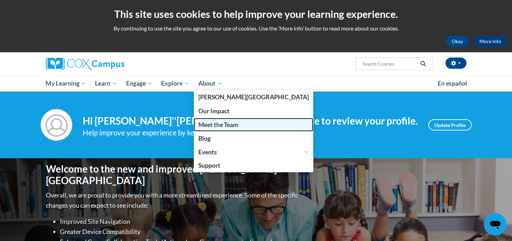
click at [211, 119] on link "Meet the Team" at bounding box center [253, 125] width 119 height 14
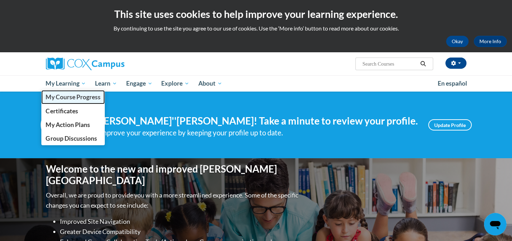
click at [71, 97] on span "My Course Progress" at bounding box center [73, 96] width 55 height 7
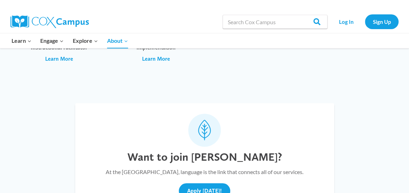
scroll to position [2530, 0]
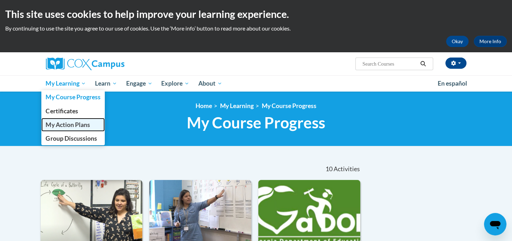
click at [74, 123] on span "My Action Plans" at bounding box center [68, 124] width 44 height 7
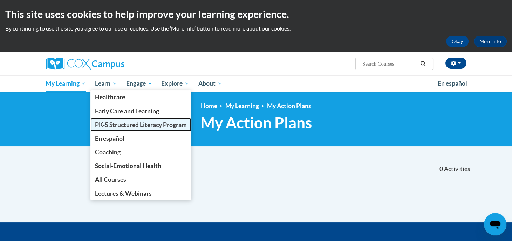
click at [122, 123] on span "PK-5 Structured Literacy Program" at bounding box center [141, 124] width 92 height 7
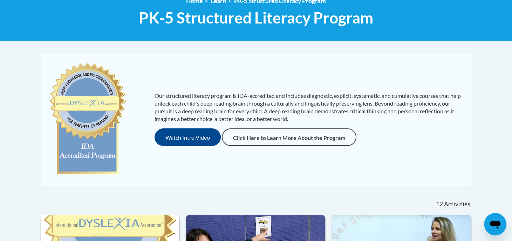
scroll to position [105, 0]
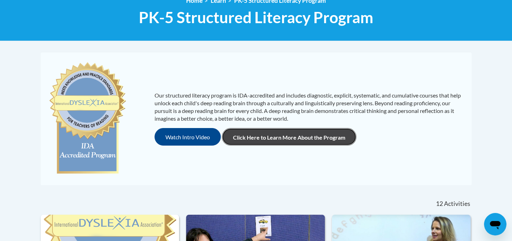
click at [251, 137] on link "Click Here to Learn More About the Program" at bounding box center [289, 137] width 134 height 18
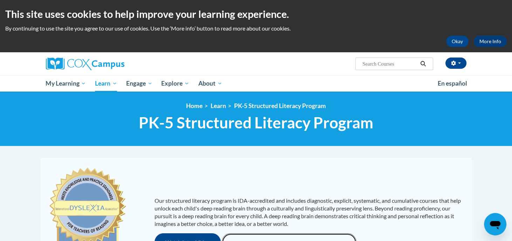
scroll to position [120, 0]
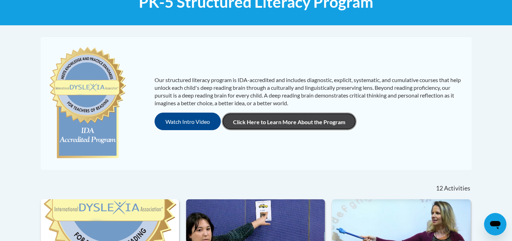
click at [299, 117] on link "Click Here to Learn More About the Program" at bounding box center [289, 121] width 134 height 18
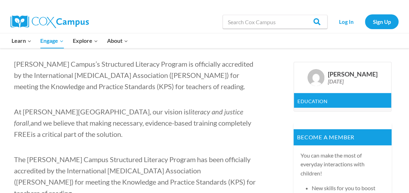
scroll to position [344, 0]
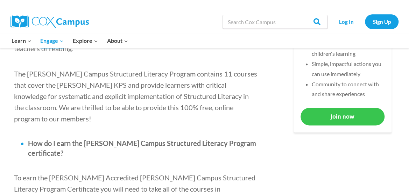
click at [333, 113] on link "Join now" at bounding box center [343, 115] width 84 height 17
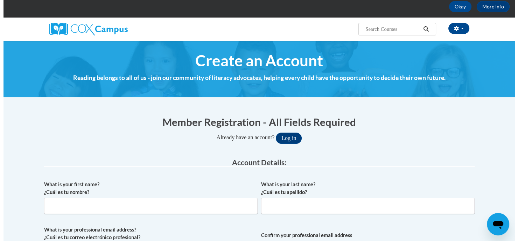
scroll to position [35, 0]
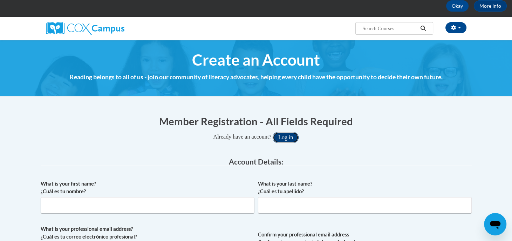
click at [289, 137] on button "Log in" at bounding box center [285, 137] width 26 height 11
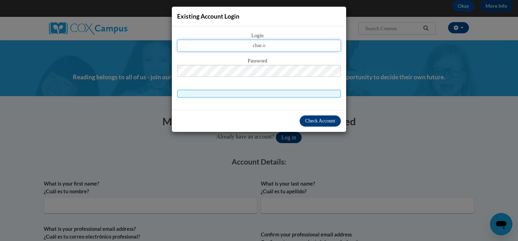
type input "[EMAIL_ADDRESS][DOMAIN_NAME]"
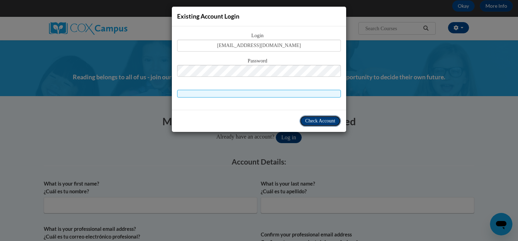
click at [311, 120] on span "Check Account" at bounding box center [320, 120] width 30 height 5
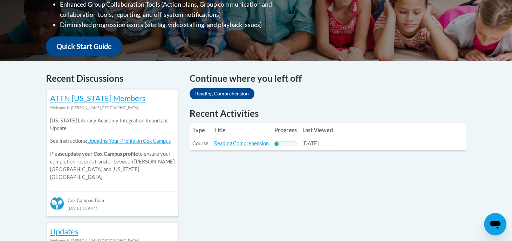
scroll to position [240, 0]
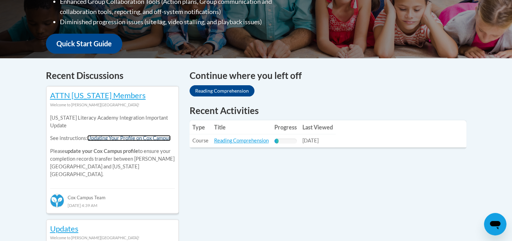
click at [102, 139] on link "Updating Your Profile on Cox Campus" at bounding box center [128, 138] width 83 height 6
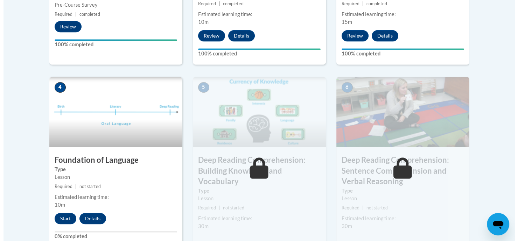
scroll to position [372, 0]
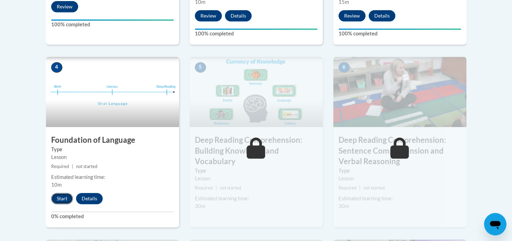
click at [59, 197] on button "Start" at bounding box center [62, 198] width 22 height 11
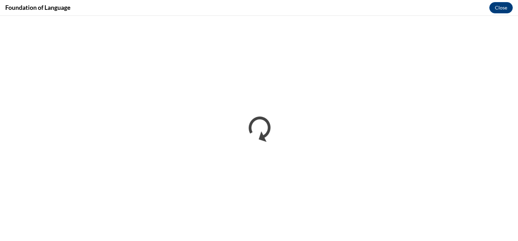
scroll to position [0, 0]
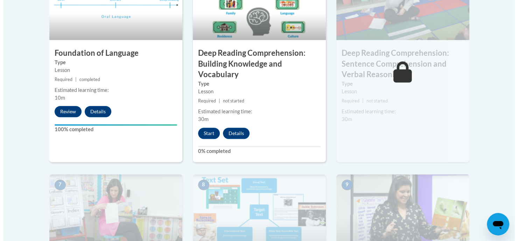
scroll to position [458, 0]
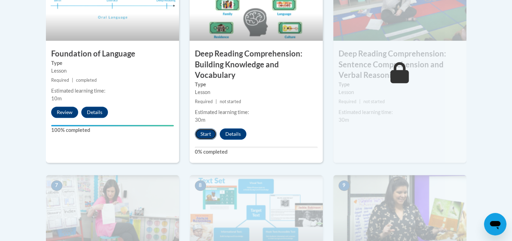
click at [206, 135] on button "Start" at bounding box center [206, 133] width 22 height 11
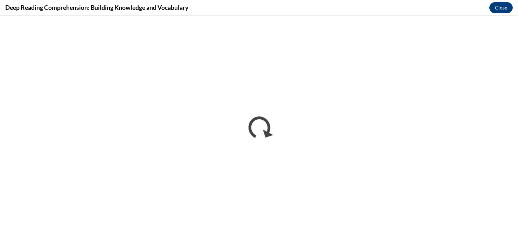
scroll to position [0, 0]
